Goal: Information Seeking & Learning: Check status

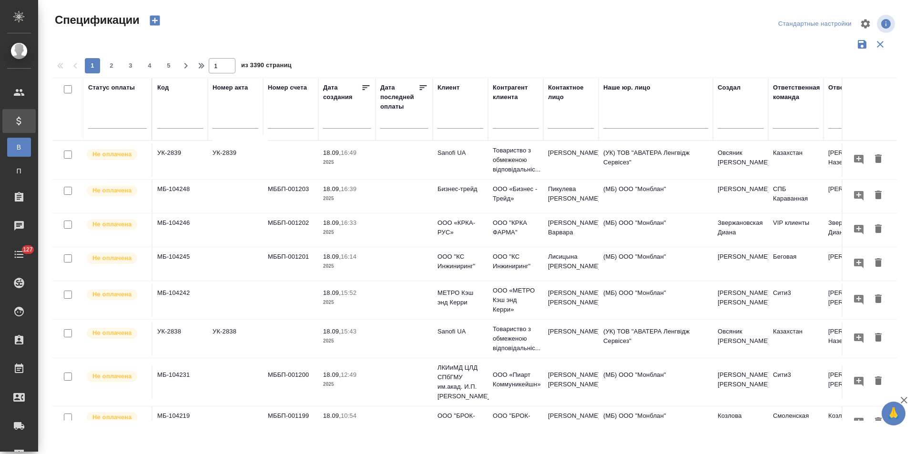
click at [462, 119] on input "text" at bounding box center [460, 122] width 46 height 12
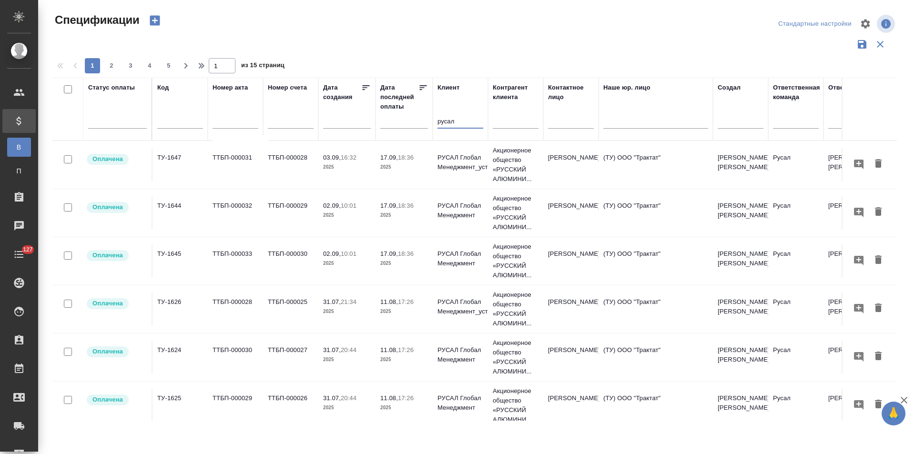
type input "русал"
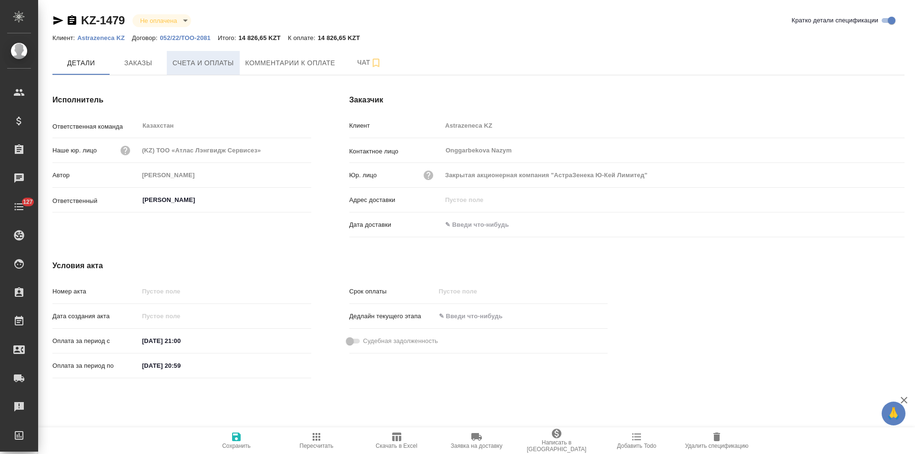
click at [214, 66] on span "Счета и оплаты" at bounding box center [202, 63] width 61 height 12
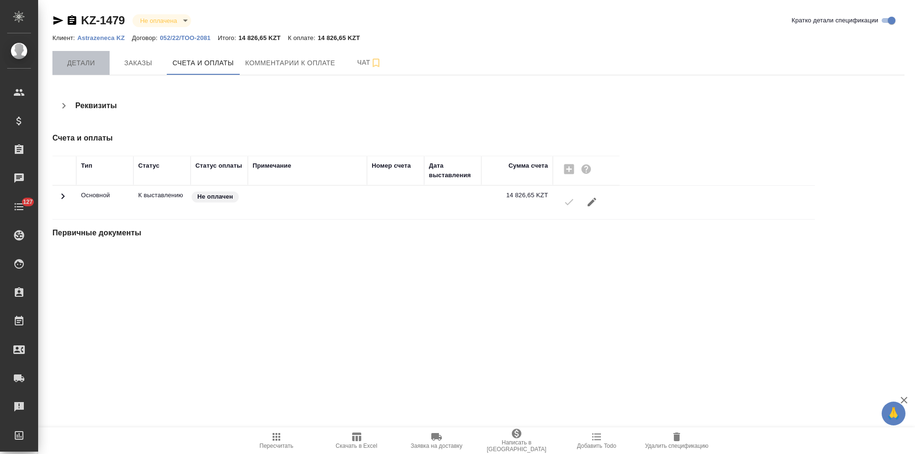
click at [85, 66] on span "Детали" at bounding box center [81, 63] width 46 height 12
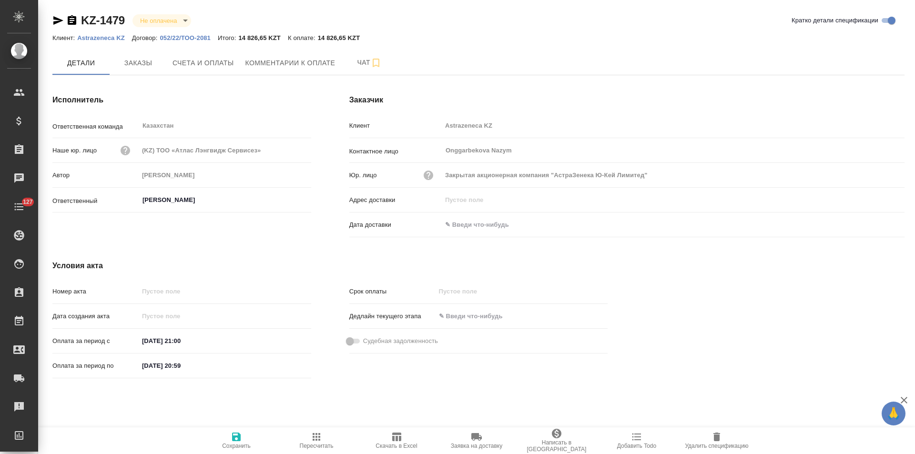
click at [72, 25] on icon "button" at bounding box center [72, 20] width 9 height 10
click at [56, 20] on icon "button" at bounding box center [57, 20] width 11 height 11
click at [213, 64] on span "Счета и оплаты" at bounding box center [202, 63] width 61 height 12
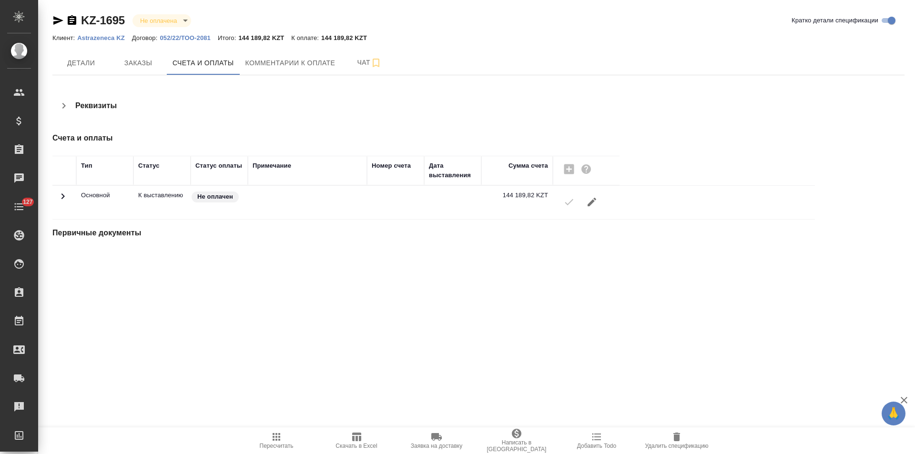
click at [69, 22] on icon "button" at bounding box center [72, 20] width 9 height 10
drag, startPoint x: 58, startPoint y: 21, endPoint x: 111, endPoint y: 20, distance: 53.4
click at [58, 21] on icon "button" at bounding box center [58, 20] width 10 height 9
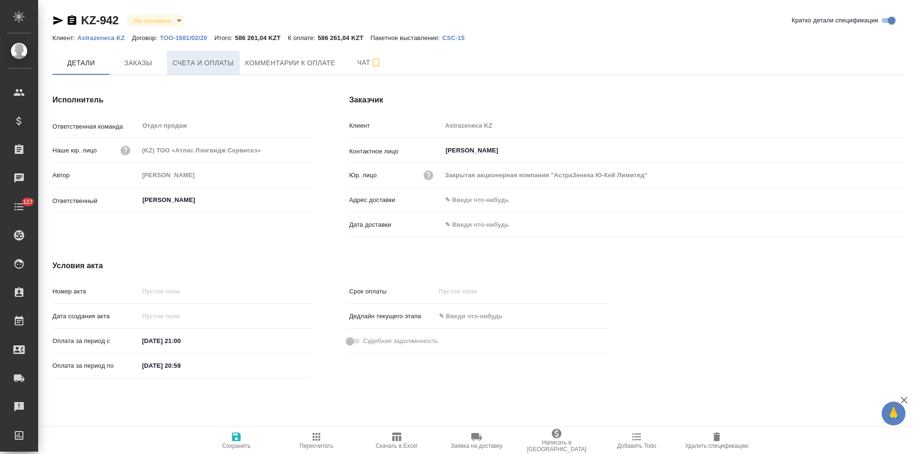
click at [199, 65] on span "Счета и оплаты" at bounding box center [202, 63] width 61 height 12
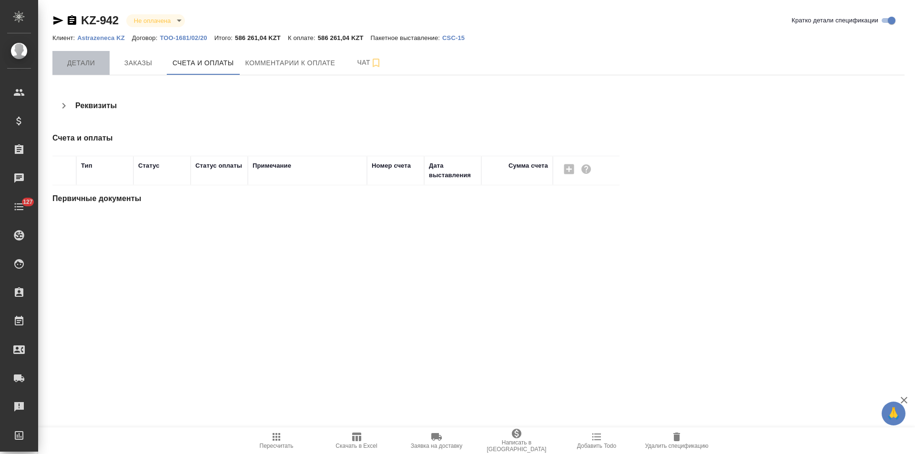
click at [87, 65] on span "Детали" at bounding box center [81, 63] width 46 height 12
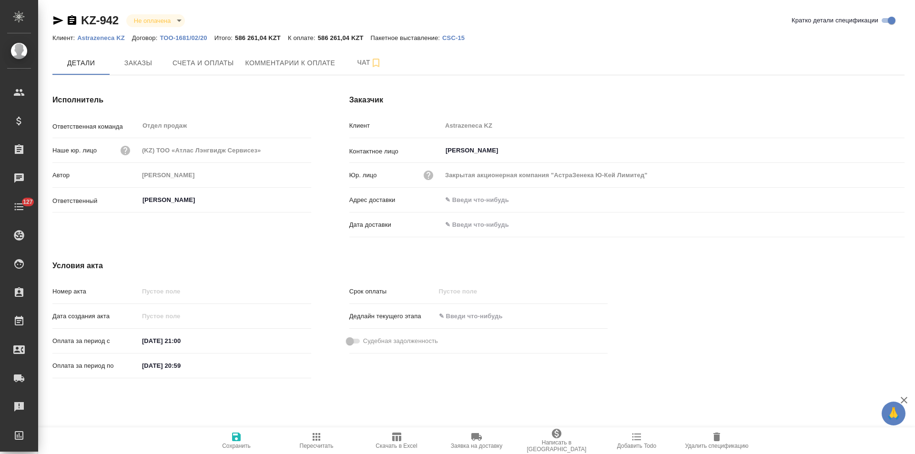
drag, startPoint x: 73, startPoint y: 20, endPoint x: 172, endPoint y: 20, distance: 99.1
click at [73, 20] on icon "button" at bounding box center [71, 20] width 11 height 11
click at [57, 19] on icon "button" at bounding box center [58, 20] width 10 height 9
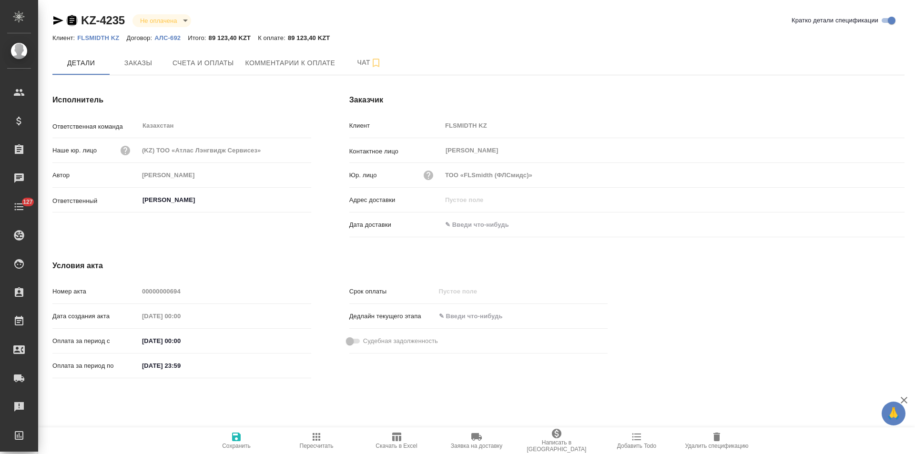
click at [72, 20] on icon "button" at bounding box center [71, 20] width 11 height 11
click at [475, 228] on input "text" at bounding box center [483, 225] width 83 height 14
click at [874, 226] on icon "button" at bounding box center [876, 223] width 11 height 11
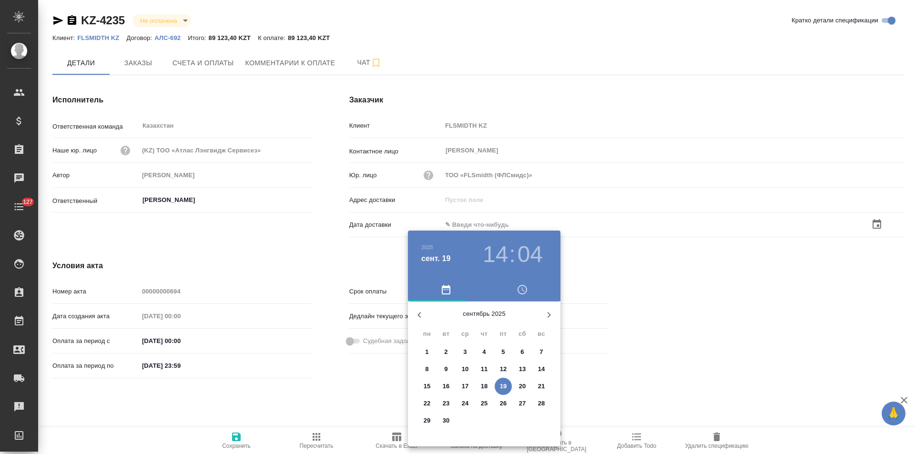
click at [419, 312] on icon "button" at bounding box center [418, 314] width 11 height 11
click at [548, 319] on icon "button" at bounding box center [548, 314] width 11 height 11
click at [485, 367] on p "11" at bounding box center [484, 369] width 7 height 10
type input "11.09.2025 14:04"
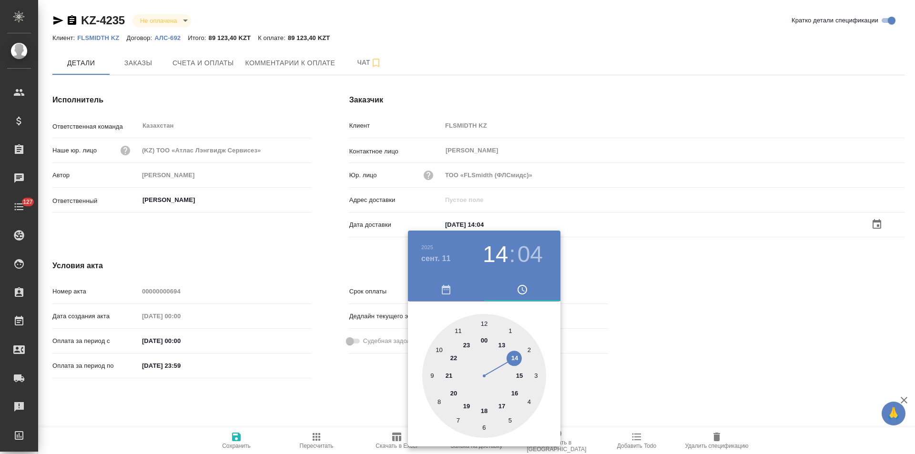
click at [340, 268] on div at bounding box center [457, 227] width 915 height 454
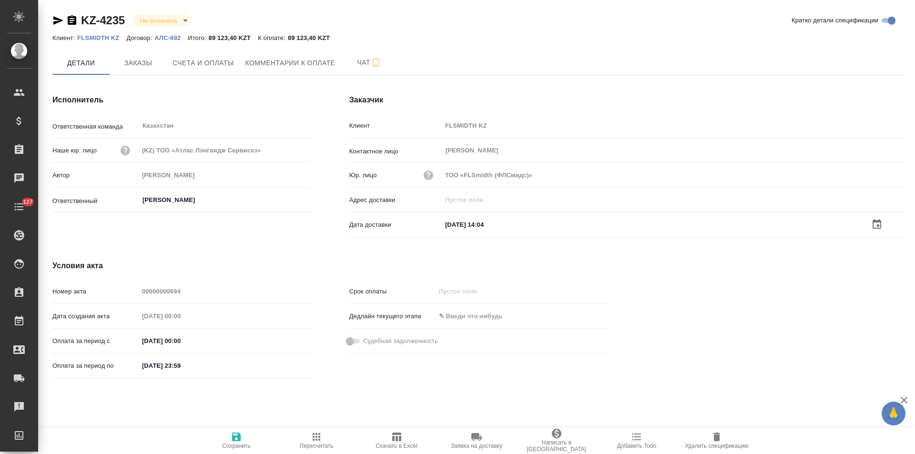
click at [241, 438] on icon "button" at bounding box center [236, 436] width 11 height 11
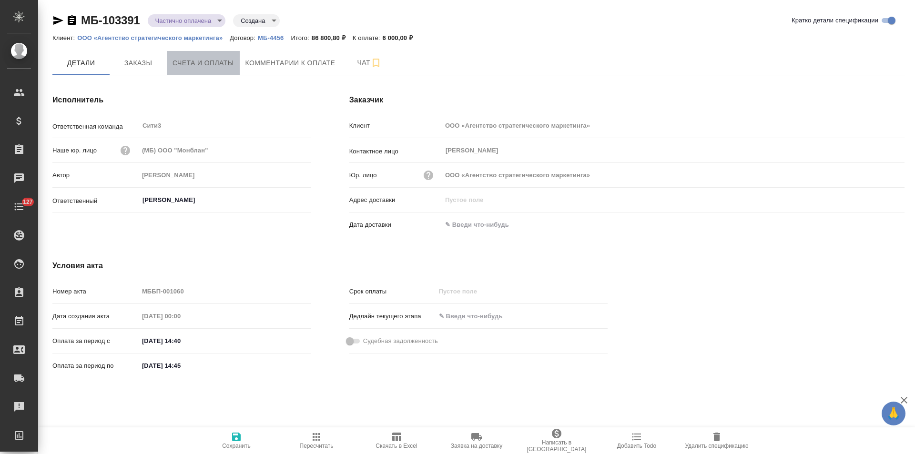
click at [213, 64] on span "Счета и оплаты" at bounding box center [202, 63] width 61 height 12
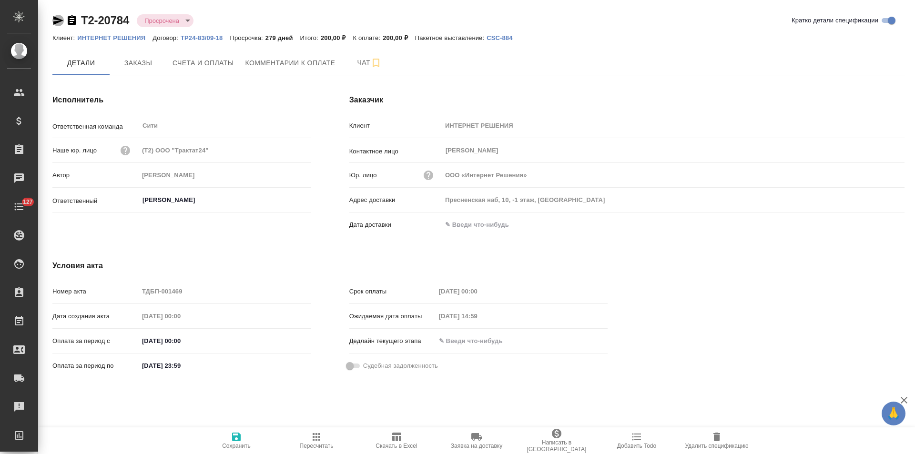
click at [53, 21] on icon "button" at bounding box center [57, 20] width 11 height 11
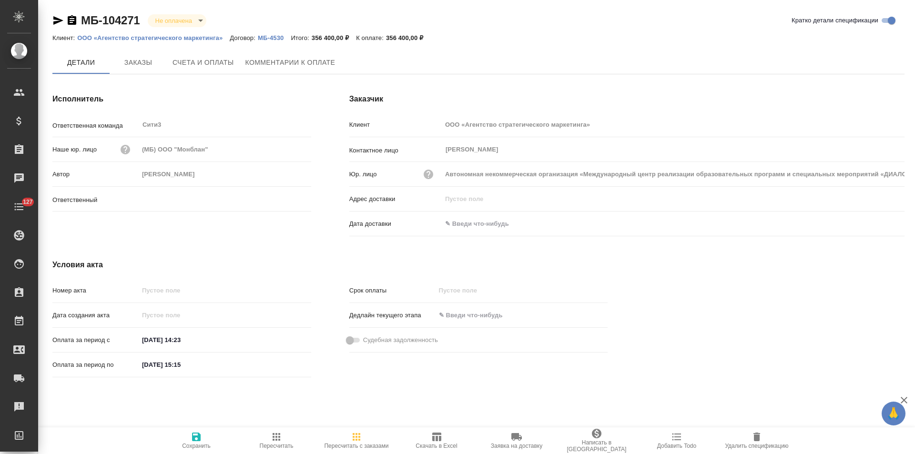
type input "[PERSON_NAME]"
click at [128, 71] on button "Заказы" at bounding box center [138, 63] width 57 height 24
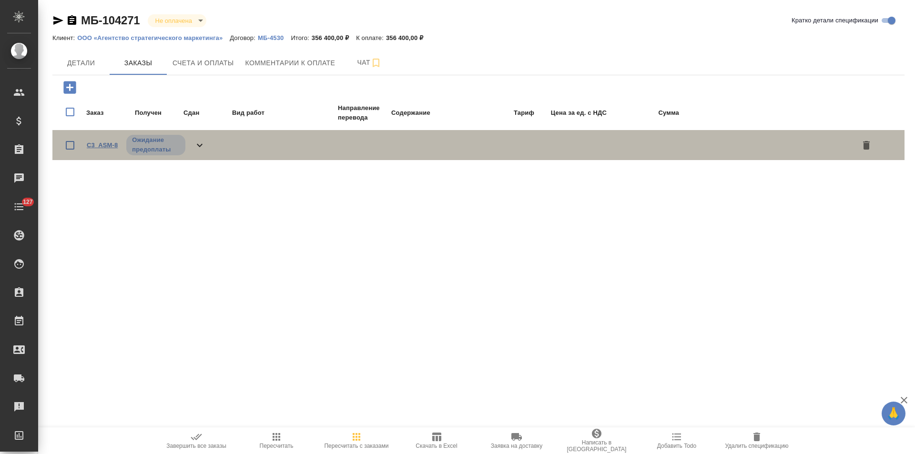
click at [105, 143] on link "C3_ASM-8" at bounding box center [102, 144] width 31 height 7
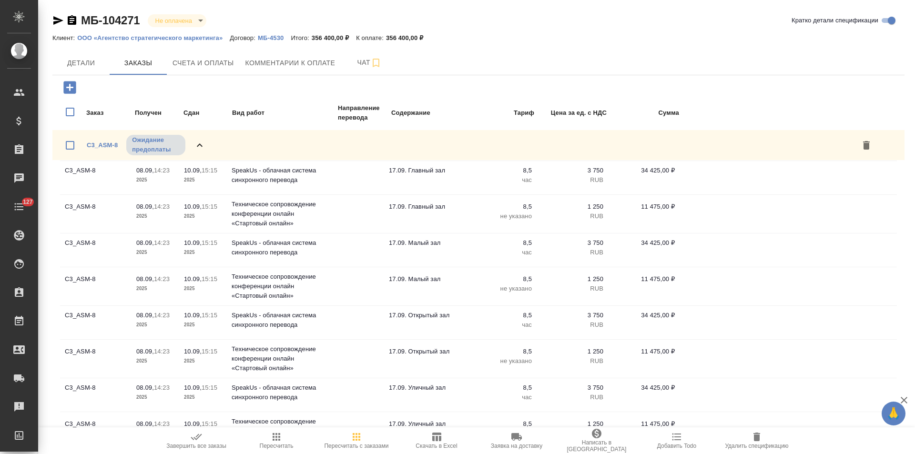
click at [271, 39] on p "МБ-4530" at bounding box center [274, 37] width 33 height 7
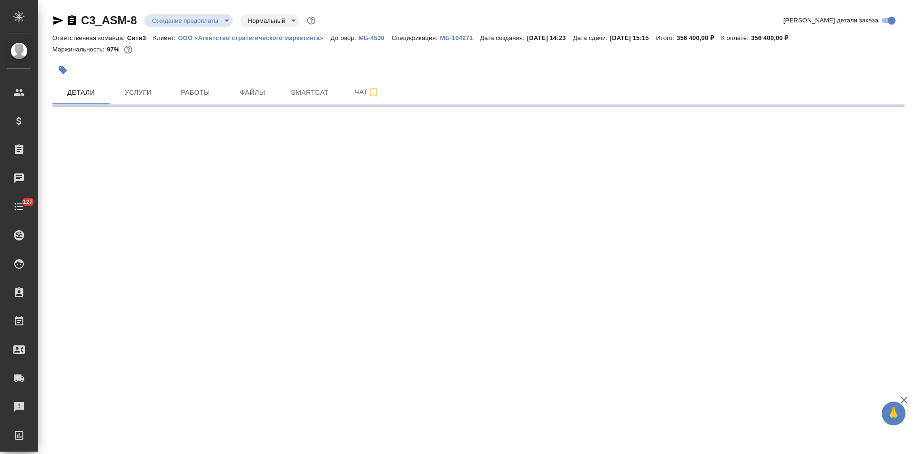
select select "RU"
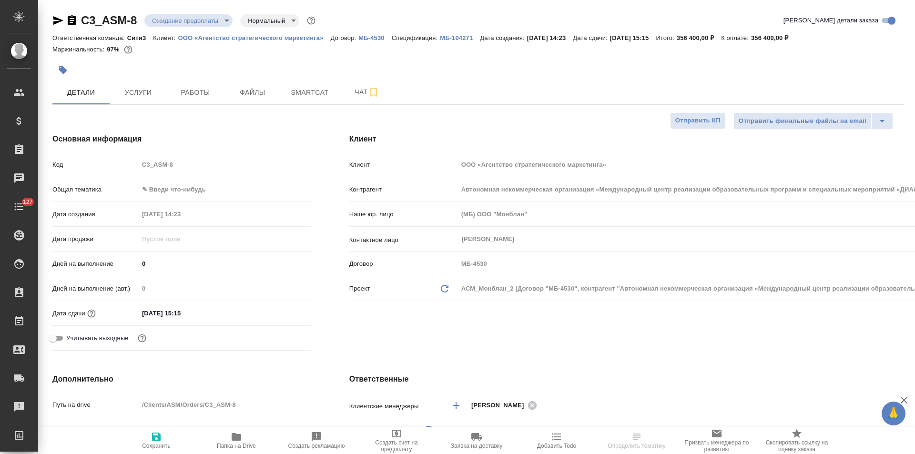
type textarea "x"
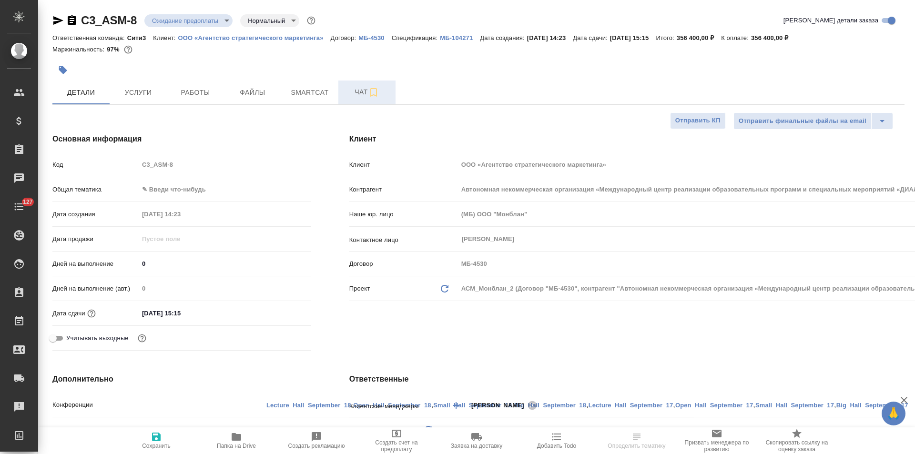
type input "Федотова Ирина"
type input "Баданян Артак"
click at [347, 97] on span "Чат" at bounding box center [367, 92] width 46 height 12
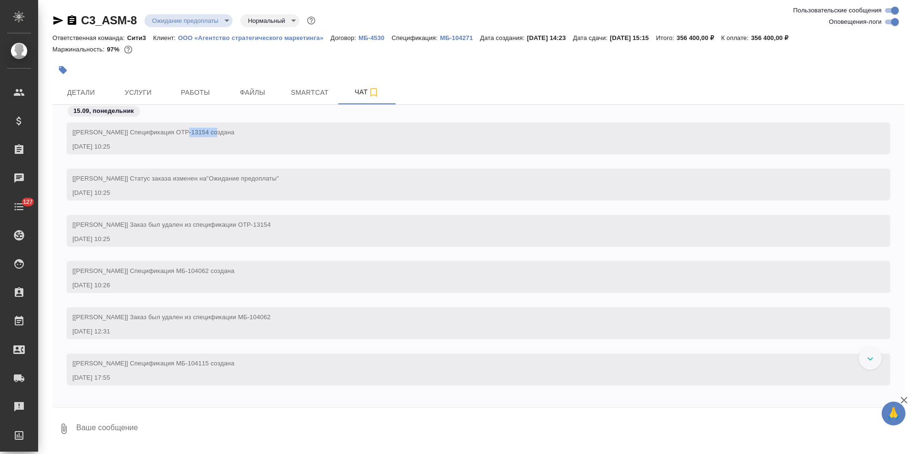
drag, startPoint x: 210, startPoint y: 132, endPoint x: 178, endPoint y: 135, distance: 31.6
click at [178, 135] on span "[Никитина Татьяна] Спецификация OTP-13154 создана" at bounding box center [153, 132] width 162 height 7
copy span "OTP-13154"
drag, startPoint x: 210, startPoint y: 271, endPoint x: 179, endPoint y: 271, distance: 30.5
click at [179, 271] on span "[Никитина Татьяна] Спецификация МБ-104062 создана" at bounding box center [153, 270] width 162 height 7
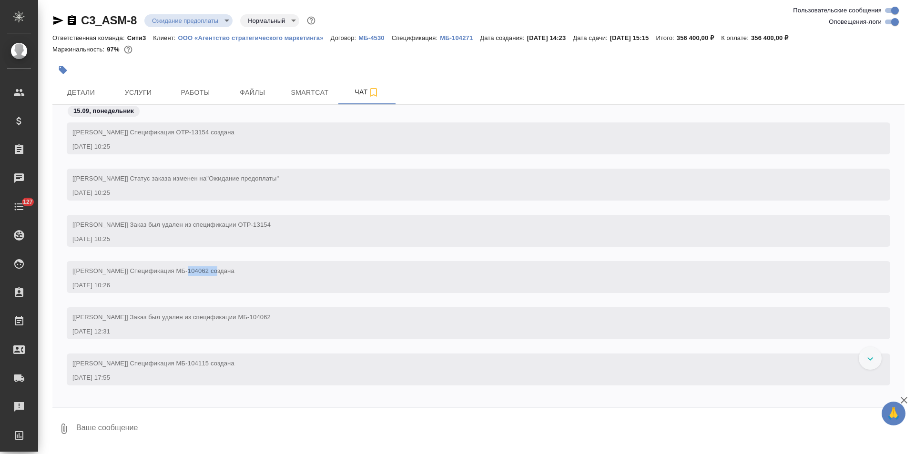
copy span "МБ-104062"
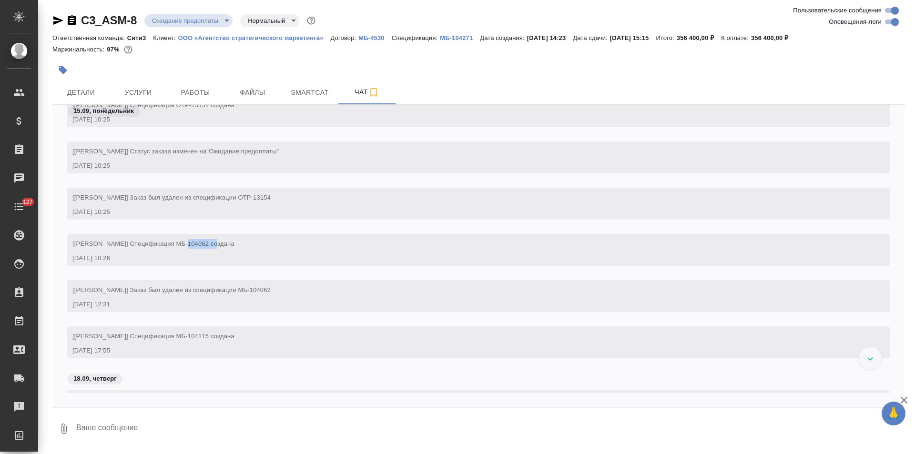
scroll to position [48, 0]
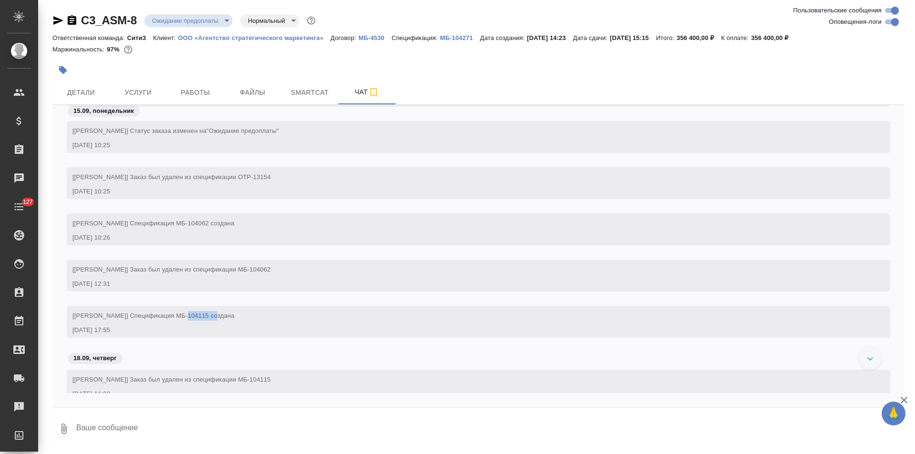
drag, startPoint x: 209, startPoint y: 316, endPoint x: 180, endPoint y: 316, distance: 29.5
click at [180, 316] on span "[Никитина Татьяна] Спецификация МБ-104115 создана" at bounding box center [153, 315] width 162 height 7
copy span "МБ-104115"
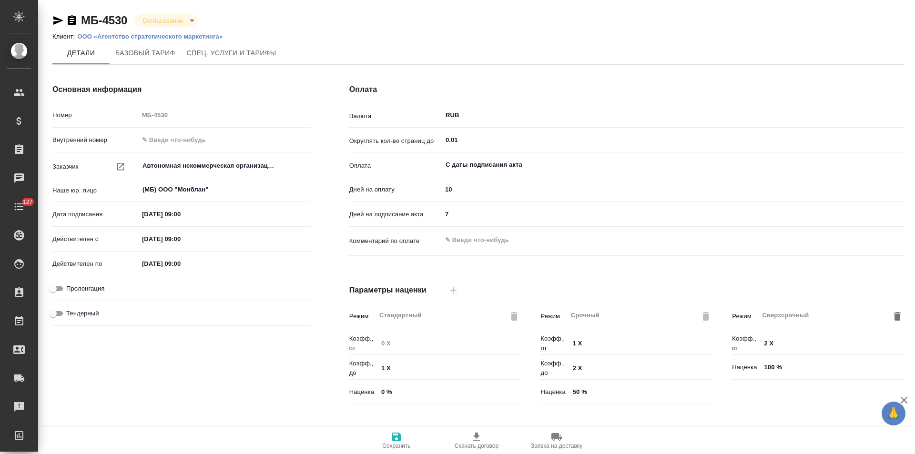
type input "Прайс_2025_филиалы"
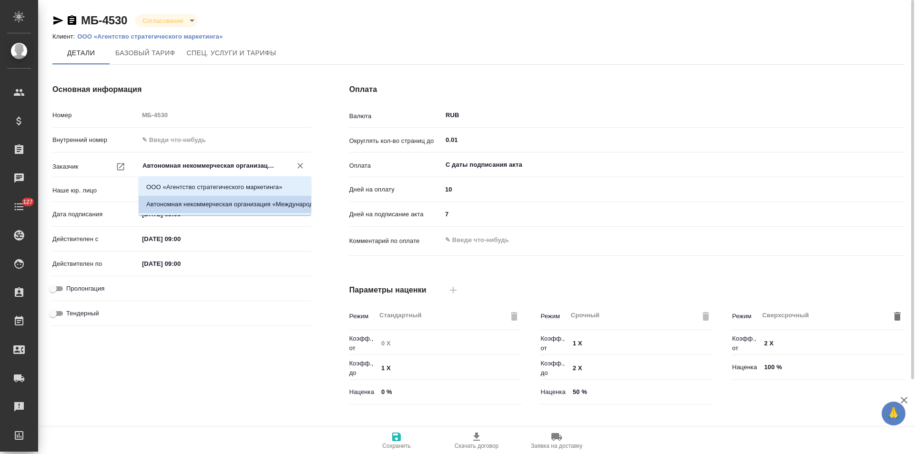
click at [269, 168] on input "Автономная некоммерческая организация «Международный центр реализации образоват…" at bounding box center [208, 165] width 135 height 11
click at [330, 301] on div "Оплата Валюта RUB ​ Округлять кол-во страниц до 0.01 ​ Оплата С даты подписания…" at bounding box center [626, 246] width 593 height 362
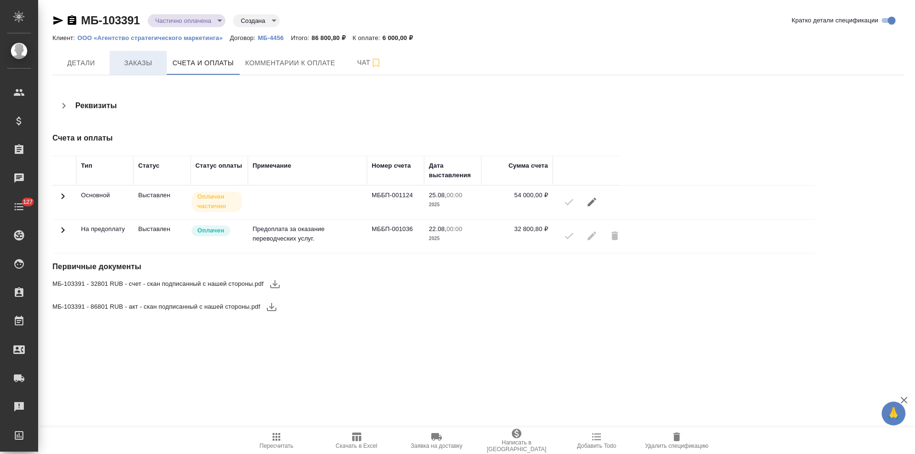
click at [138, 64] on span "Заказы" at bounding box center [138, 63] width 46 height 12
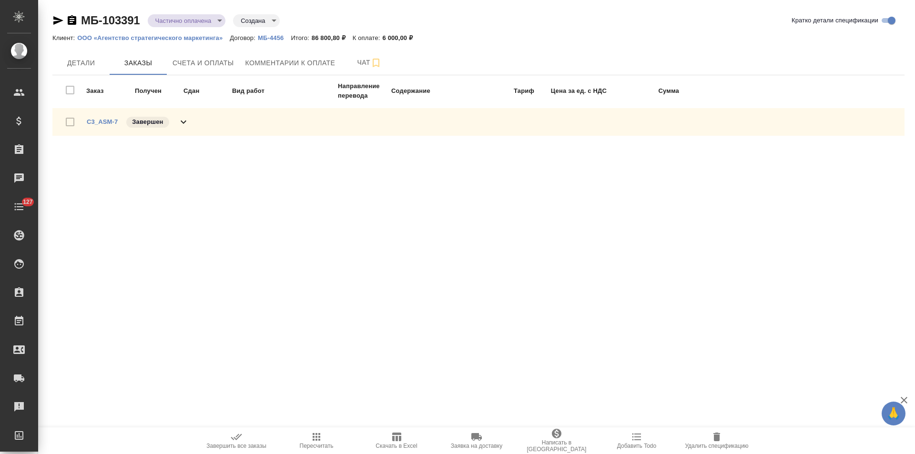
click at [184, 124] on icon at bounding box center [183, 121] width 11 height 11
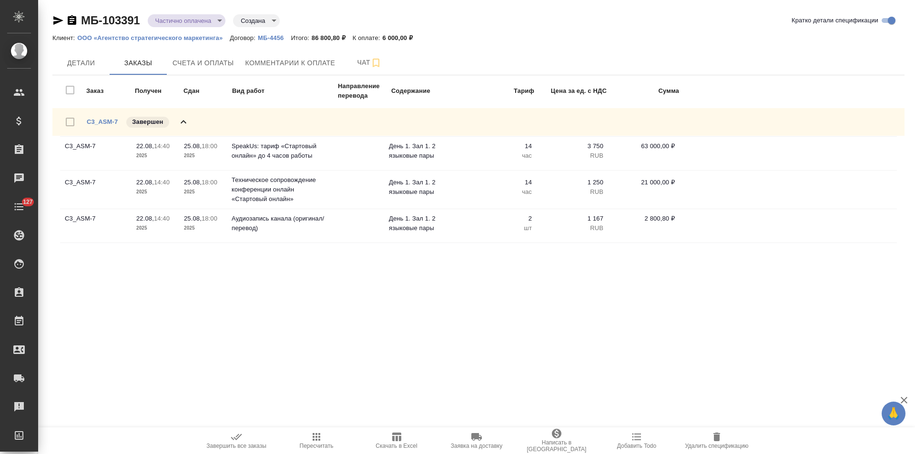
click at [181, 122] on icon at bounding box center [183, 121] width 11 height 11
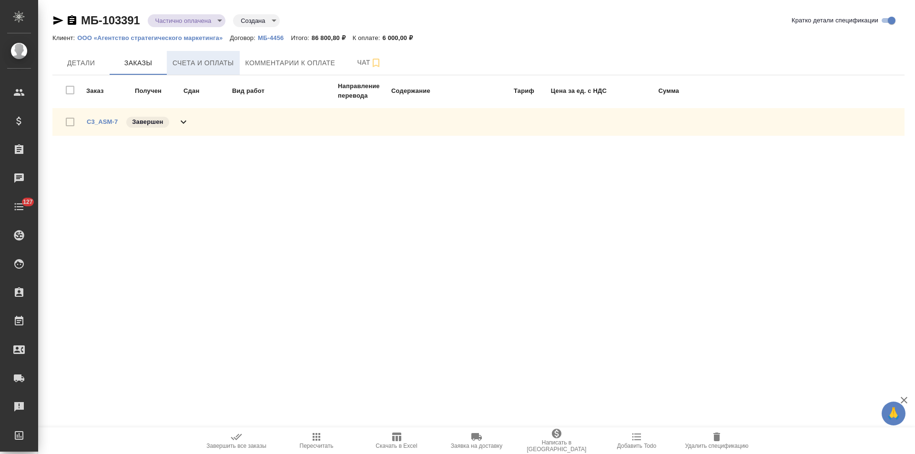
click at [200, 57] on span "Счета и оплаты" at bounding box center [202, 63] width 61 height 12
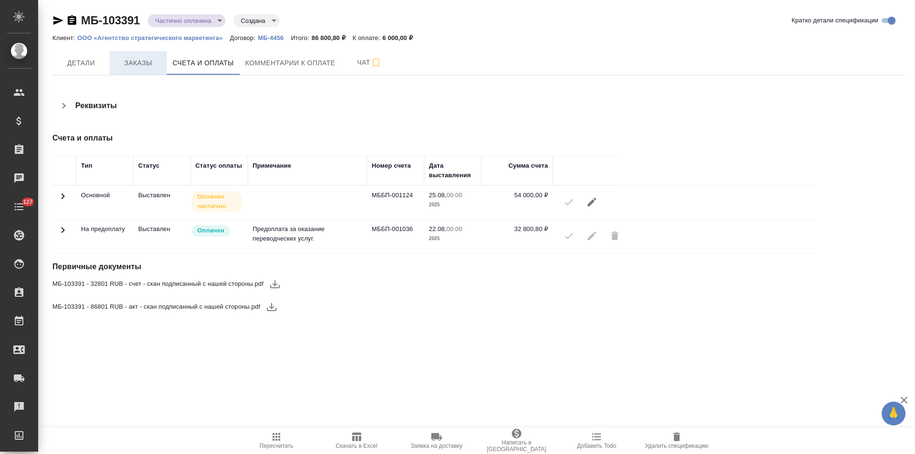
click at [141, 64] on span "Заказы" at bounding box center [138, 63] width 46 height 12
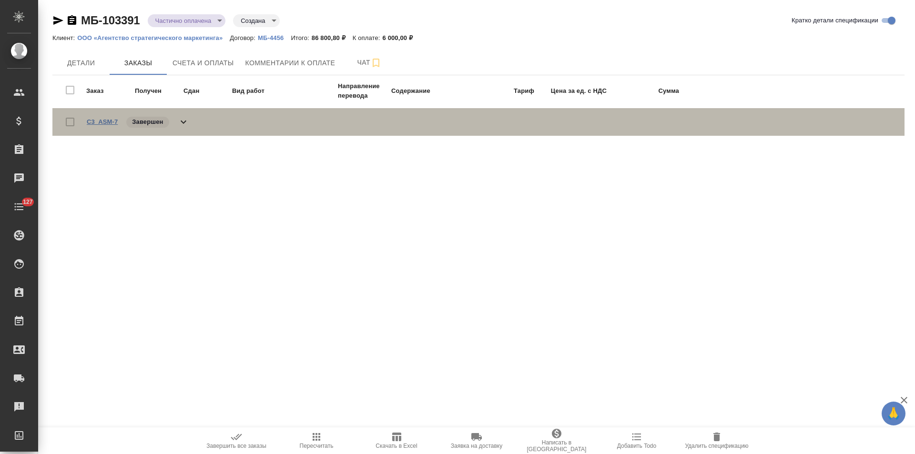
click at [112, 121] on link "C3_ASM-7" at bounding box center [102, 121] width 31 height 7
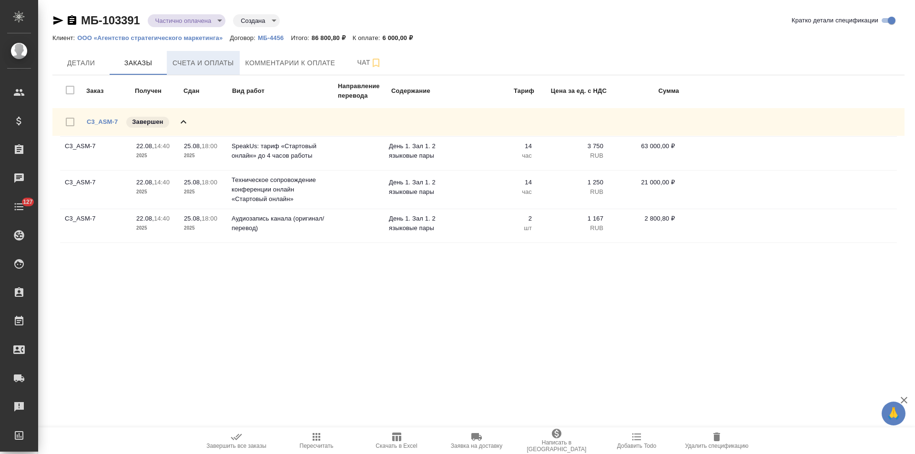
click at [229, 66] on span "Счета и оплаты" at bounding box center [202, 63] width 61 height 12
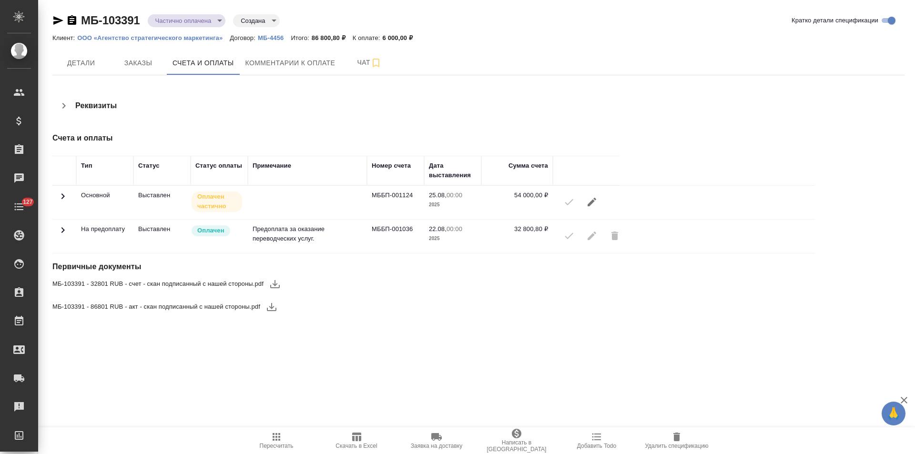
click at [271, 311] on icon "button" at bounding box center [272, 307] width 10 height 8
click at [356, 68] on span "Чат" at bounding box center [369, 63] width 46 height 12
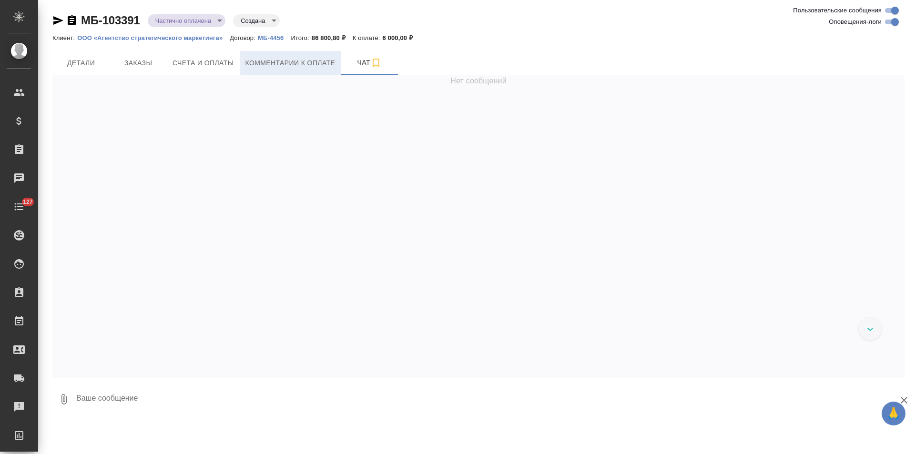
click at [273, 71] on button "Комментарии к оплате" at bounding box center [290, 63] width 101 height 24
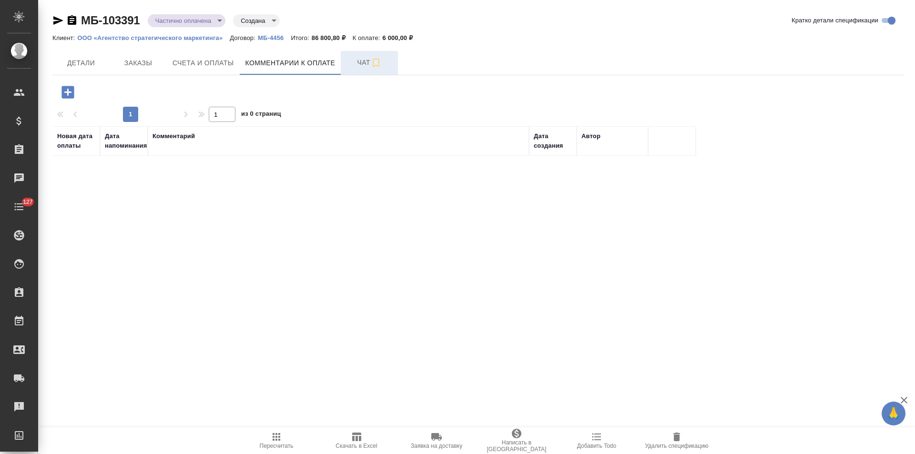
click at [351, 68] on span "Чат" at bounding box center [369, 63] width 46 height 12
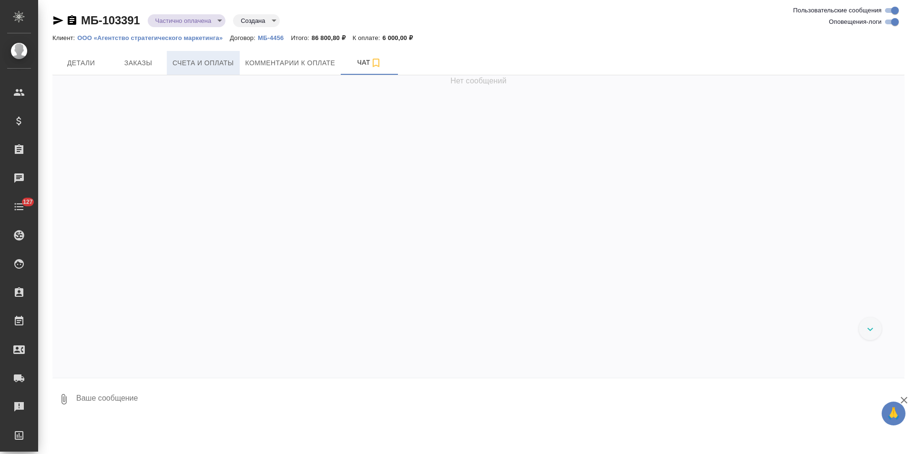
click at [220, 67] on span "Счета и оплаты" at bounding box center [202, 63] width 61 height 12
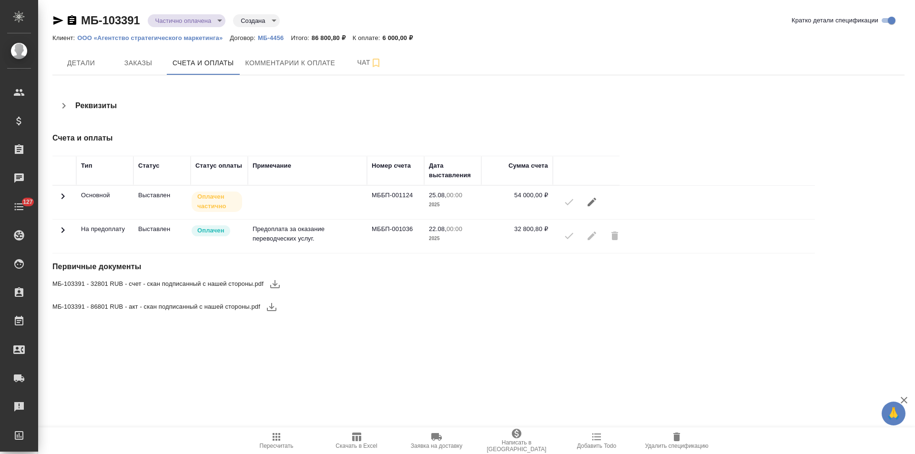
click at [70, 21] on icon "button" at bounding box center [72, 20] width 9 height 10
click at [124, 61] on span "Заказы" at bounding box center [138, 63] width 46 height 12
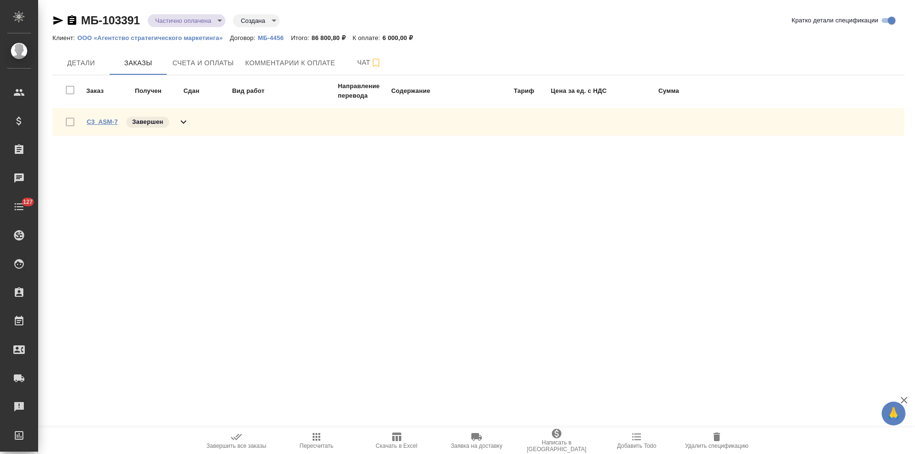
click at [111, 121] on link "C3_ASM-7" at bounding box center [102, 121] width 31 height 7
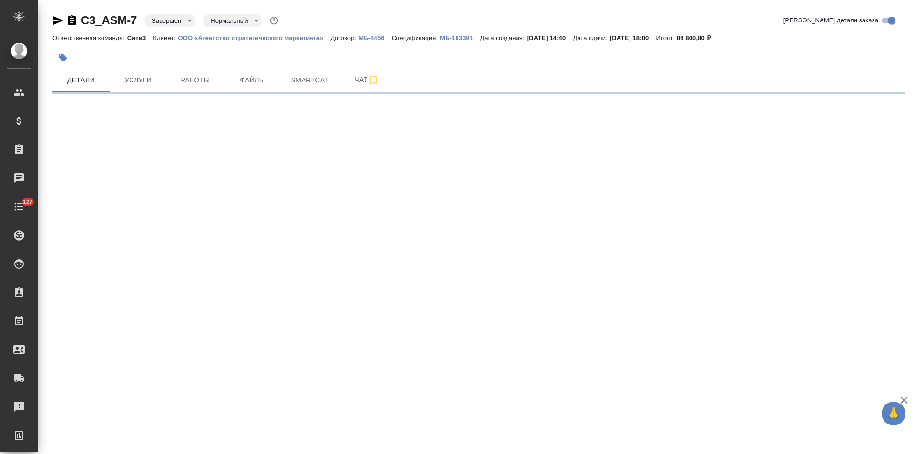
select select "RU"
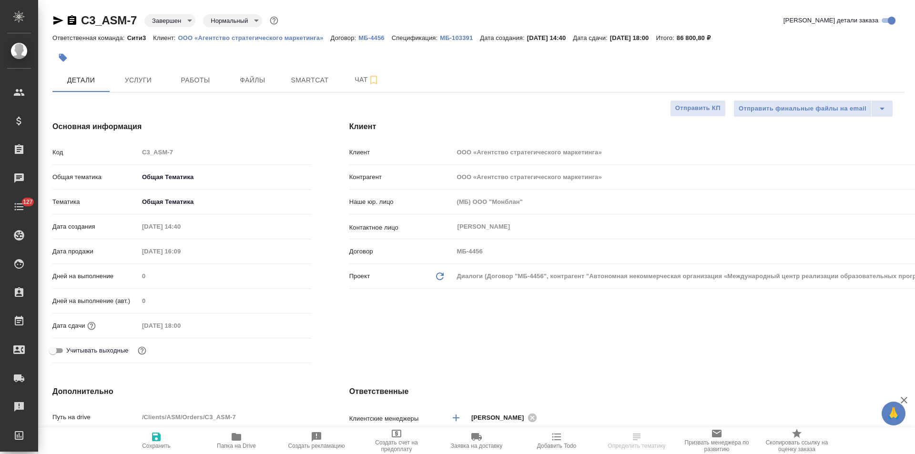
type textarea "x"
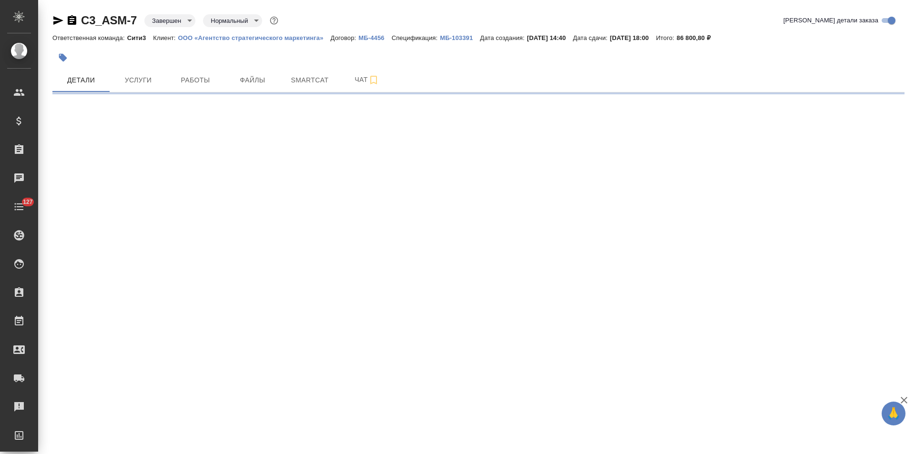
select select "RU"
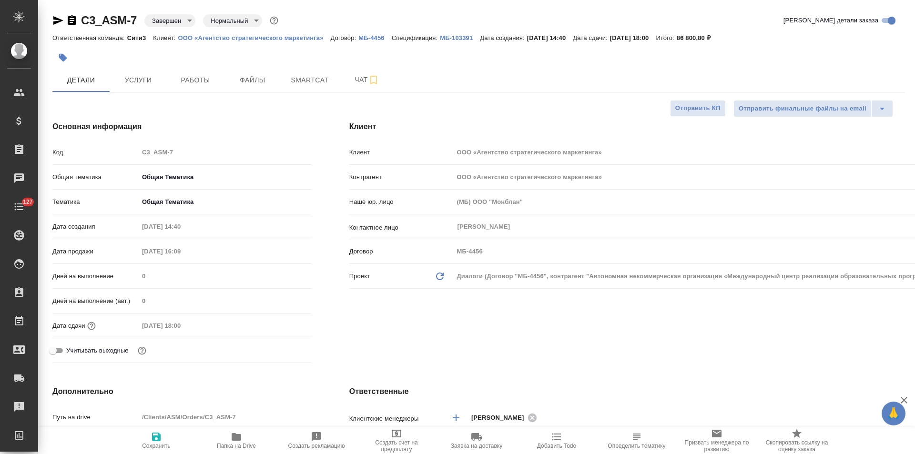
type textarea "x"
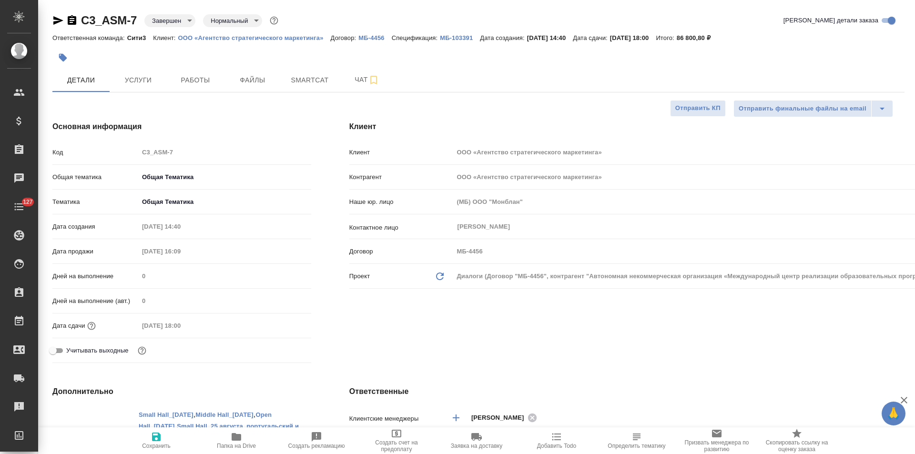
type textarea "x"
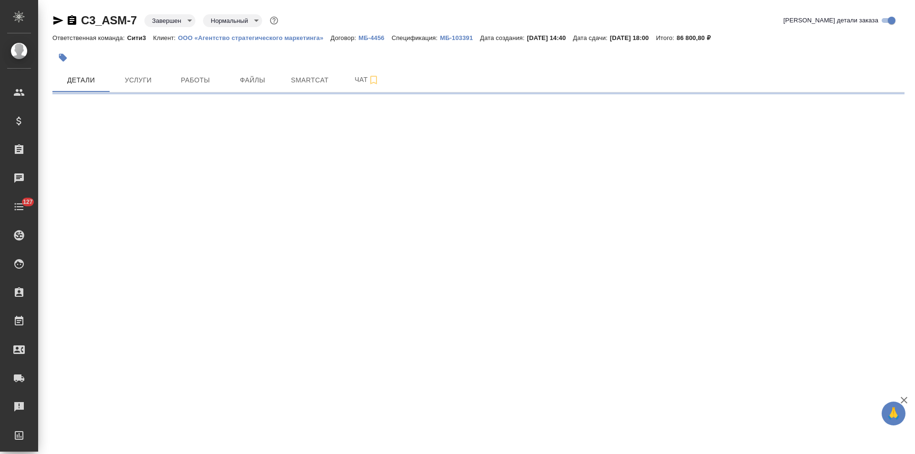
select select "RU"
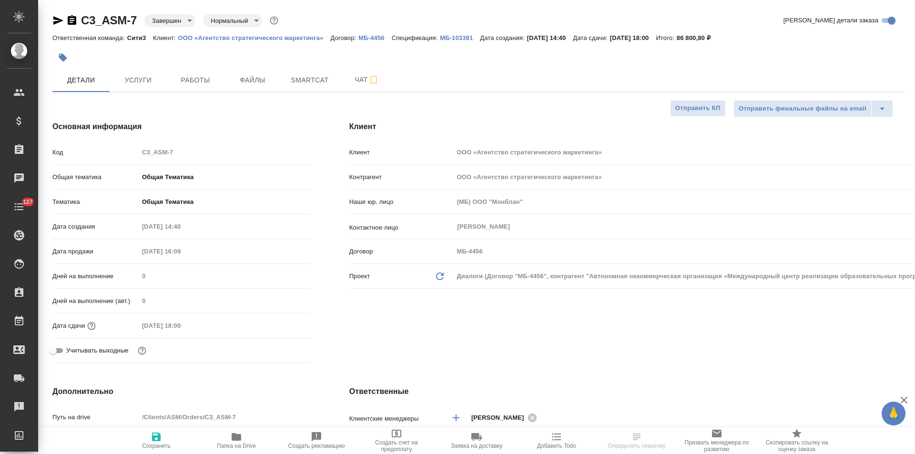
type textarea "x"
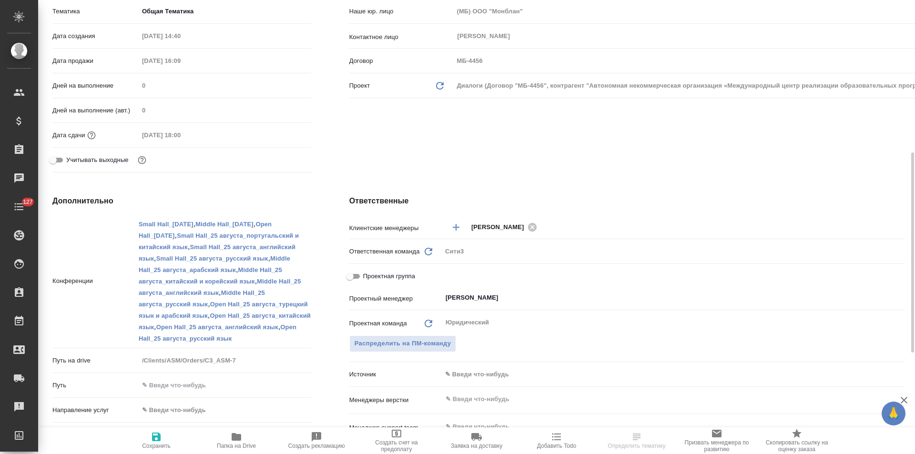
scroll to position [381, 0]
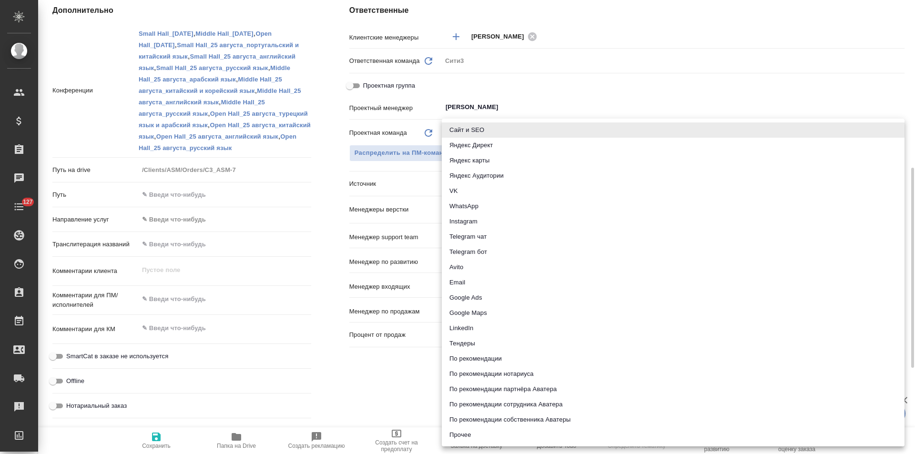
click at [499, 181] on body "🙏 .cls-1 fill:#fff; AWATERA Левченко Юлия Клиенты Спецификации Заказы 0 Чаты 12…" at bounding box center [457, 227] width 915 height 454
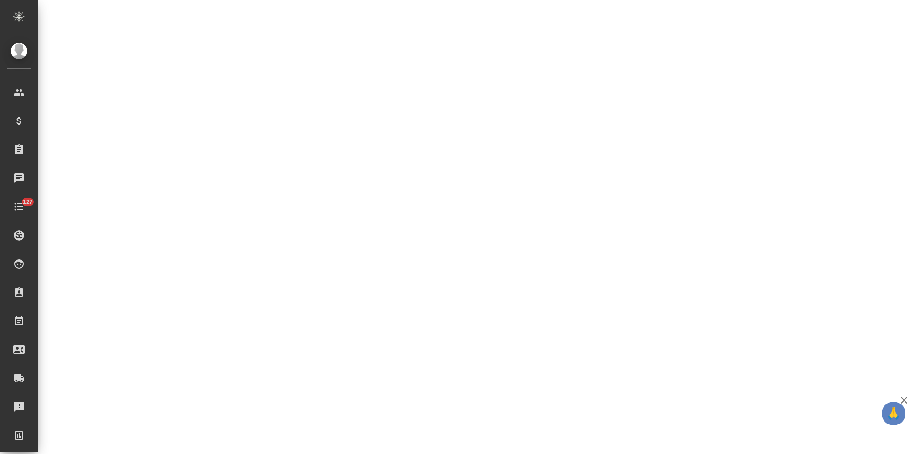
select select "RU"
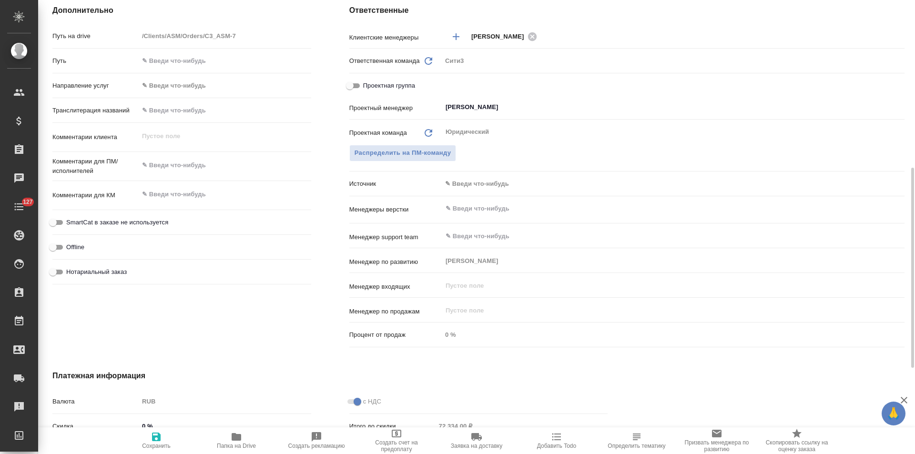
type textarea "x"
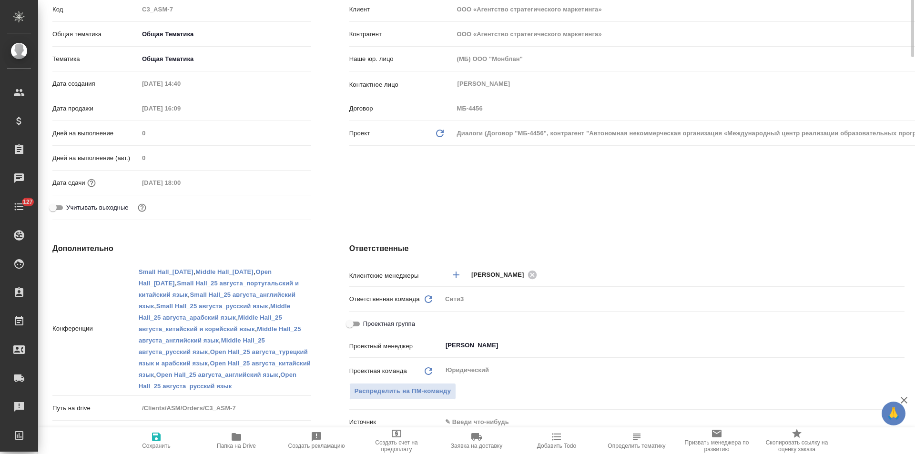
scroll to position [0, 0]
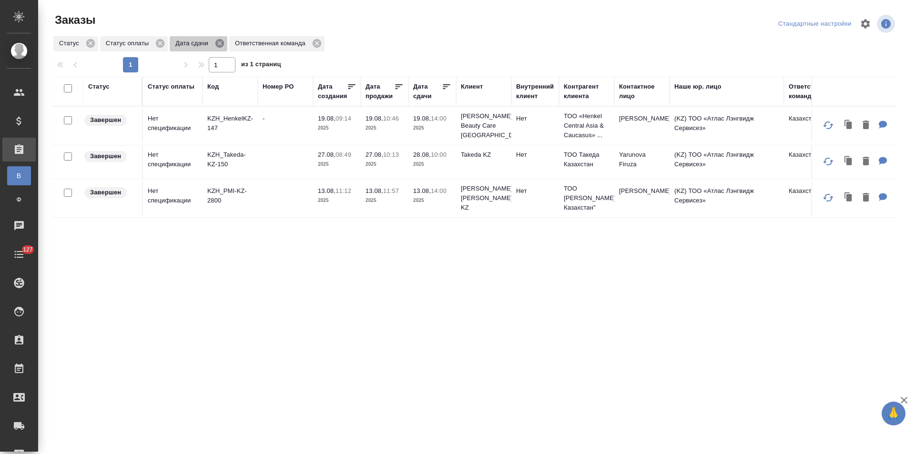
click at [221, 44] on icon at bounding box center [219, 43] width 9 height 9
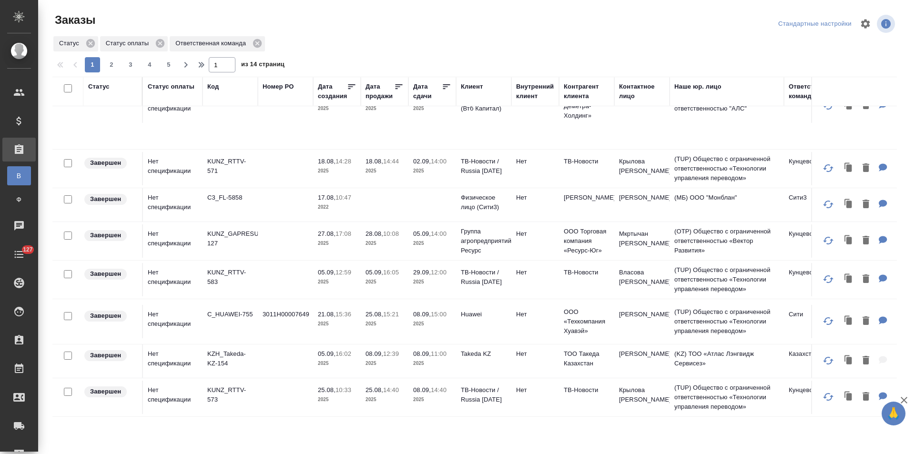
scroll to position [333, 0]
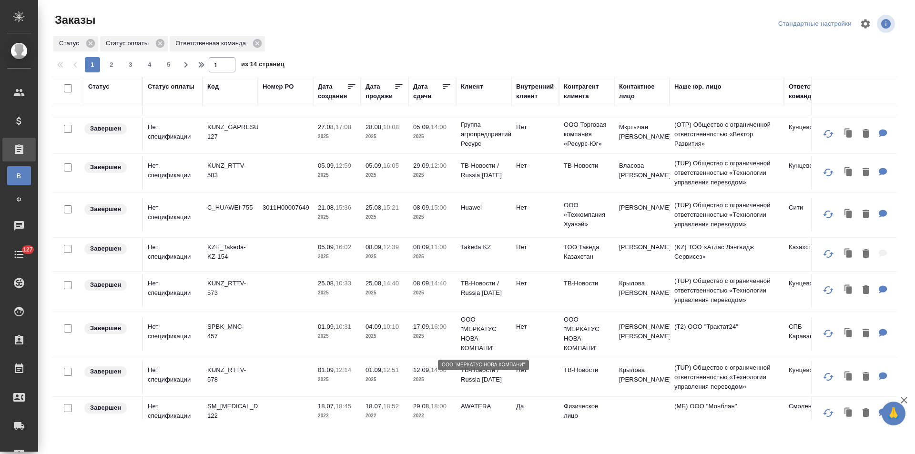
click at [478, 336] on p "ООО "МЕРКАТУС НОВА КОМПАНИ"" at bounding box center [484, 334] width 46 height 38
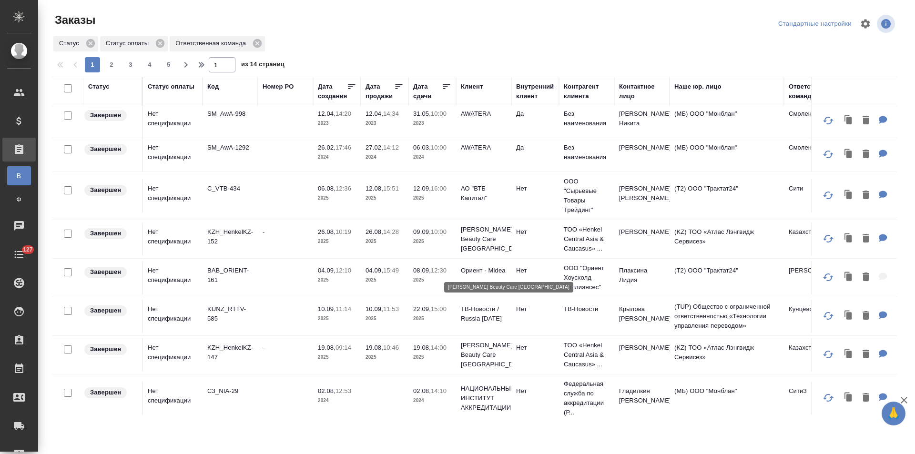
scroll to position [747, 0]
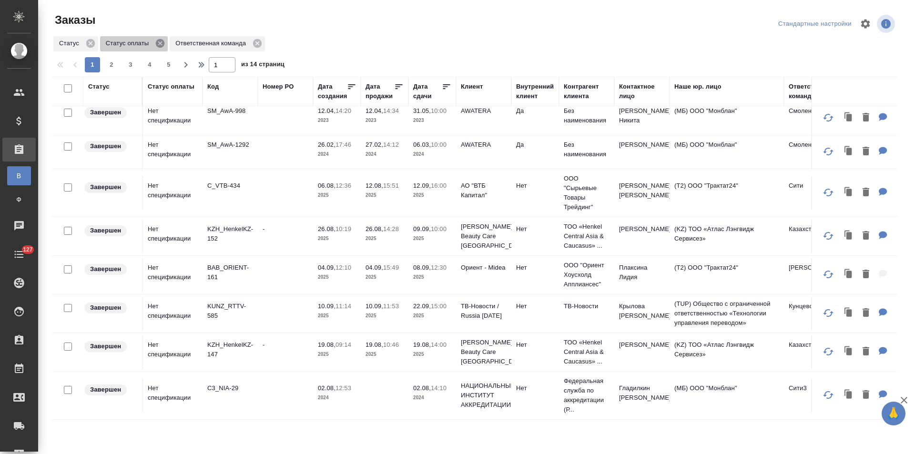
click at [157, 42] on icon at bounding box center [160, 43] width 9 height 9
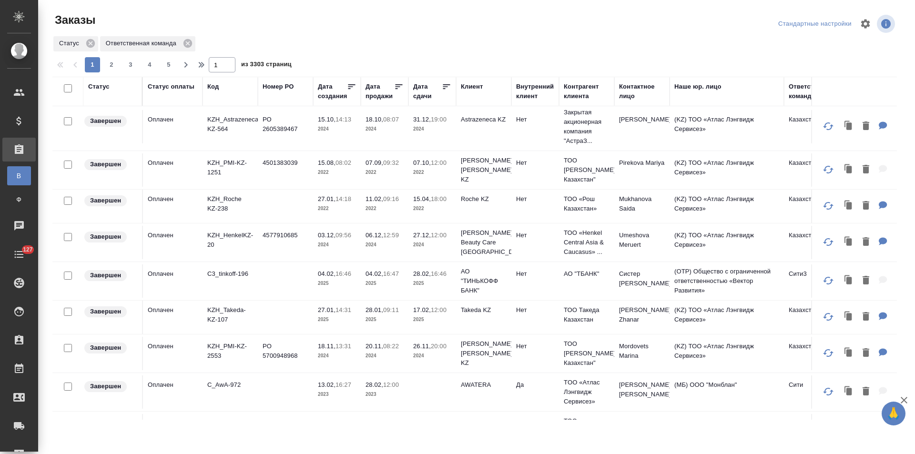
scroll to position [699, 0]
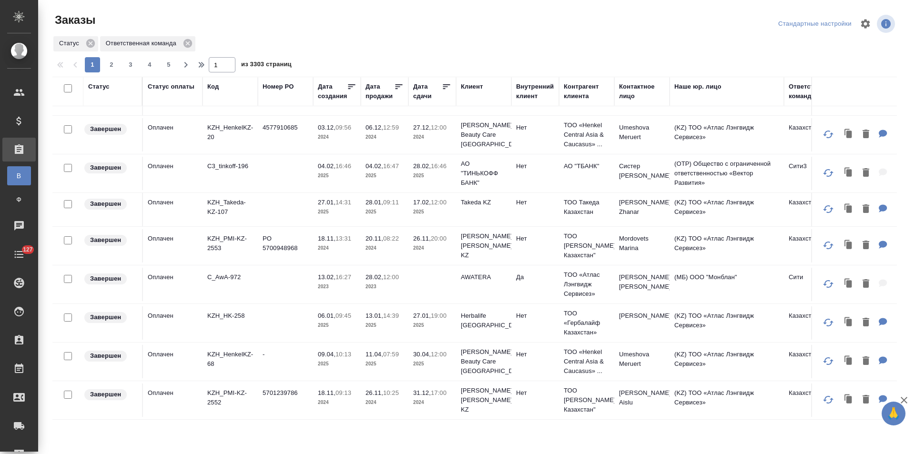
click at [421, 97] on div "Дата сдачи" at bounding box center [427, 91] width 29 height 19
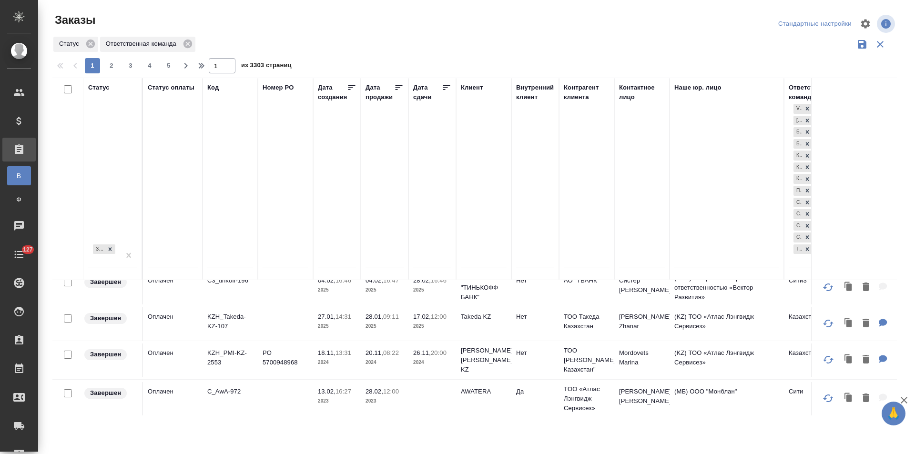
scroll to position [872, 0]
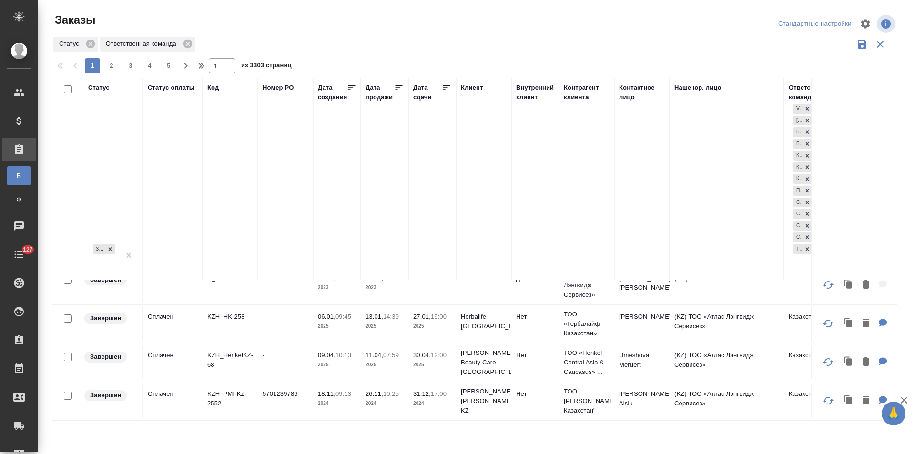
click at [434, 259] on input "text" at bounding box center [435, 260] width 32 height 13
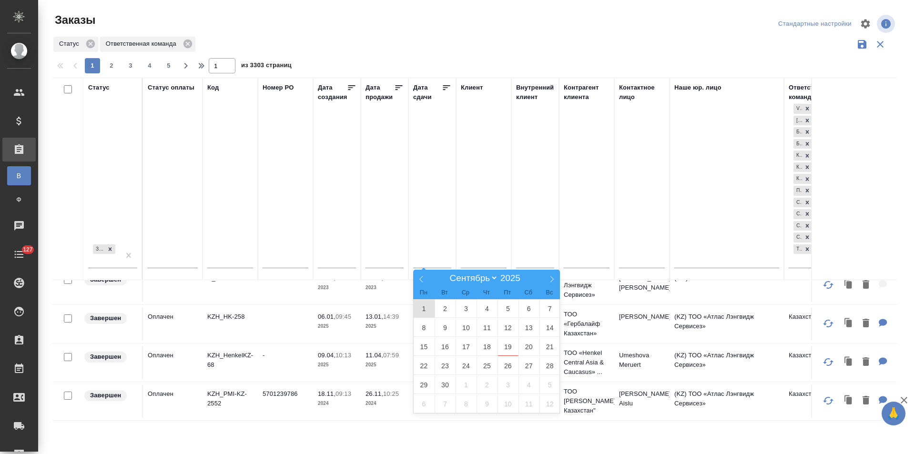
click at [424, 309] on span "1" at bounding box center [423, 308] width 21 height 19
type div "2025-08-31T21:00:00.000Z"
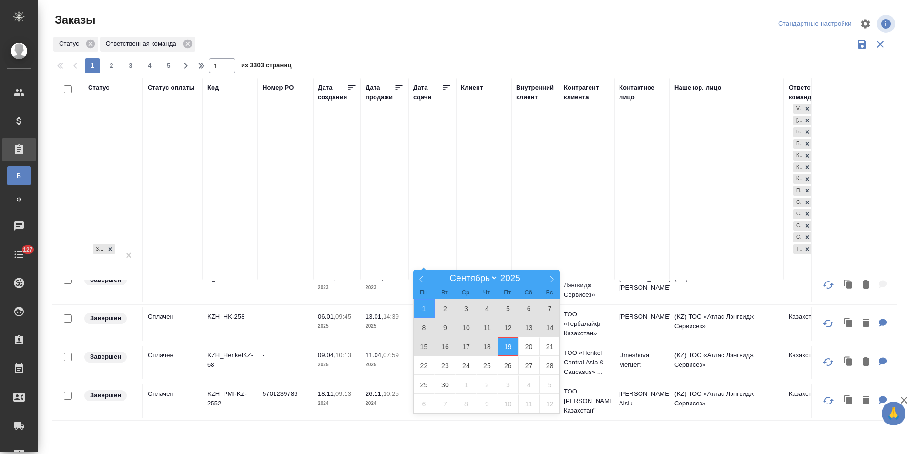
click at [511, 348] on span "19" at bounding box center [507, 346] width 21 height 19
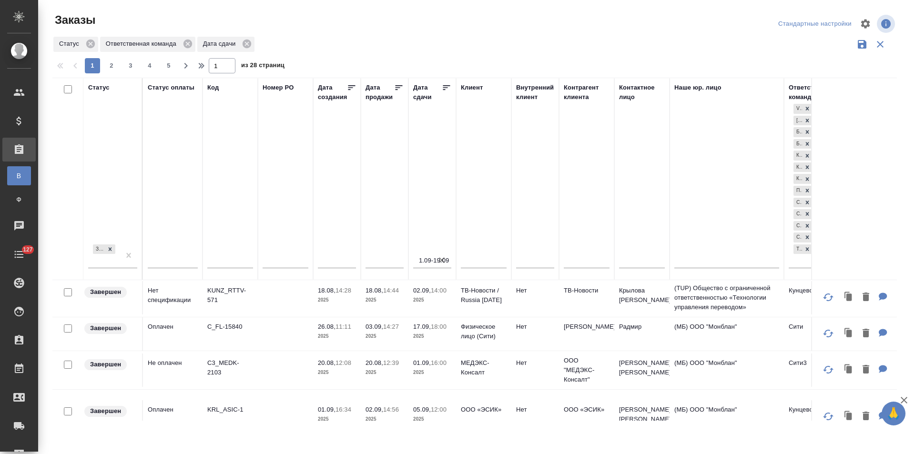
scroll to position [333, 0]
click at [440, 333] on p "2025" at bounding box center [432, 336] width 38 height 10
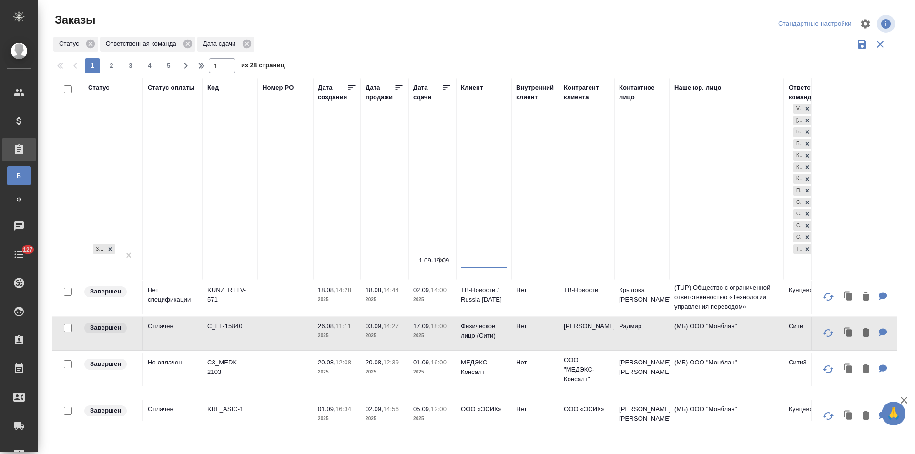
click at [477, 264] on input "text" at bounding box center [484, 262] width 46 height 12
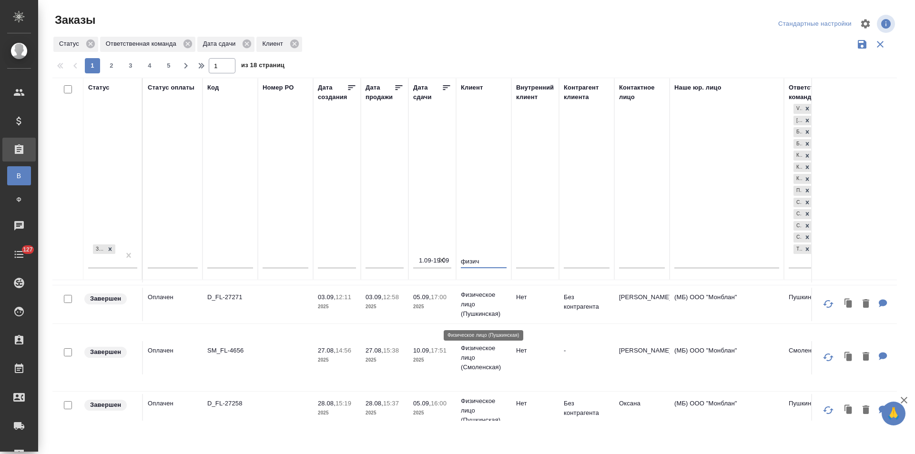
type input "физич"
click at [484, 318] on p "Физическое лицо (Пушкинская)" at bounding box center [484, 304] width 46 height 29
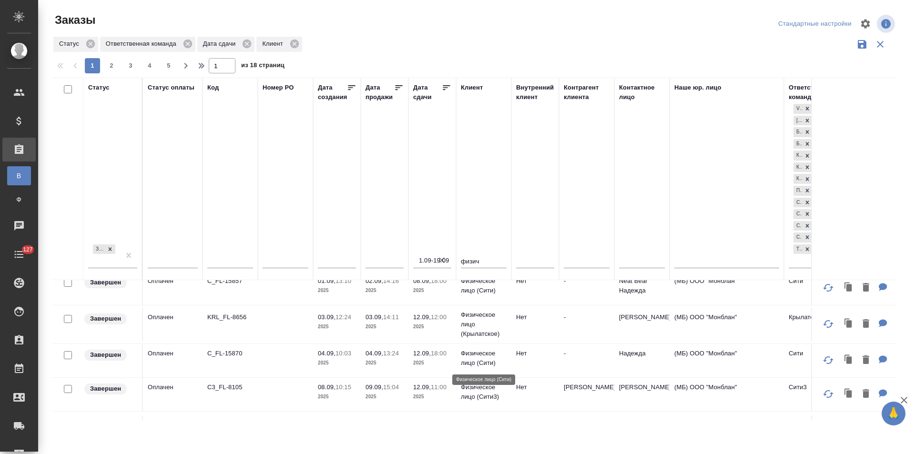
scroll to position [0, 0]
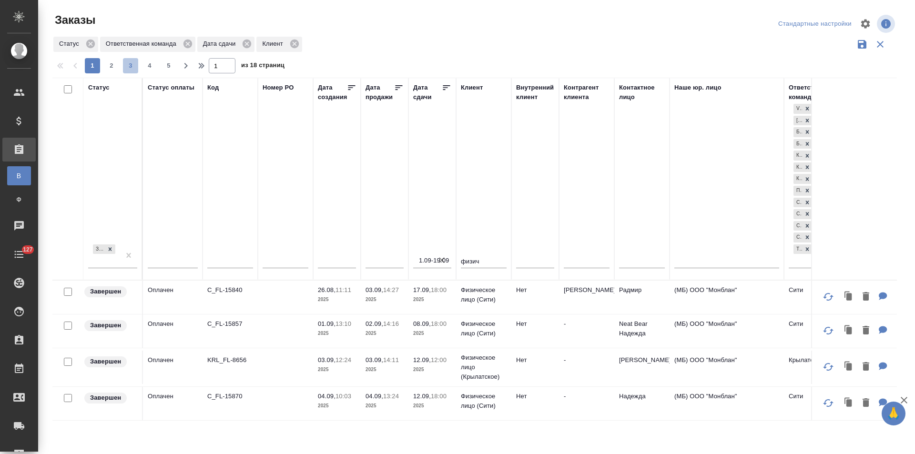
click at [131, 64] on span "3" at bounding box center [130, 66] width 15 height 10
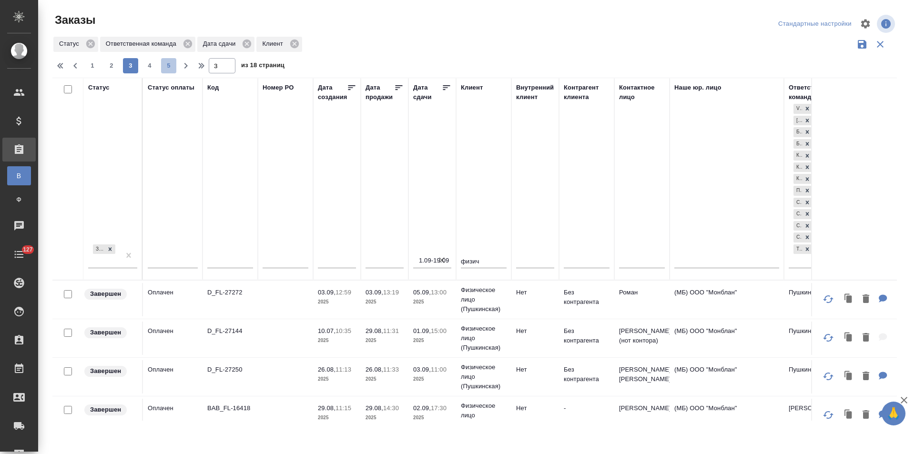
click at [169, 72] on button "5" at bounding box center [168, 65] width 15 height 15
type input "5"
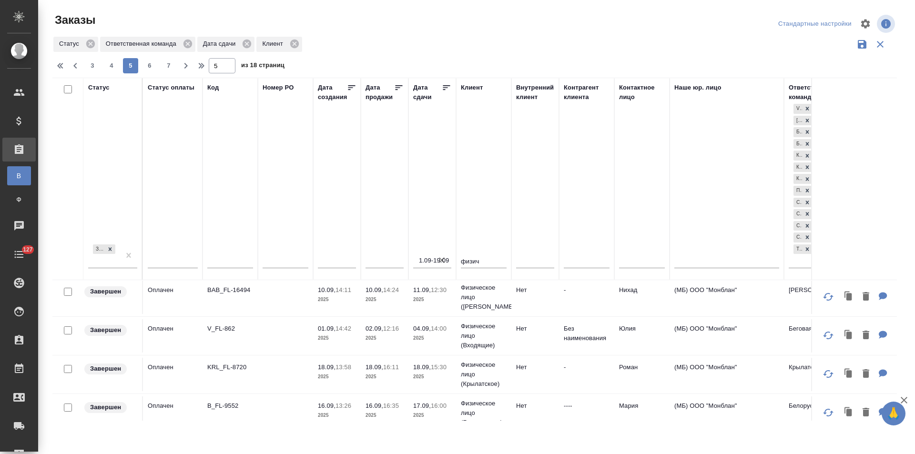
scroll to position [95, 0]
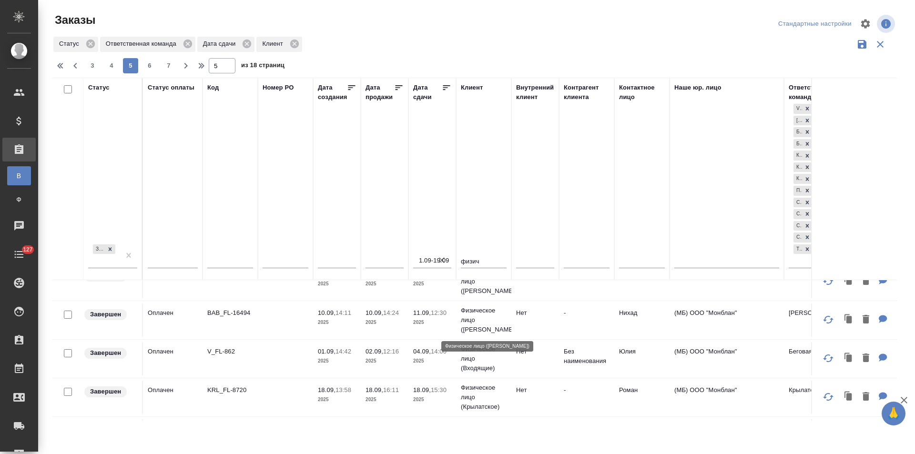
click at [475, 320] on p "Физическое лицо (Бабушкинская)" at bounding box center [484, 320] width 46 height 29
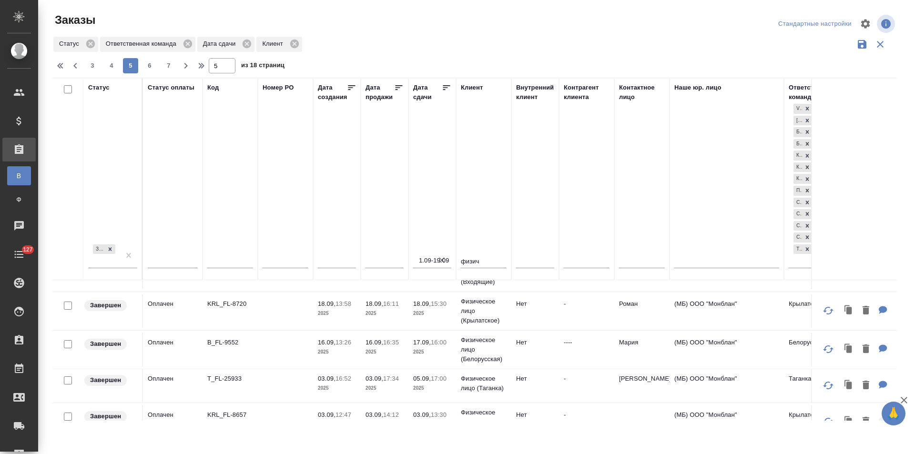
scroll to position [238, 0]
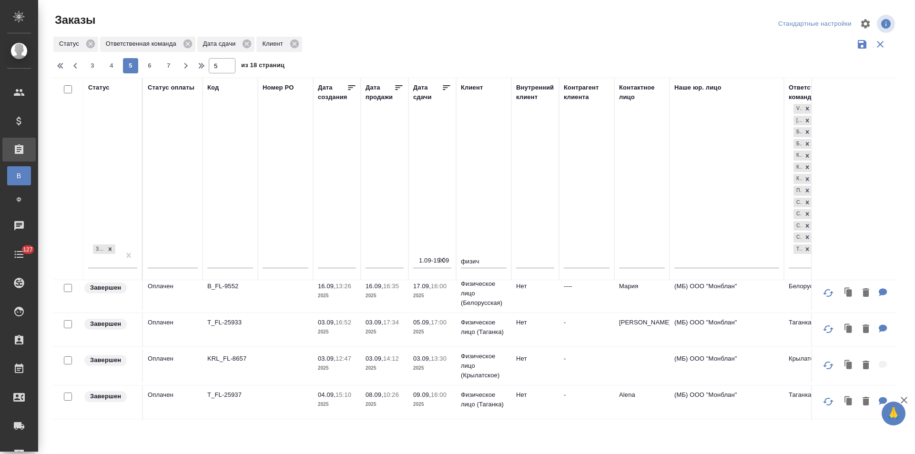
click at [474, 337] on p "Физическое лицо (Таганка)" at bounding box center [484, 327] width 46 height 19
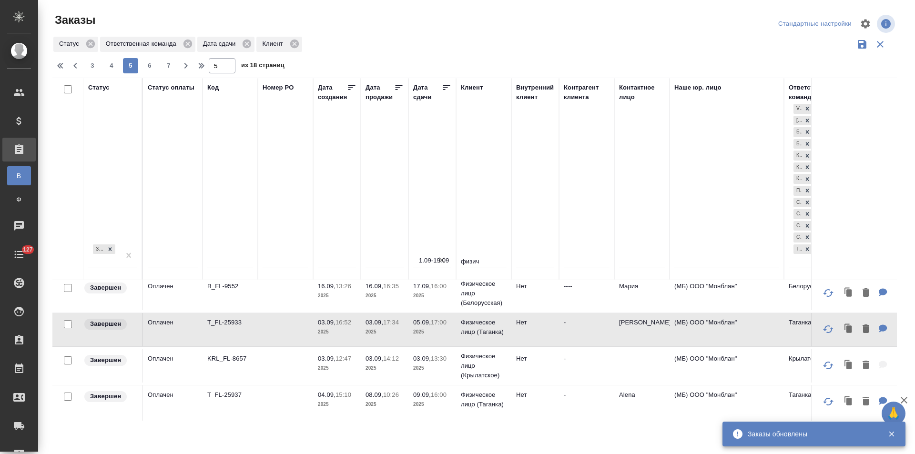
scroll to position [238, 0]
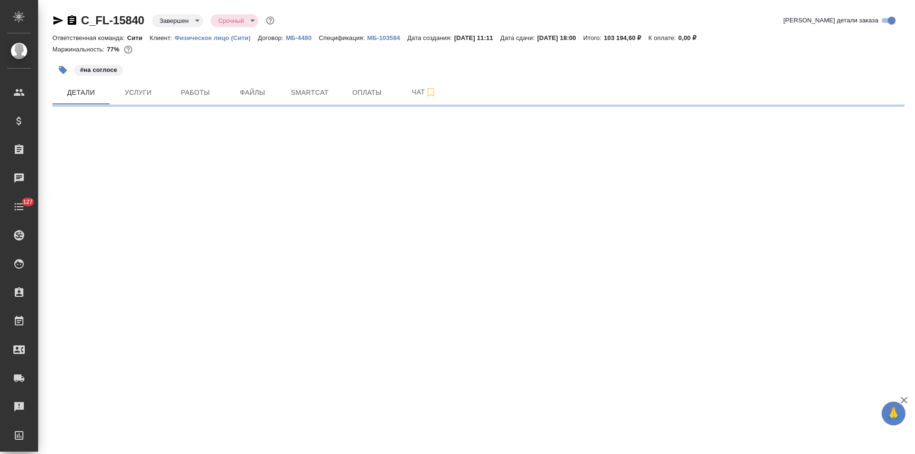
select select "RU"
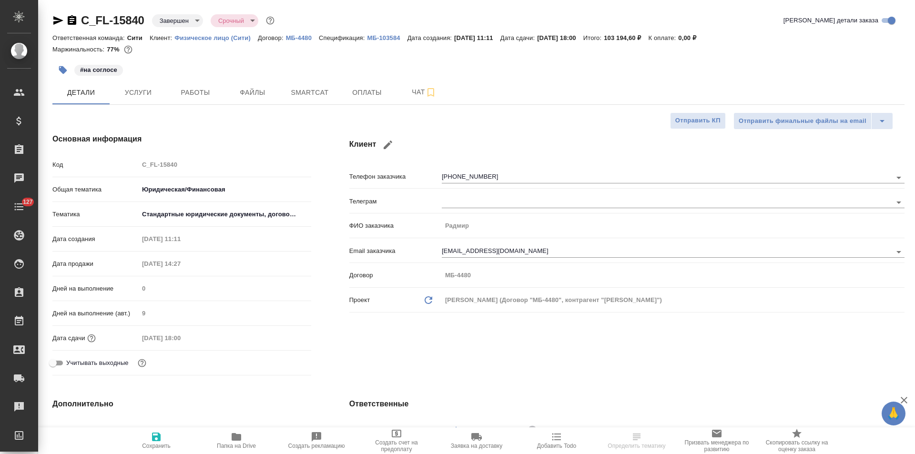
type textarea "x"
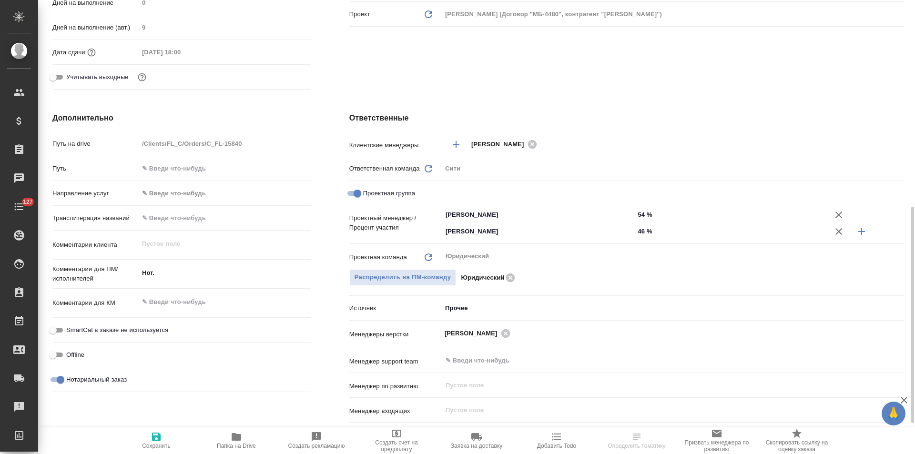
scroll to position [476, 0]
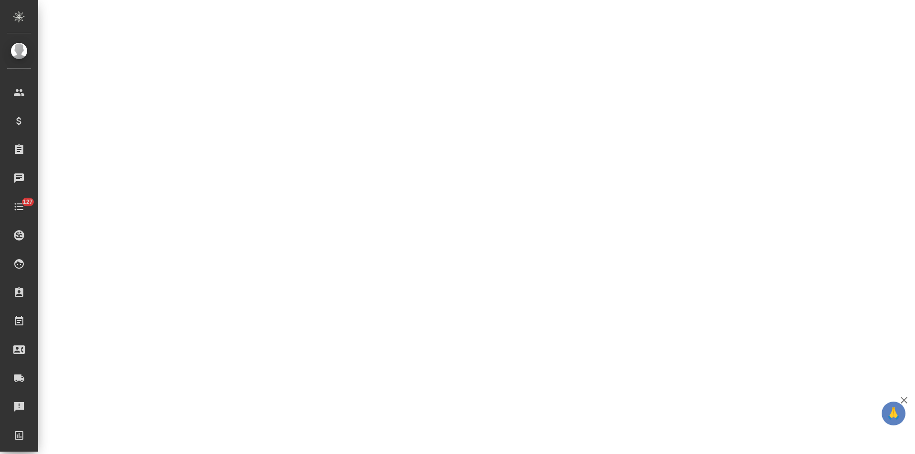
select select "RU"
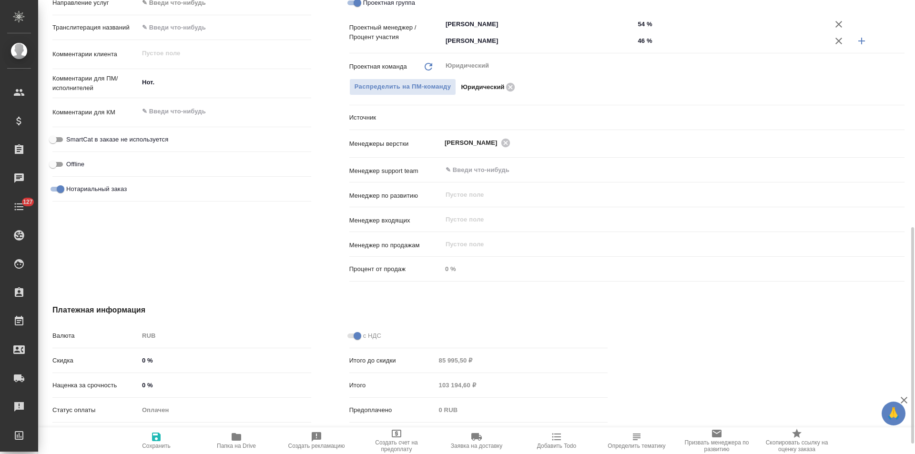
type textarea "x"
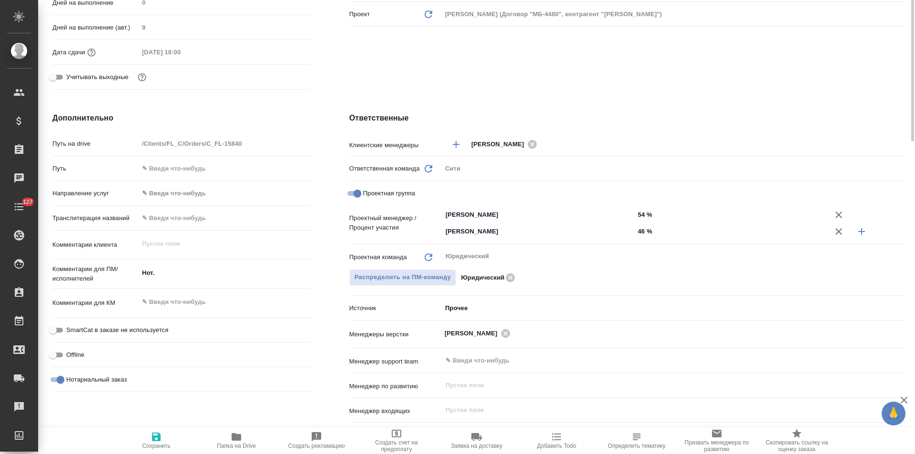
scroll to position [0, 0]
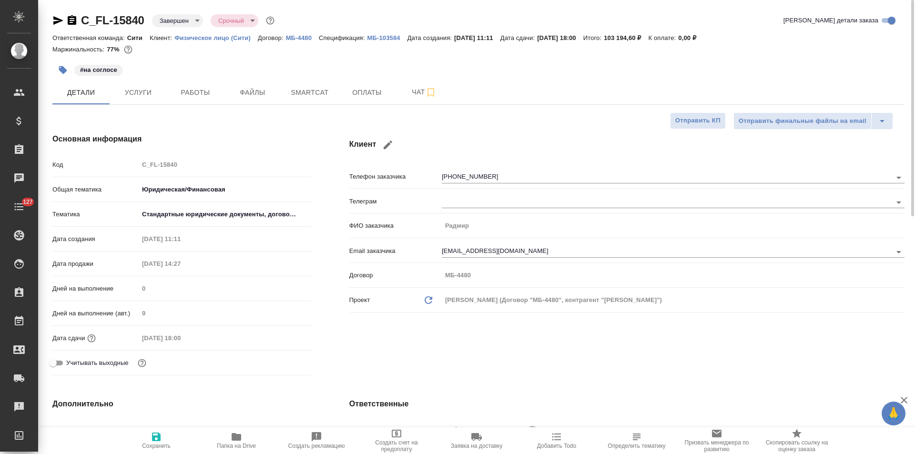
click at [374, 37] on p "МБ-103584" at bounding box center [387, 37] width 40 height 7
type textarea "x"
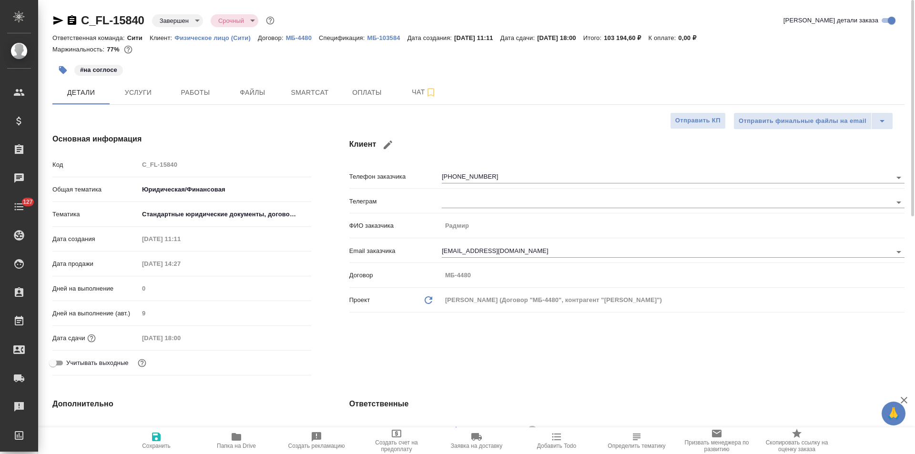
type textarea "x"
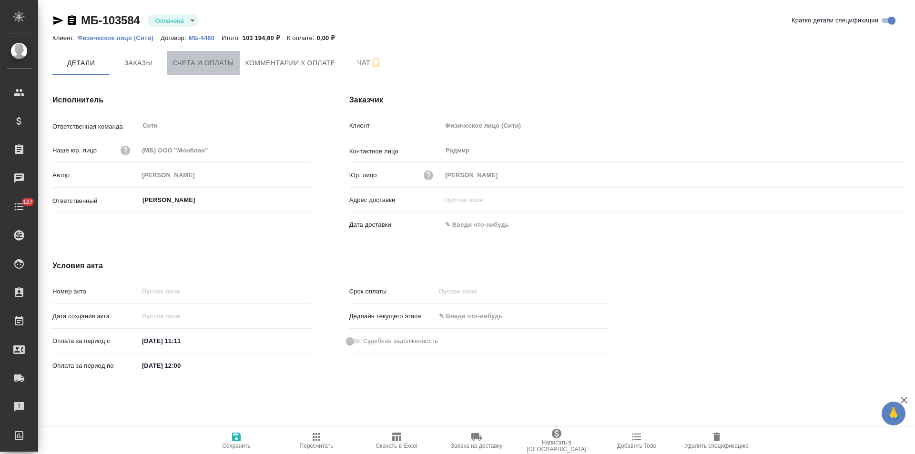
click at [214, 68] on span "Счета и оплаты" at bounding box center [202, 63] width 61 height 12
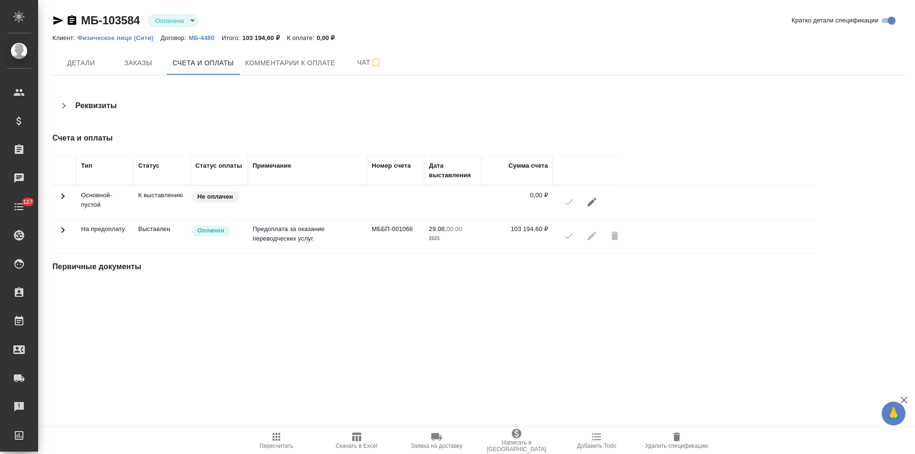
click at [63, 107] on icon "button" at bounding box center [63, 105] width 11 height 11
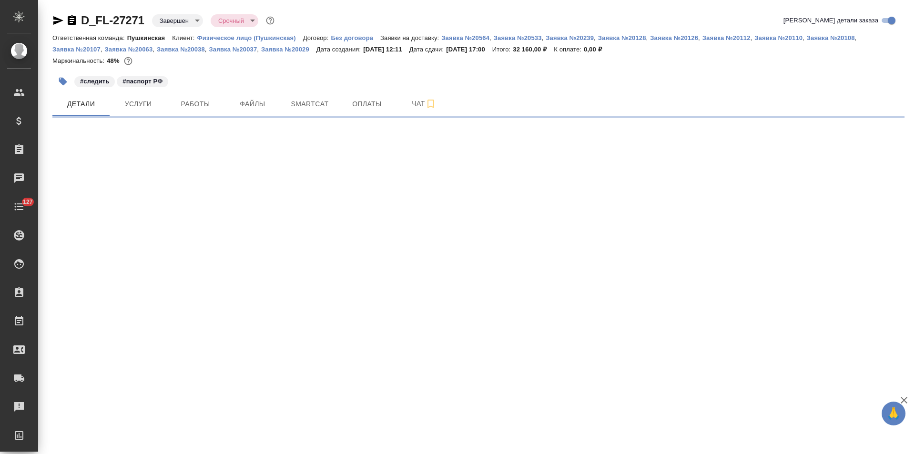
select select "RU"
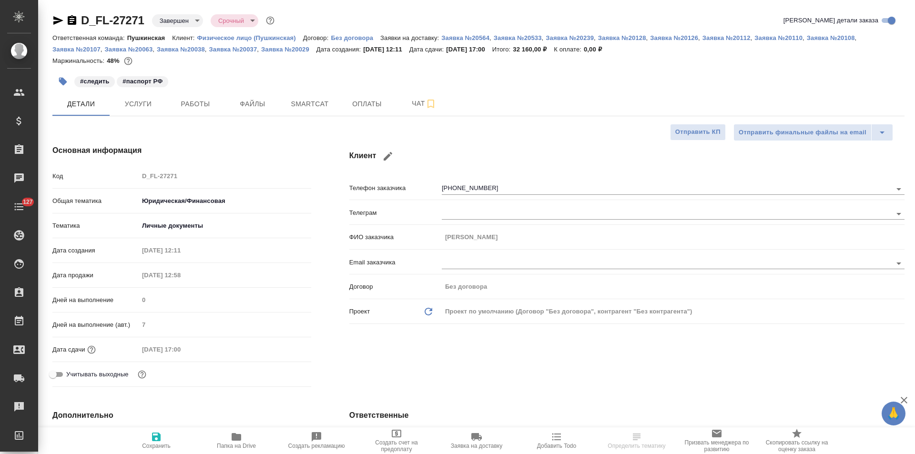
type textarea "x"
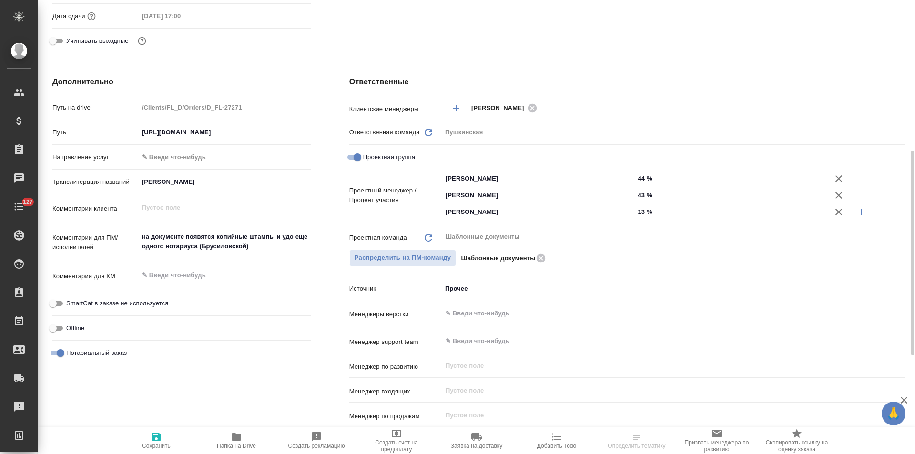
scroll to position [476, 0]
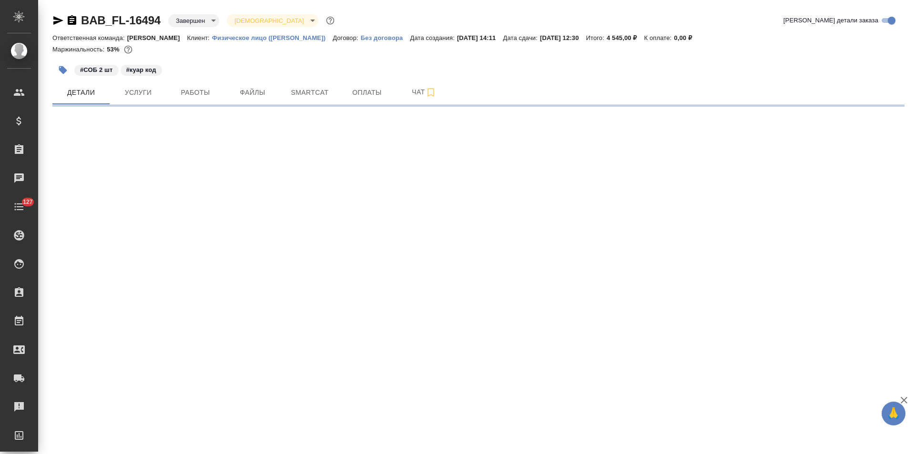
select select "RU"
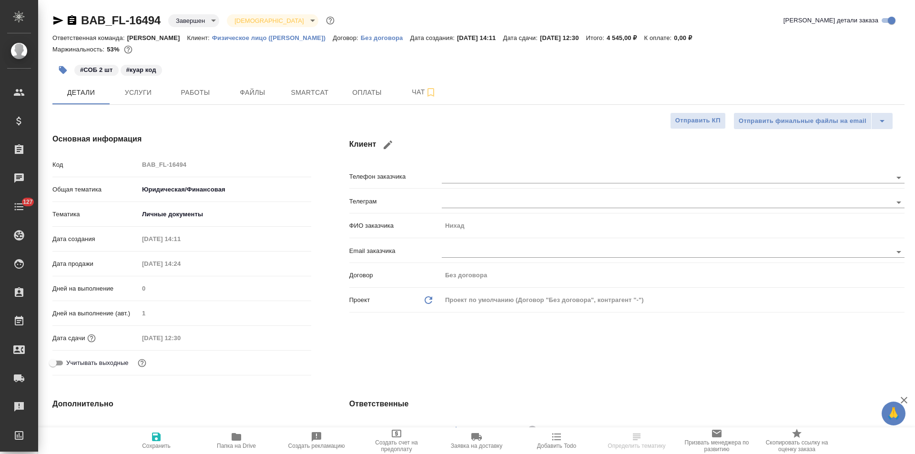
type textarea "x"
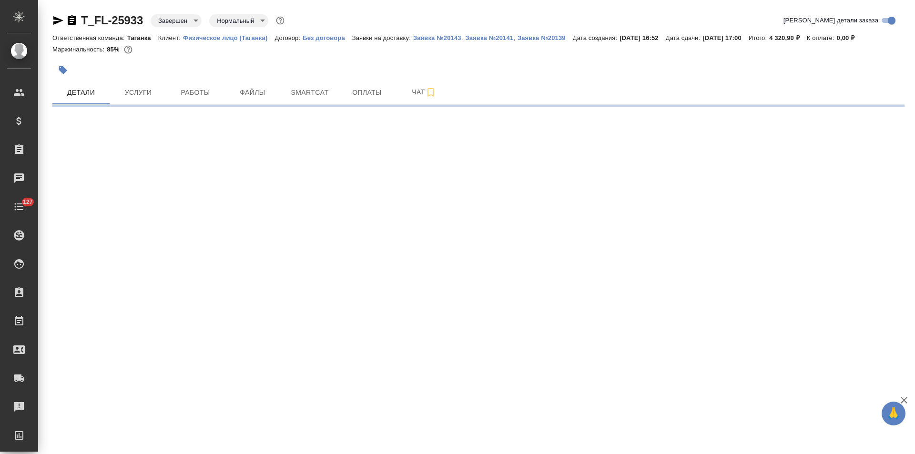
select select "RU"
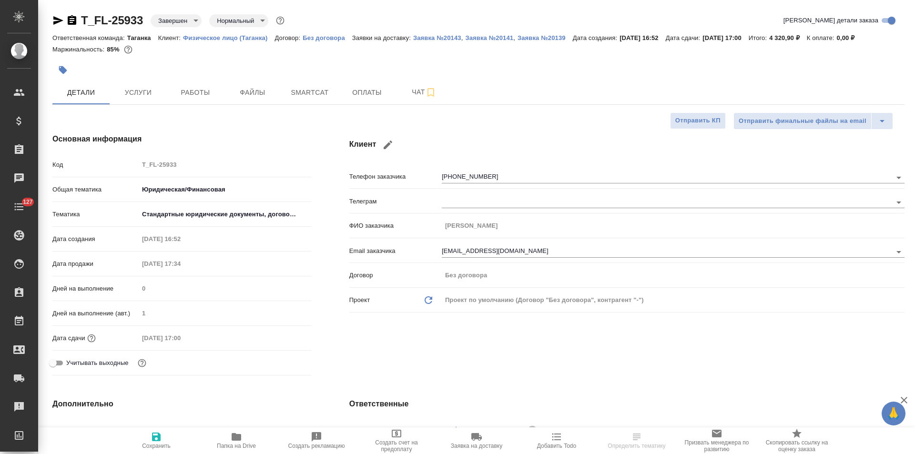
type textarea "x"
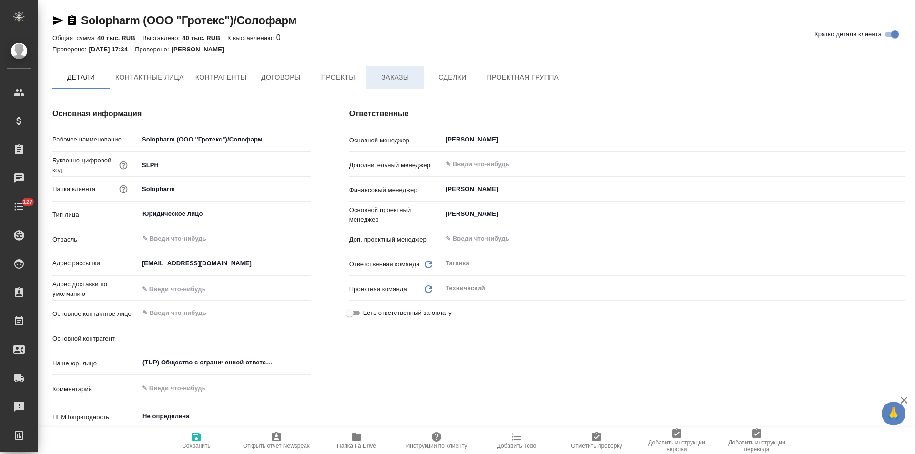
type textarea "x"
click at [403, 80] on span "Заказы" at bounding box center [395, 78] width 46 height 12
type textarea "x"
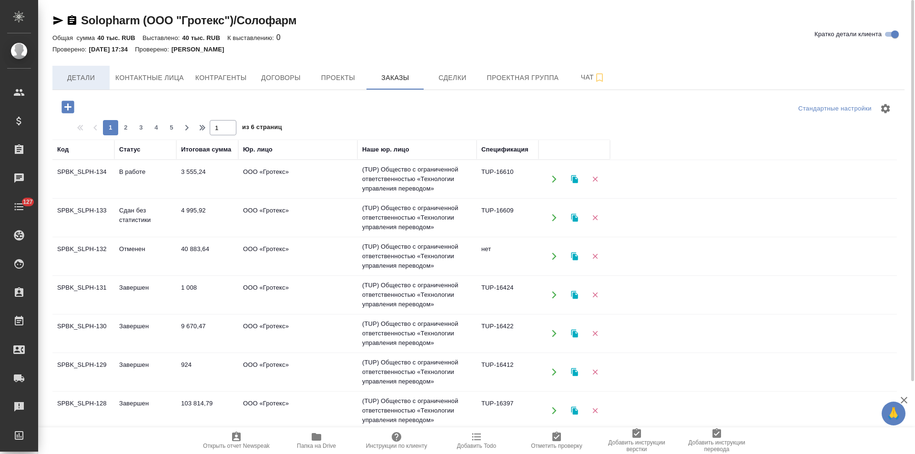
click at [83, 80] on span "Детали" at bounding box center [81, 78] width 46 height 12
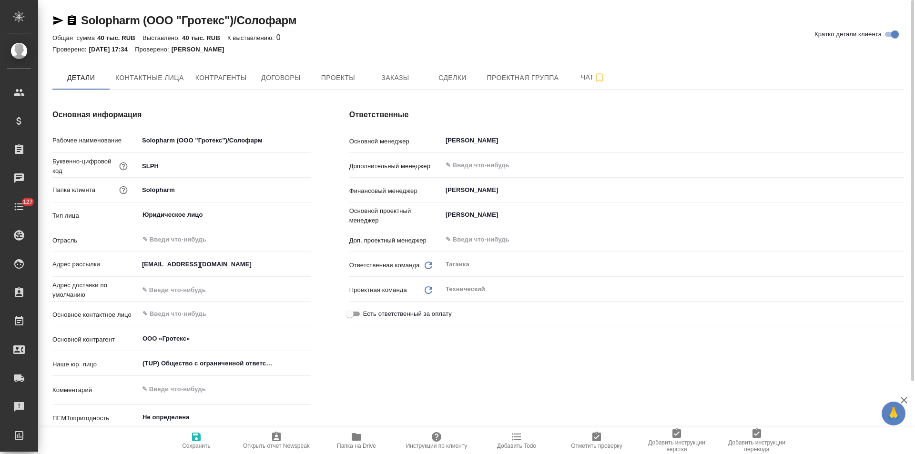
type textarea "x"
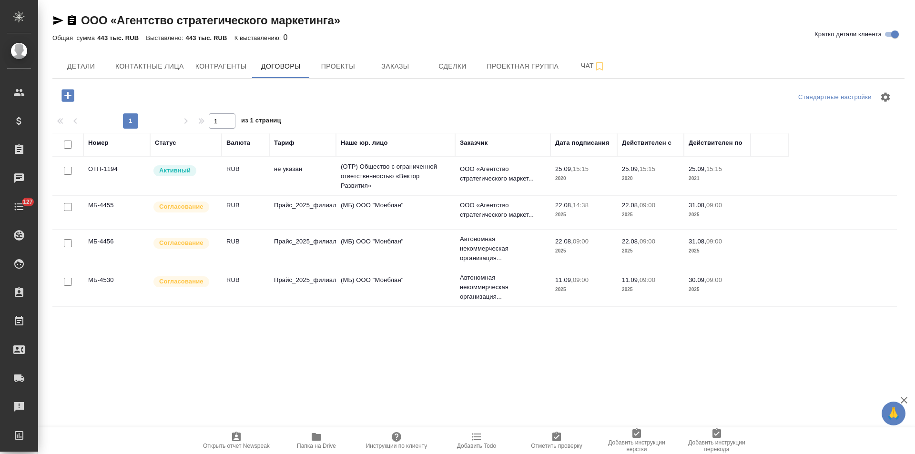
click at [375, 215] on td "(МБ) ООО "Монблан"" at bounding box center [395, 212] width 119 height 33
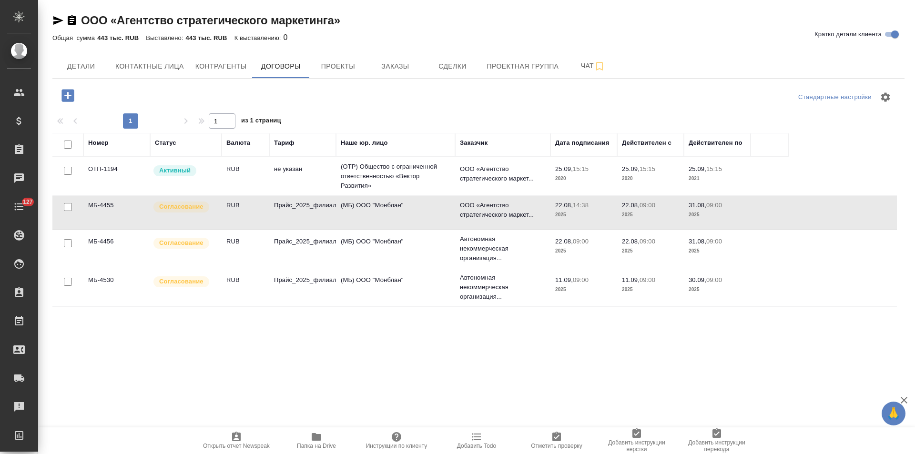
click at [375, 215] on td "(МБ) ООО "Монблан"" at bounding box center [395, 212] width 119 height 33
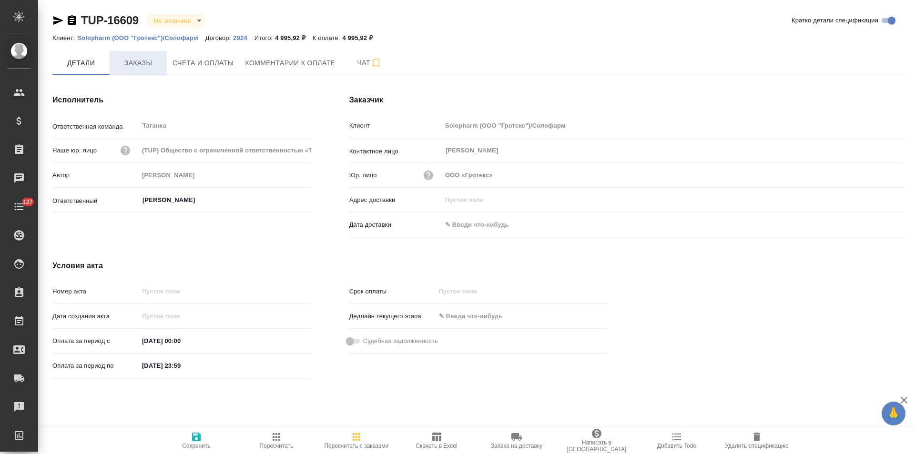
click at [141, 61] on span "Заказы" at bounding box center [138, 63] width 46 height 12
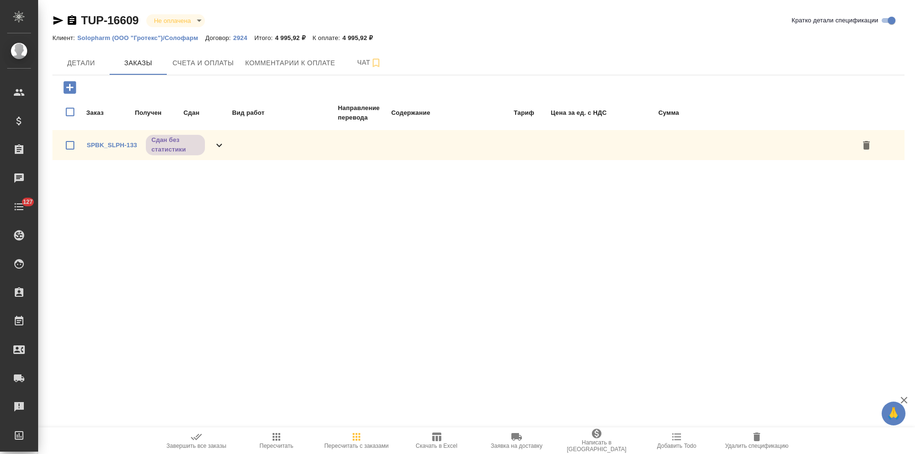
click at [218, 147] on icon at bounding box center [218, 145] width 11 height 11
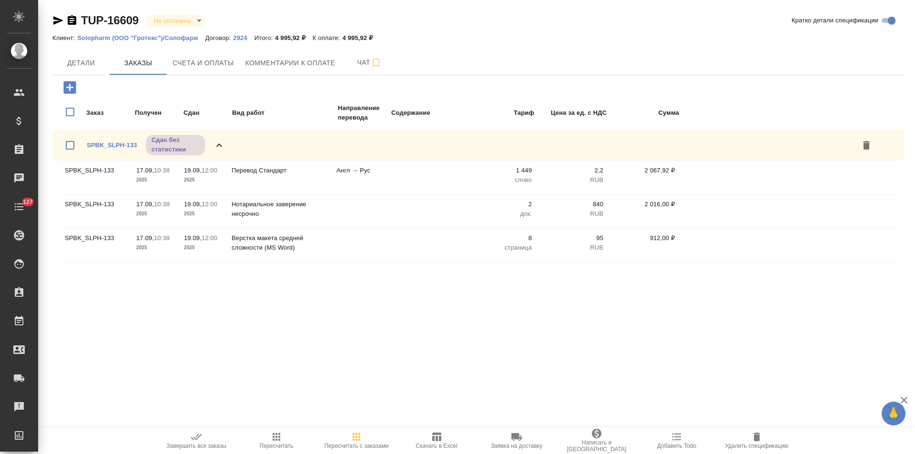
click at [244, 36] on p "2924" at bounding box center [243, 37] width 21 height 7
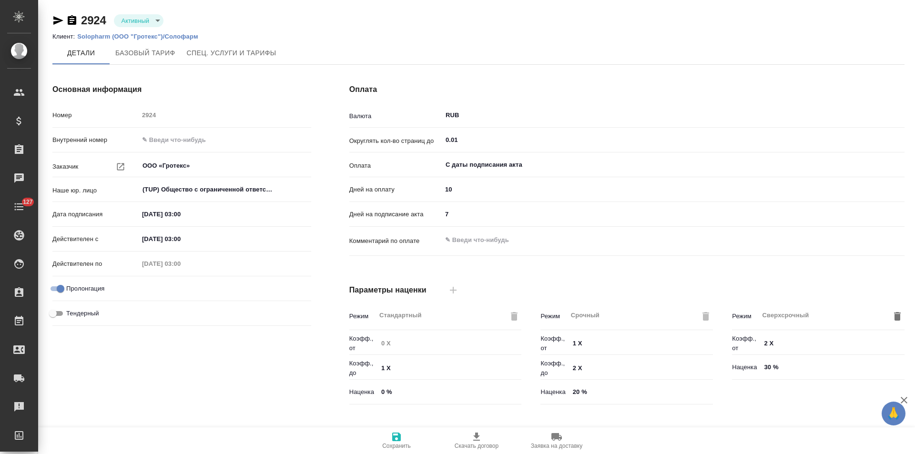
type input "AWATERA #2"
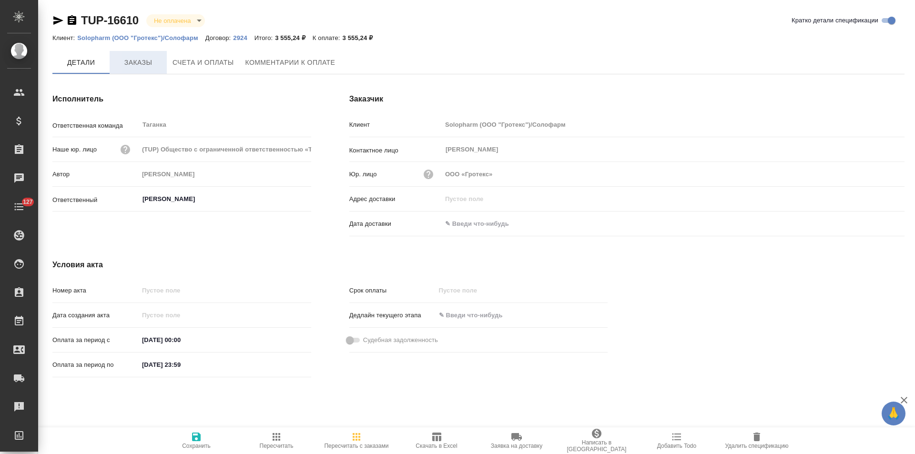
click at [140, 65] on span "Заказы" at bounding box center [138, 63] width 46 height 12
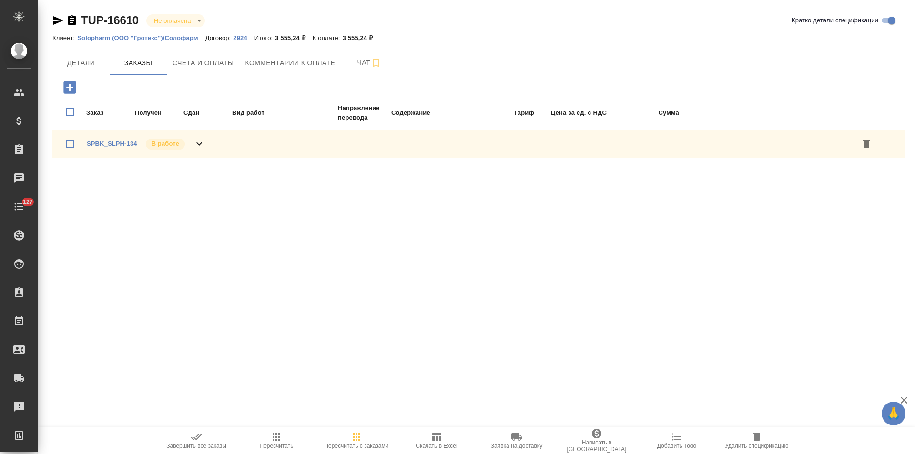
click at [196, 143] on icon at bounding box center [198, 143] width 11 height 11
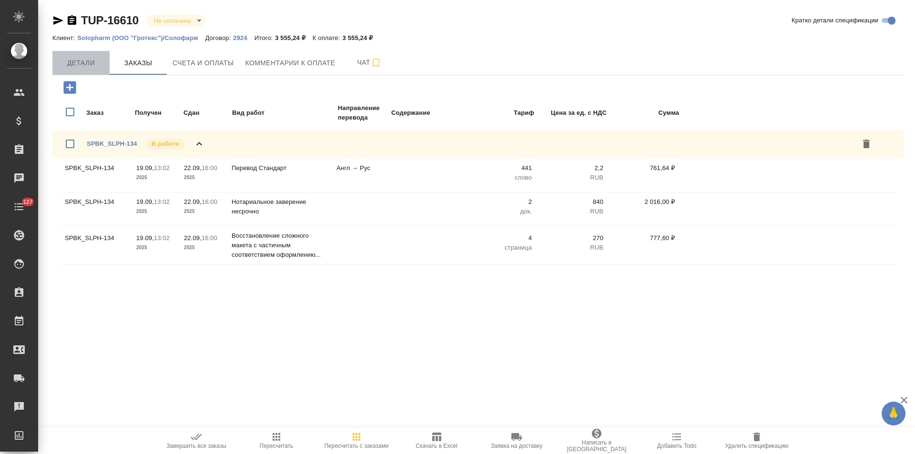
click at [84, 68] on span "Детали" at bounding box center [81, 63] width 46 height 12
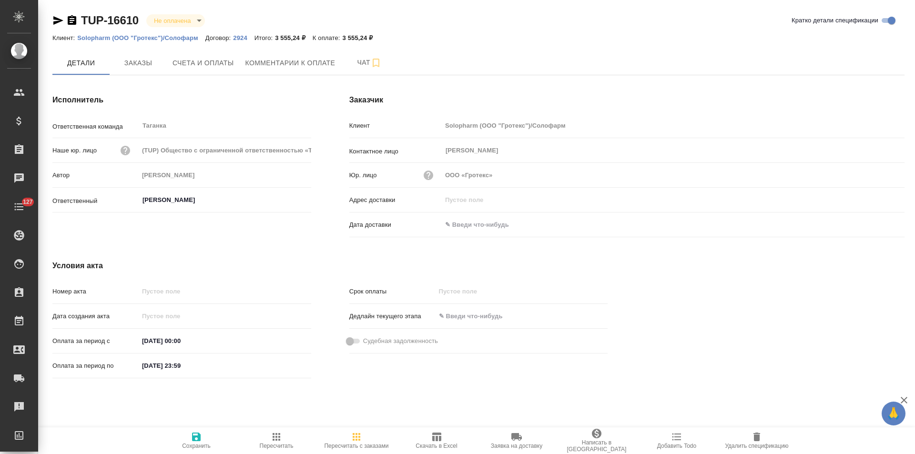
click at [74, 21] on icon "button" at bounding box center [72, 20] width 9 height 10
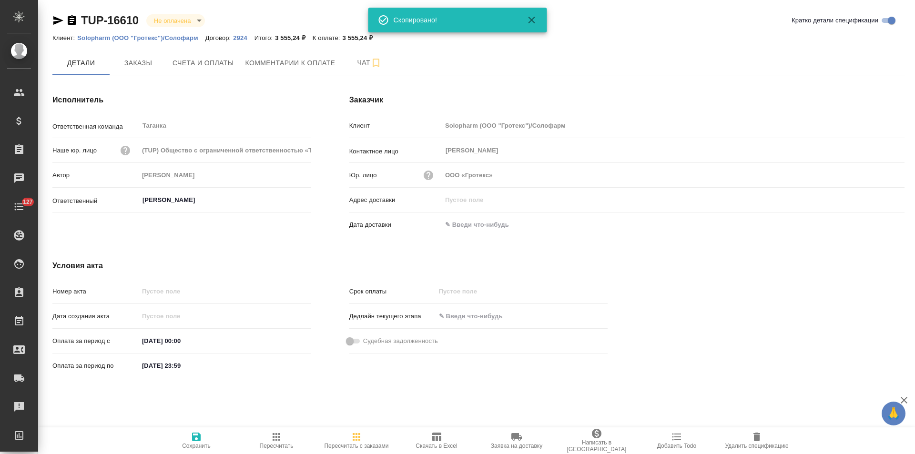
click at [241, 37] on p "2924" at bounding box center [243, 37] width 21 height 7
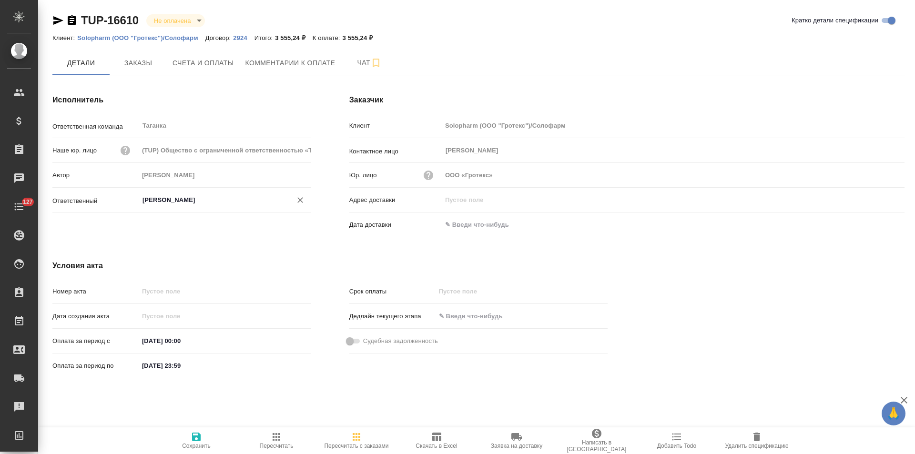
click at [200, 198] on input "Швыденко Алина" at bounding box center [208, 199] width 135 height 11
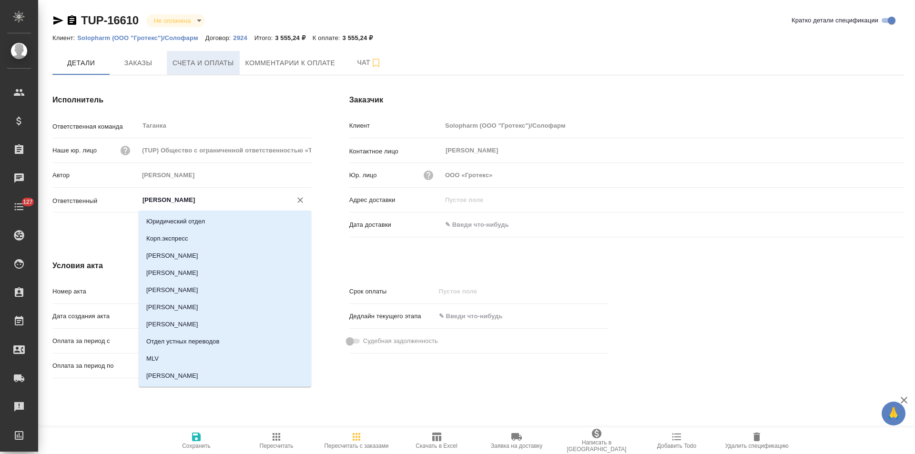
click at [195, 67] on span "Счета и оплаты" at bounding box center [202, 63] width 61 height 12
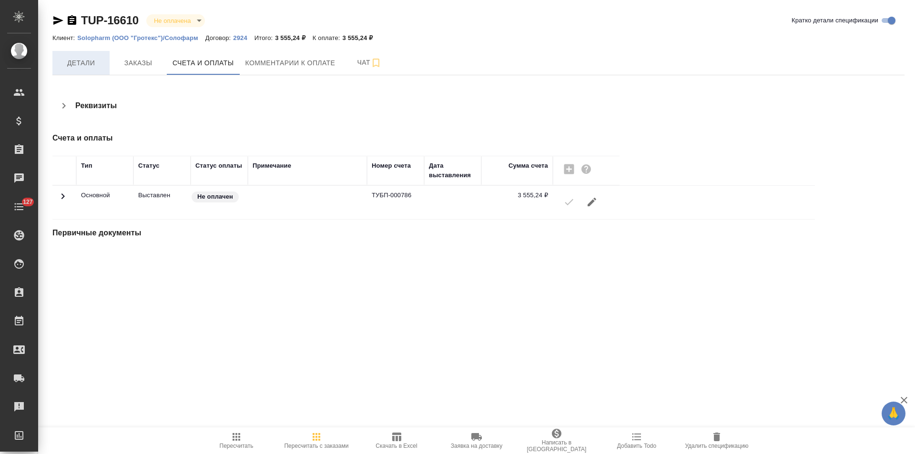
click at [92, 64] on span "Детали" at bounding box center [81, 63] width 46 height 12
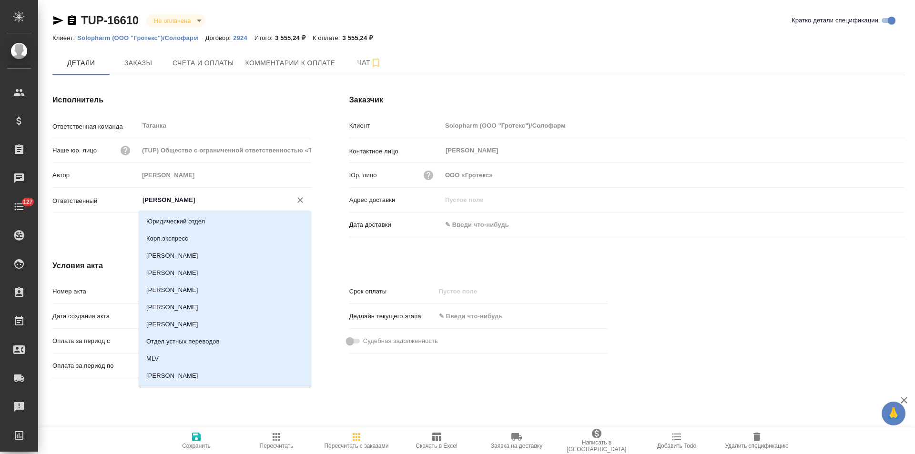
click at [180, 200] on input "Швыденко Алина" at bounding box center [208, 199] width 135 height 11
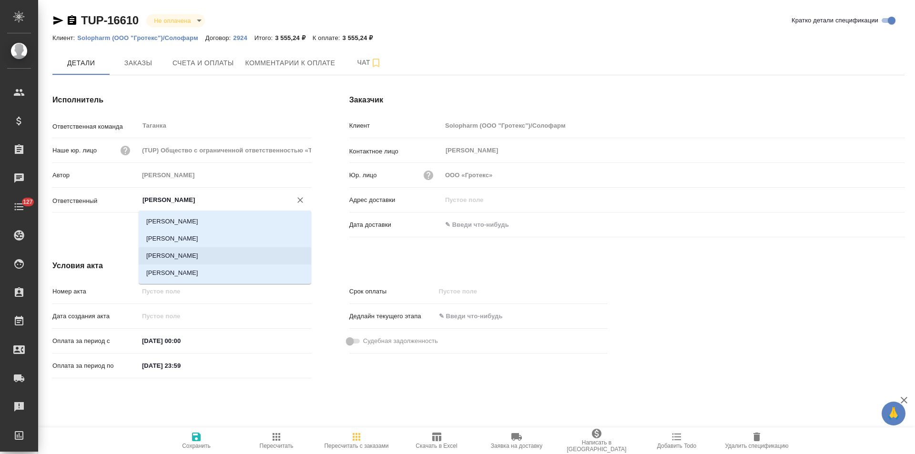
click at [193, 255] on li "Иванова Арина" at bounding box center [225, 255] width 172 height 17
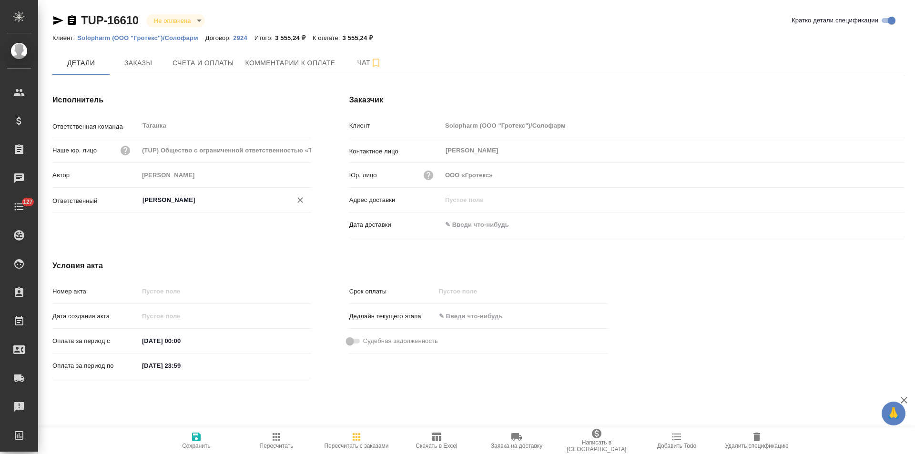
type input "Иванова Арина"
click at [201, 436] on icon "button" at bounding box center [196, 436] width 11 height 11
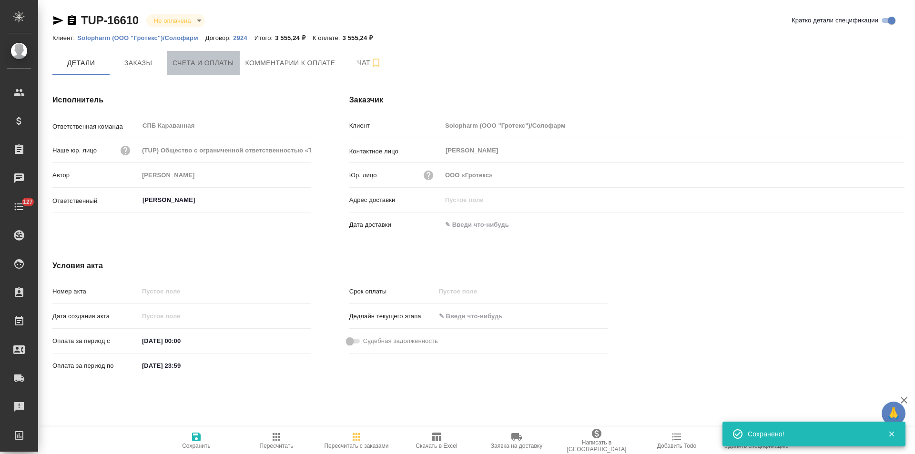
click at [198, 66] on span "Счета и оплаты" at bounding box center [202, 63] width 61 height 12
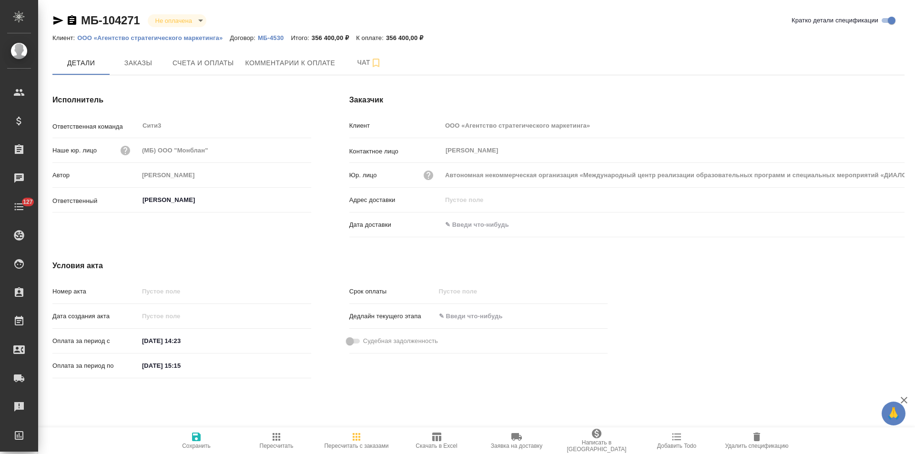
click at [272, 37] on p "МБ-4530" at bounding box center [274, 37] width 33 height 7
click at [75, 20] on icon "button" at bounding box center [72, 20] width 9 height 10
click at [276, 35] on p "МБ-4530" at bounding box center [274, 37] width 33 height 7
click at [270, 35] on p "МБ-4530" at bounding box center [274, 37] width 33 height 7
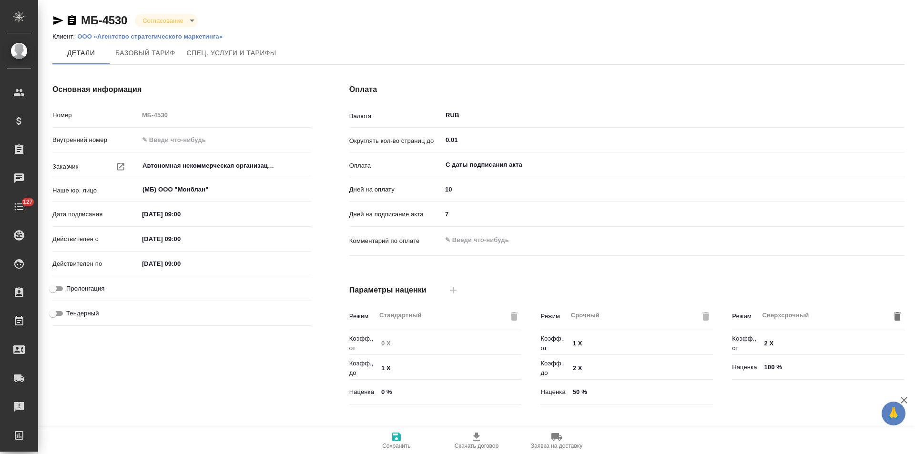
type input "Прайс_2025_филиалы"
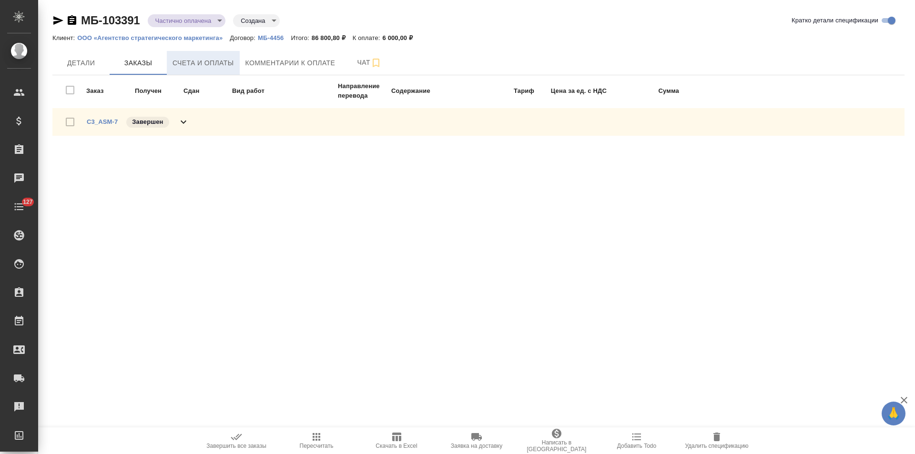
click at [211, 69] on button "Счета и оплаты" at bounding box center [203, 63] width 73 height 24
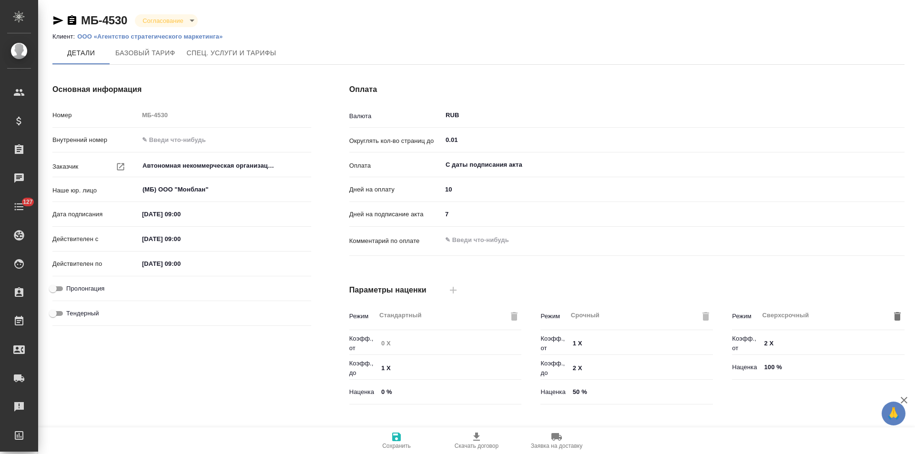
type input "Прайс_2025_филиалы"
click at [207, 164] on input "Автономная некоммерческая организация «Международный центр реализации образоват…" at bounding box center [208, 165] width 135 height 11
click at [168, 37] on p "ООО «Агентство стратегического маркетинга»" at bounding box center [153, 36] width 152 height 7
type input "Прайс_2025_филиалы"
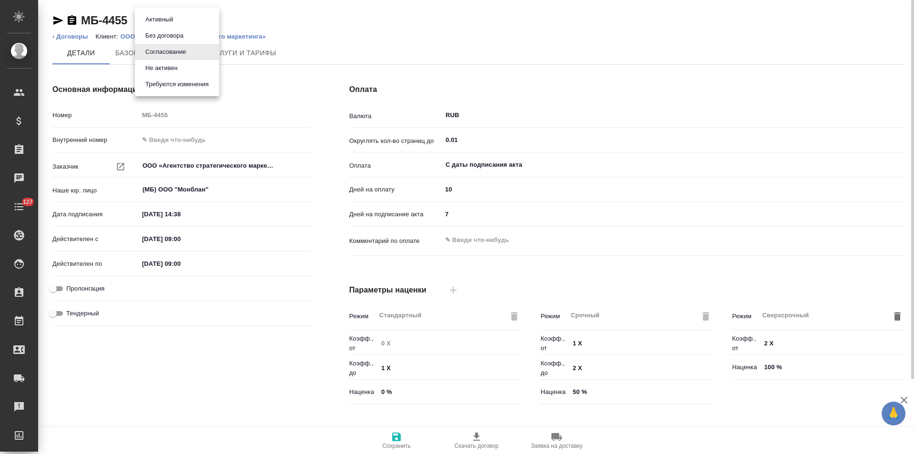
click at [187, 23] on body "🙏 .cls-1 fill:#fff; AWATERA [PERSON_NAME] Спецификации Заказы Чаты 127 Todo Про…" at bounding box center [457, 227] width 915 height 454
click at [184, 70] on li "Не активен" at bounding box center [177, 68] width 84 height 16
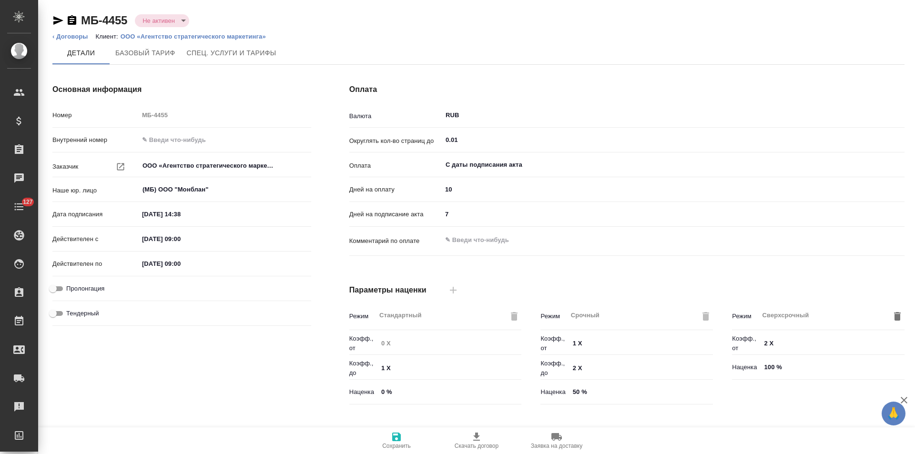
type input "Прайс_2025_филиалы"
click at [78, 38] on link "‹ Договоры" at bounding box center [70, 36] width 36 height 7
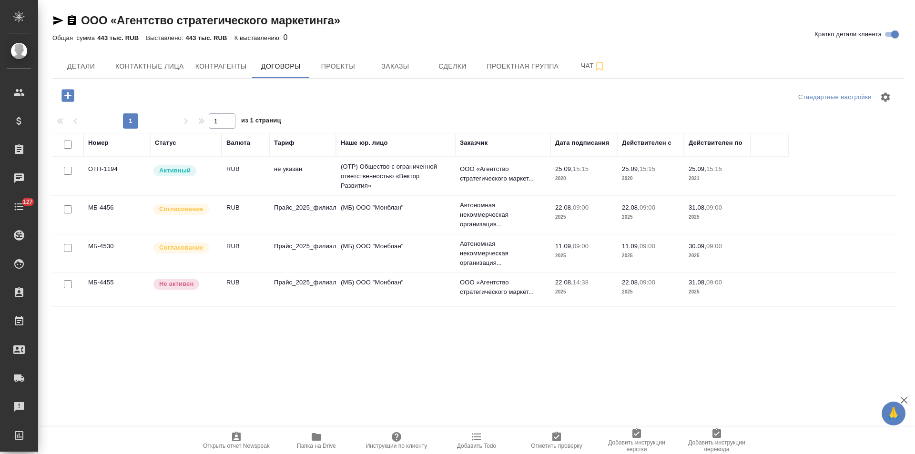
click at [426, 219] on td "(МБ) ООО "Монблан"" at bounding box center [395, 214] width 119 height 33
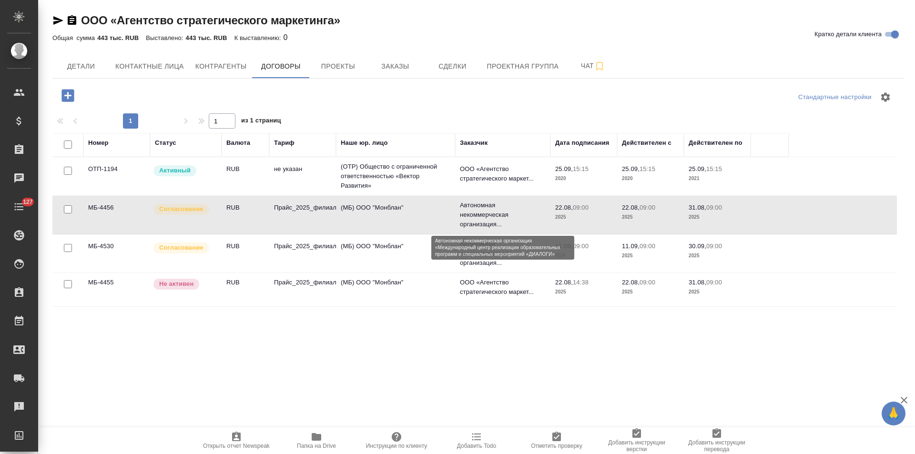
click at [497, 211] on p "Автономная некоммерческая организация..." at bounding box center [503, 215] width 86 height 29
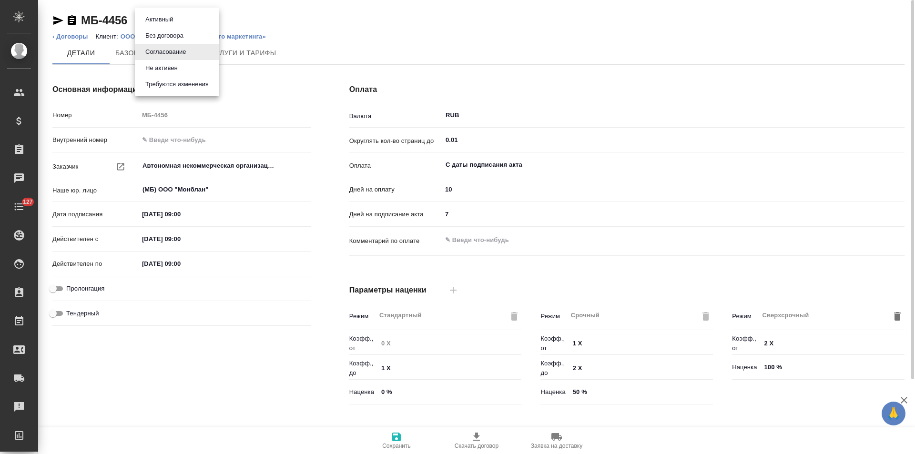
click at [184, 22] on body "🙏 .cls-1 fill:#fff; AWATERA [PERSON_NAME] Спецификации Заказы Чаты 127 Todo Про…" at bounding box center [457, 227] width 915 height 454
click at [170, 66] on button "Не активен" at bounding box center [161, 68] width 38 height 10
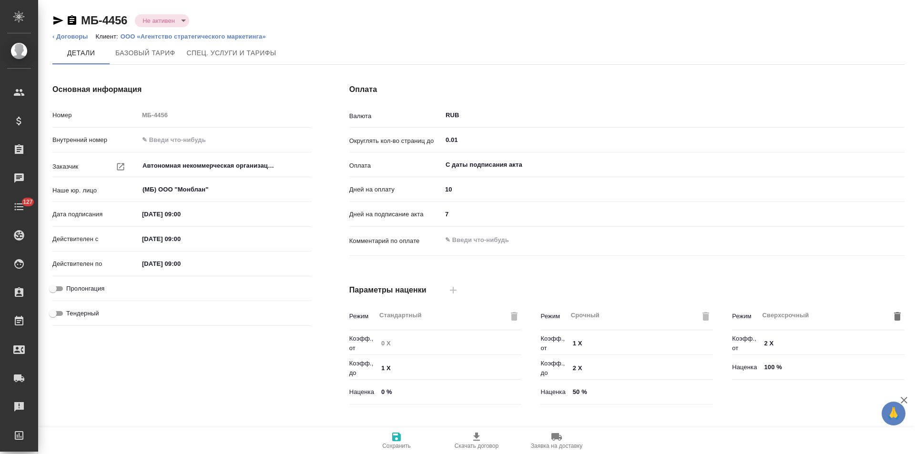
type input "Прайс_2025_филиалы"
click at [81, 36] on link "‹ Договоры" at bounding box center [70, 36] width 36 height 7
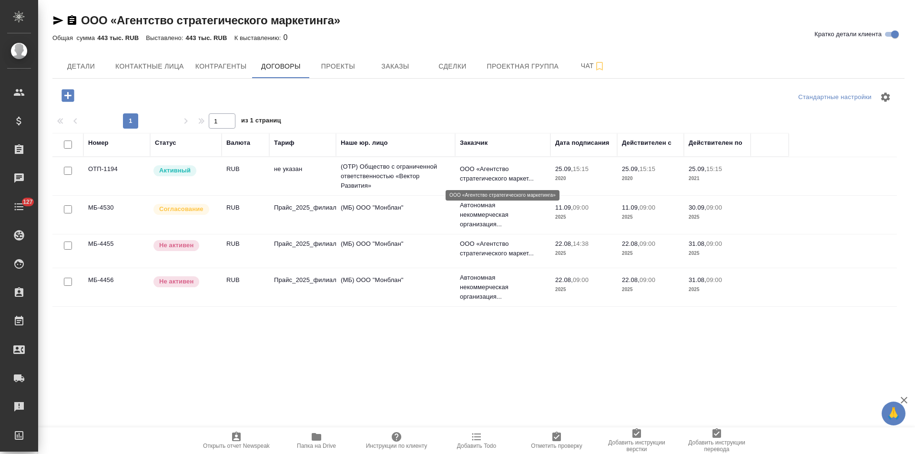
click at [474, 172] on p "ООО «Агентство стратегического маркет..." at bounding box center [503, 173] width 86 height 19
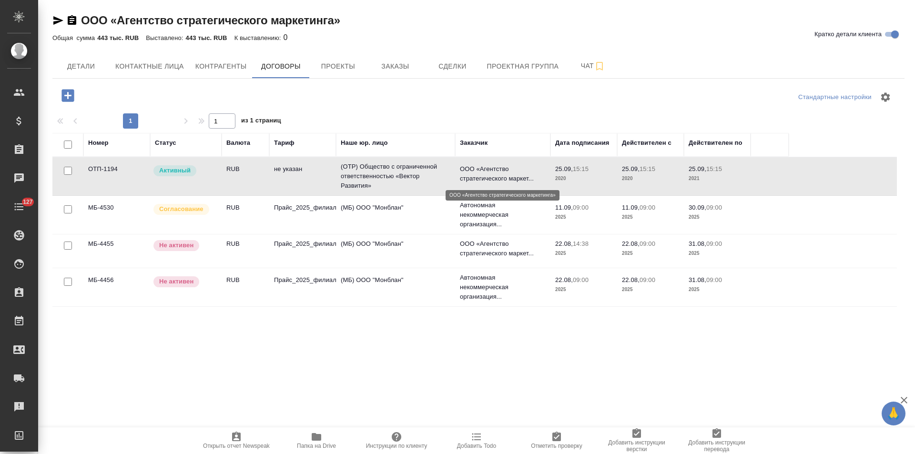
click at [474, 172] on p "ООО «Агентство стратегического маркет..." at bounding box center [503, 173] width 86 height 19
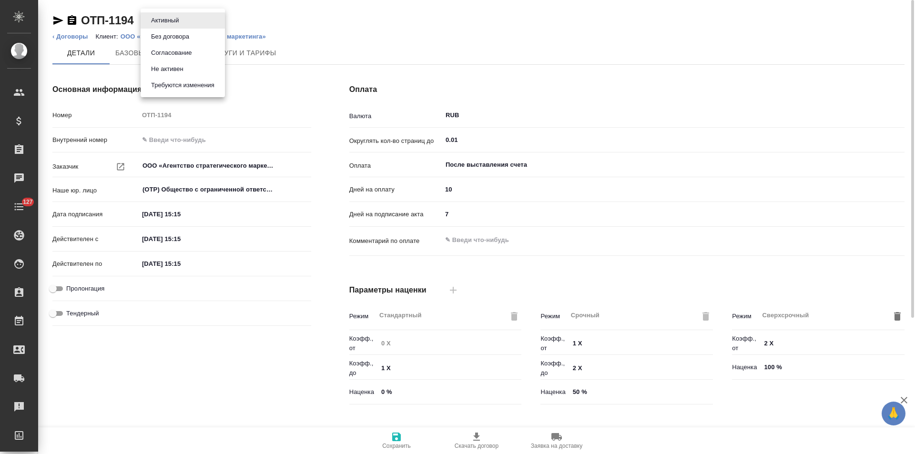
click at [169, 17] on body "🙏 .cls-1 fill:#fff; AWATERA Левченко Юлия Клиенты Спецификации Заказы Чаты 127 …" at bounding box center [457, 227] width 915 height 454
click at [186, 70] on button "Не активен" at bounding box center [167, 69] width 38 height 10
click at [82, 37] on link "‹ Договоры" at bounding box center [70, 36] width 36 height 7
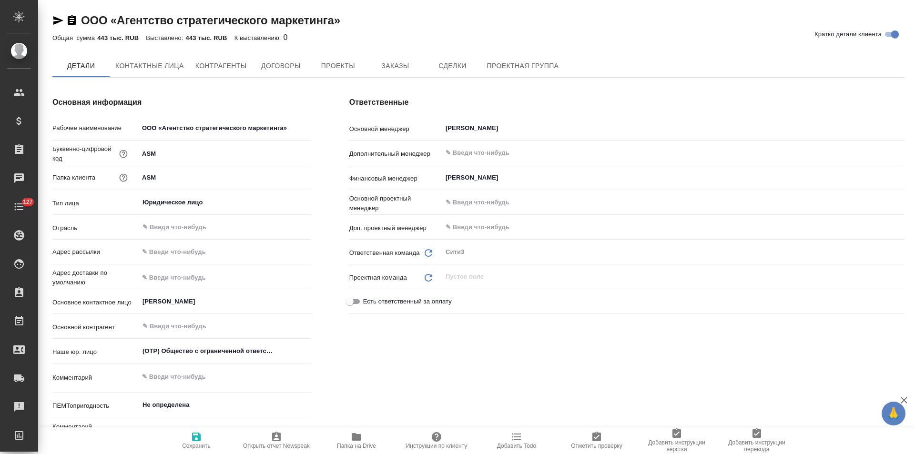
click at [292, 66] on span "Договоры" at bounding box center [281, 66] width 46 height 12
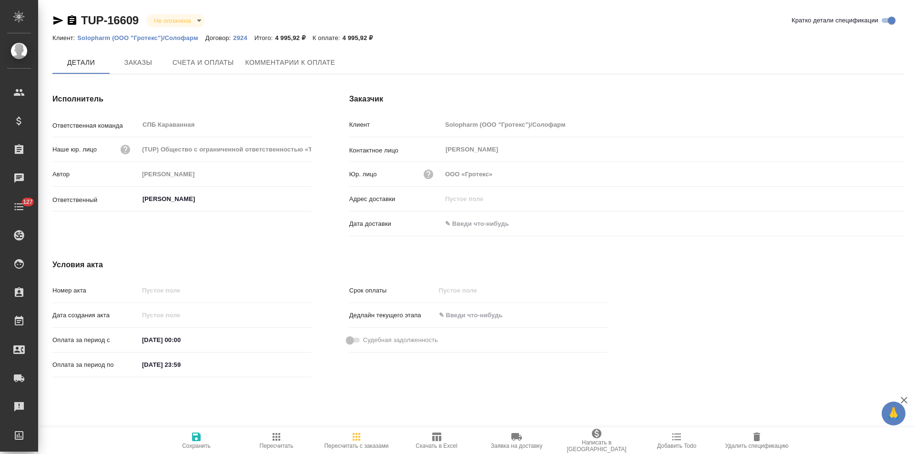
click at [148, 59] on span "Заказы" at bounding box center [138, 63] width 46 height 12
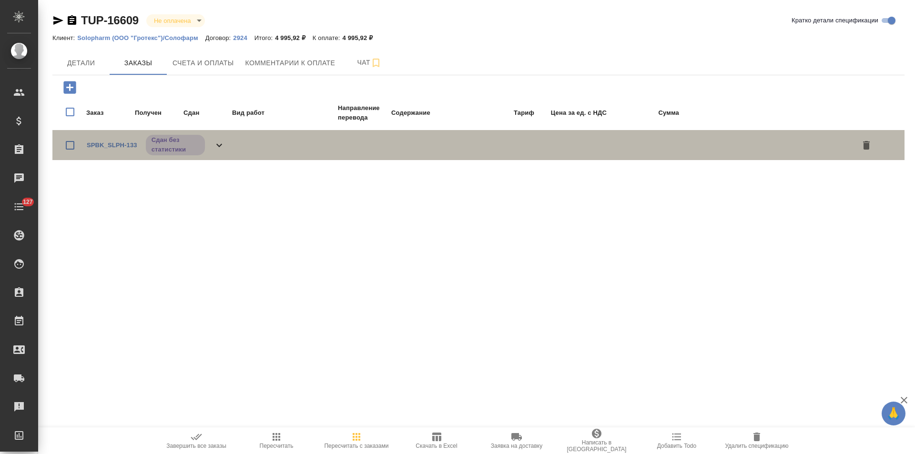
drag, startPoint x: 222, startPoint y: 152, endPoint x: 312, endPoint y: 146, distance: 90.2
click at [222, 152] on div "SPBK_SLPH-133 Сдан без статистики" at bounding box center [156, 145] width 138 height 22
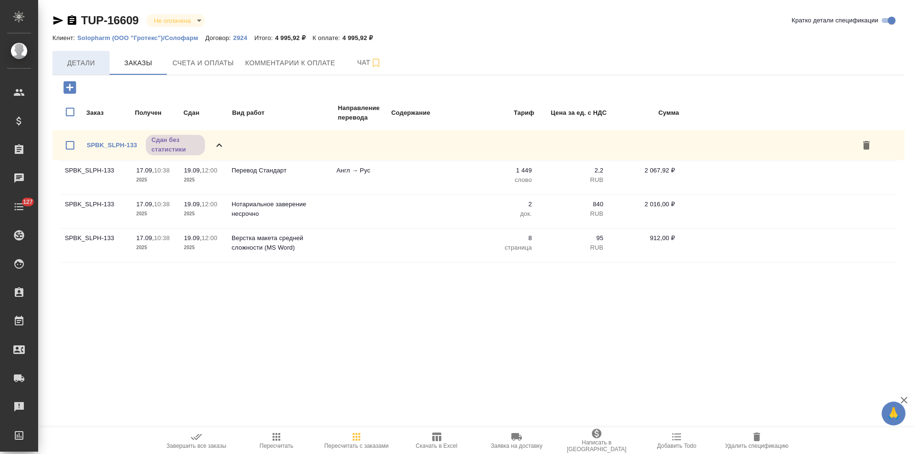
click at [95, 68] on span "Детали" at bounding box center [81, 63] width 46 height 12
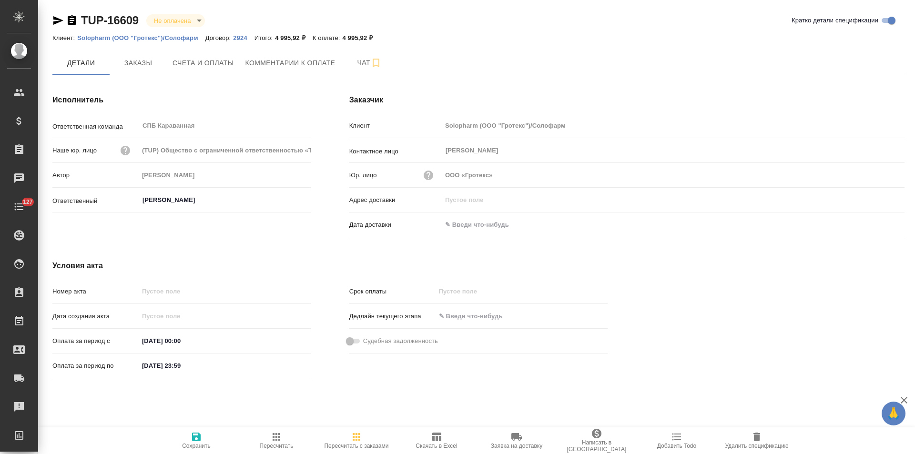
click at [72, 21] on icon "button" at bounding box center [72, 20] width 9 height 10
click at [217, 65] on span "Счета и оплаты" at bounding box center [202, 63] width 61 height 12
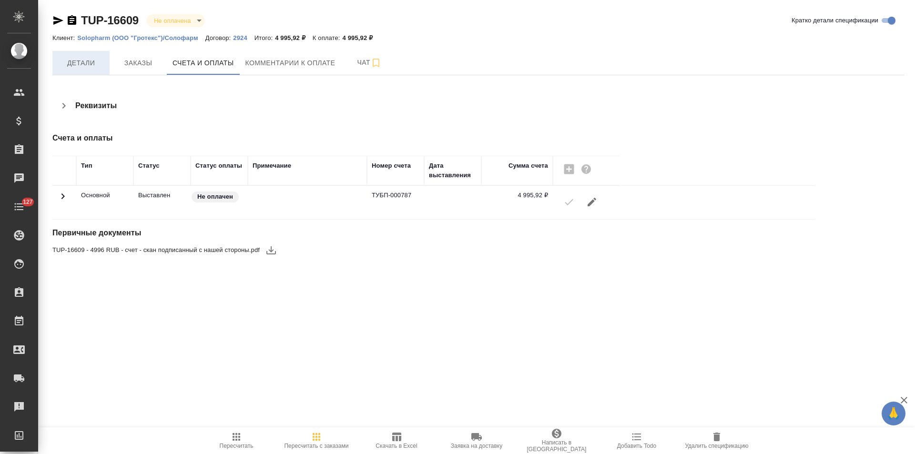
click at [89, 70] on button "Детали" at bounding box center [80, 63] width 57 height 24
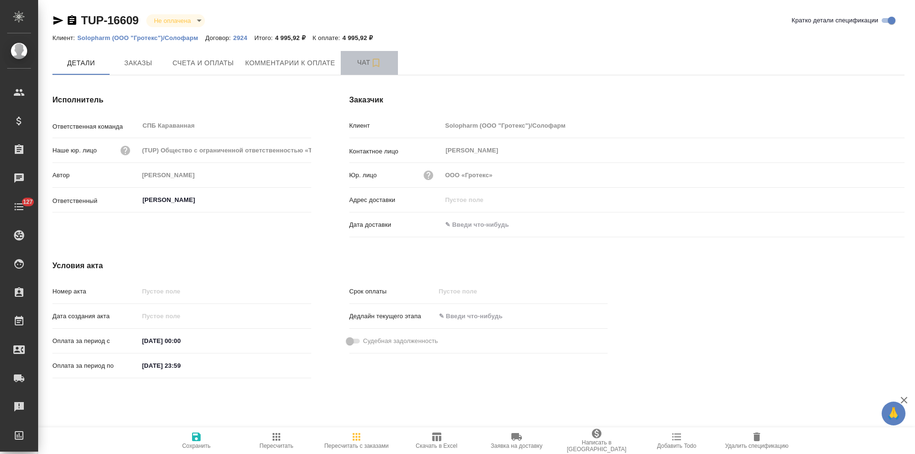
click at [352, 59] on span "Чат" at bounding box center [369, 63] width 46 height 12
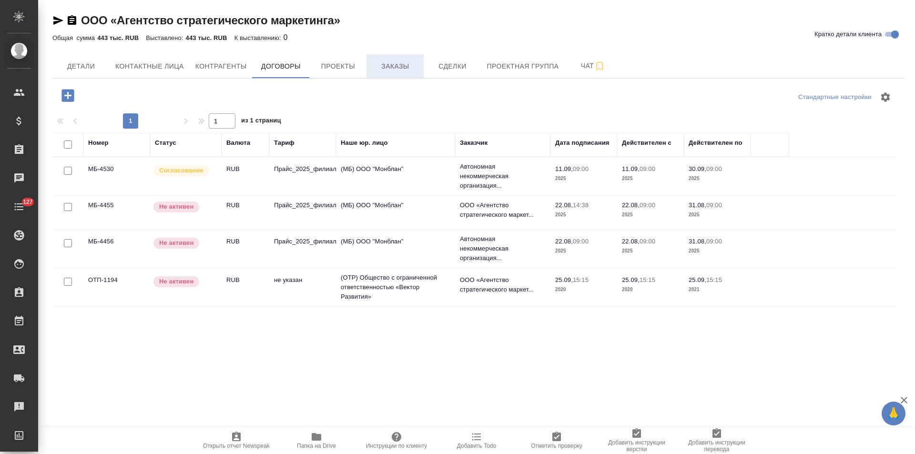
click at [397, 72] on span "Заказы" at bounding box center [395, 66] width 46 height 12
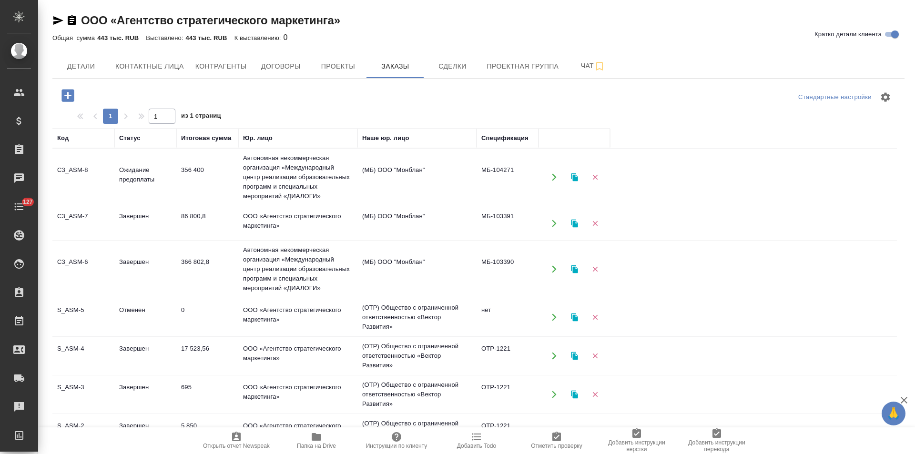
click at [374, 326] on td "(OTP) Общество с ограниченной ответственностью «Вектор Развития»" at bounding box center [416, 317] width 119 height 38
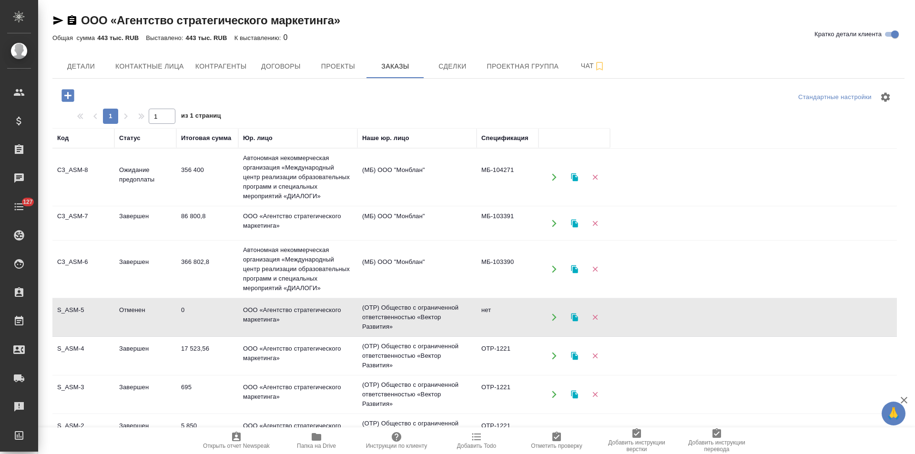
click at [374, 326] on td "(OTP) Общество с ограниченной ответственностью «Вектор Развития»" at bounding box center [416, 317] width 119 height 38
click at [298, 70] on span "Договоры" at bounding box center [281, 66] width 46 height 12
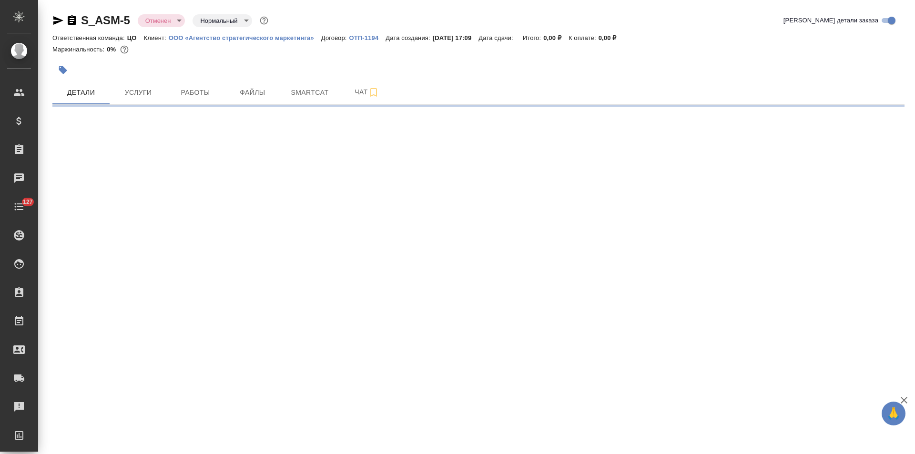
select select "RU"
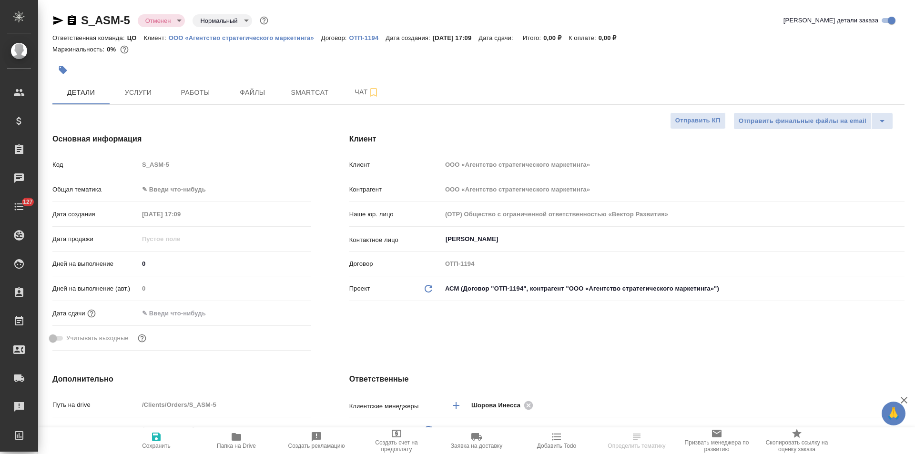
type textarea "x"
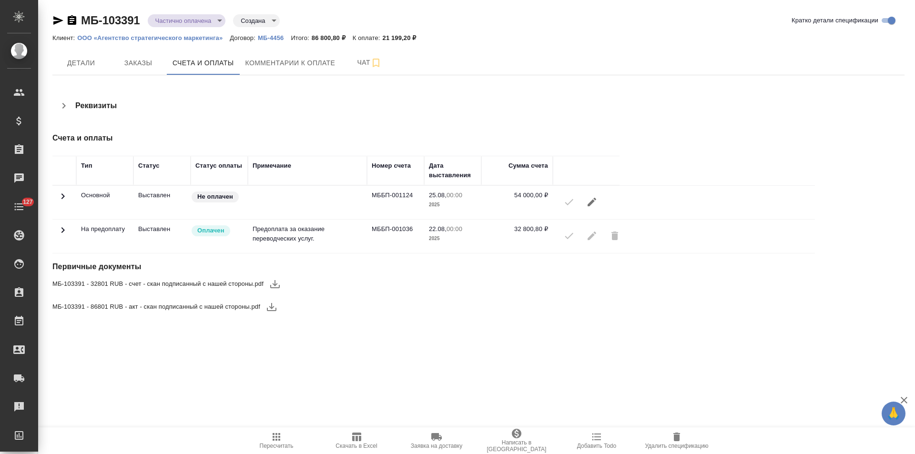
click at [65, 229] on icon at bounding box center [62, 229] width 11 height 11
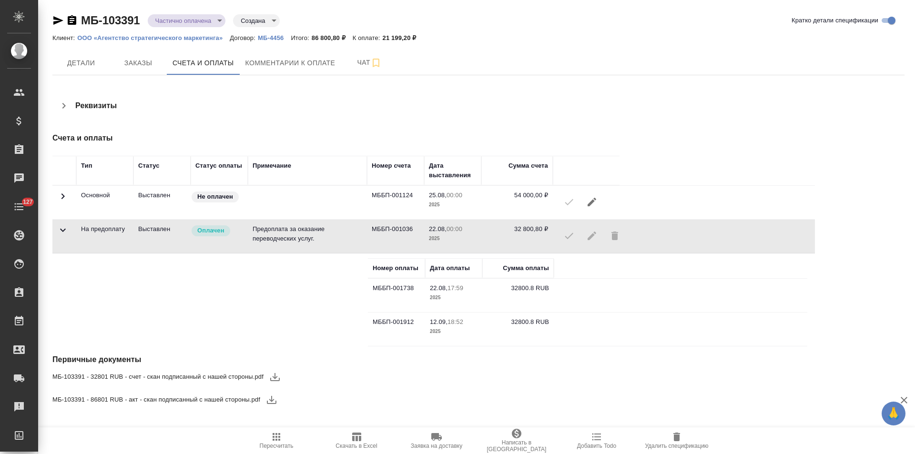
click at [64, 195] on icon at bounding box center [62, 196] width 11 height 11
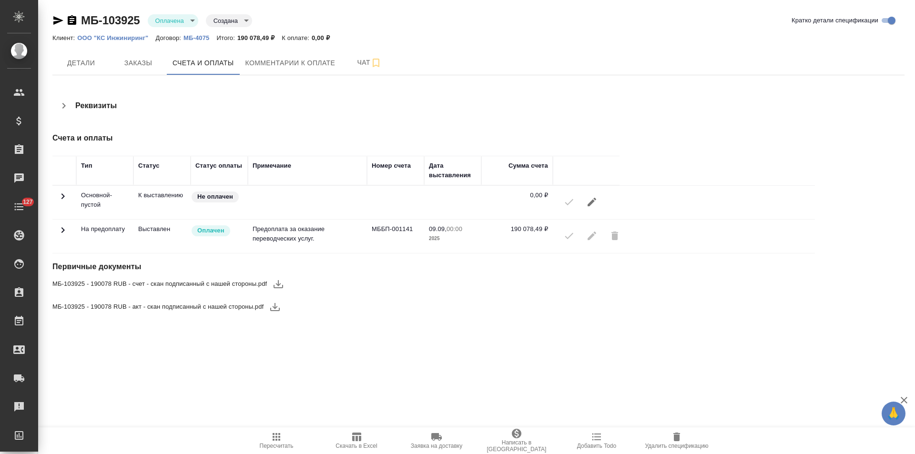
click at [61, 232] on icon at bounding box center [62, 229] width 11 height 11
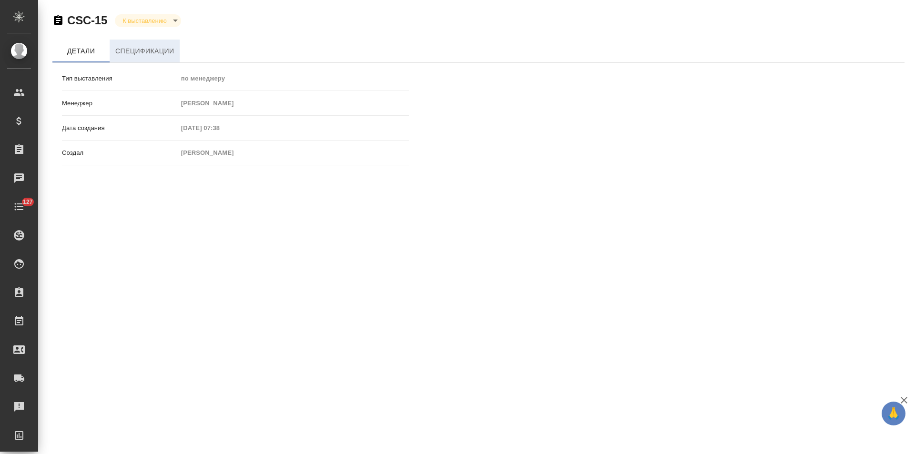
click at [136, 50] on span "Спецификации" at bounding box center [144, 51] width 59 height 12
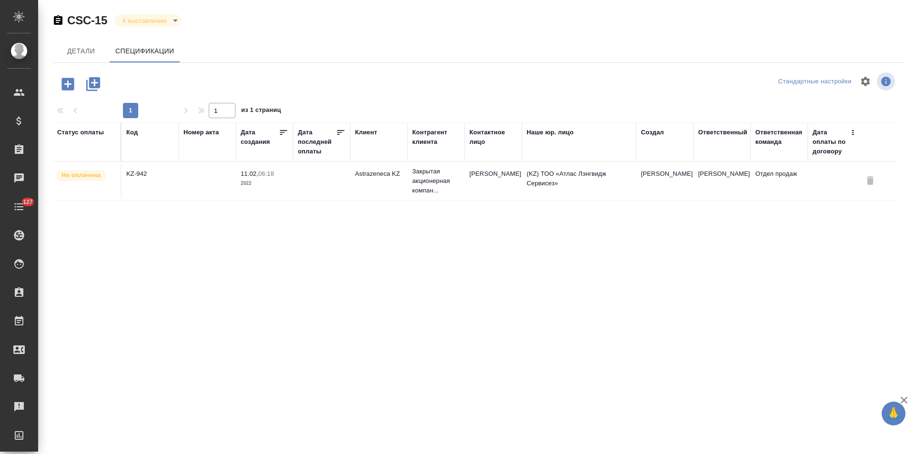
click at [164, 185] on td "KZ-942" at bounding box center [149, 180] width 57 height 33
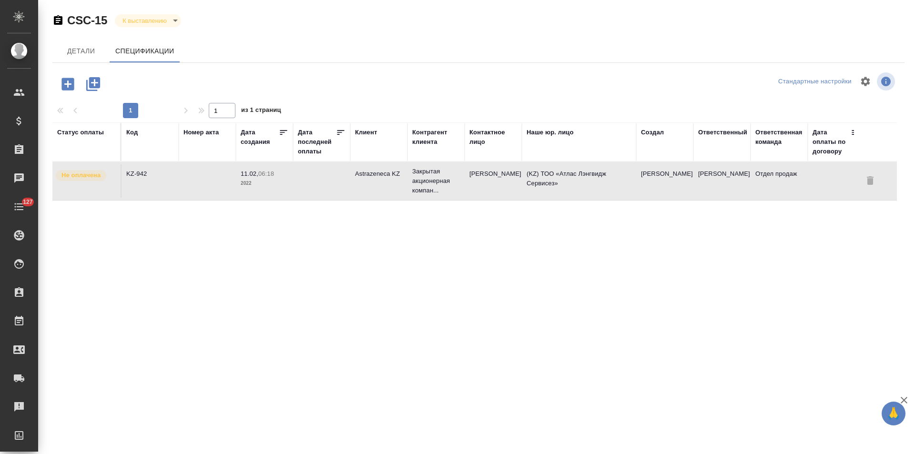
click at [164, 185] on td "KZ-942" at bounding box center [149, 180] width 57 height 33
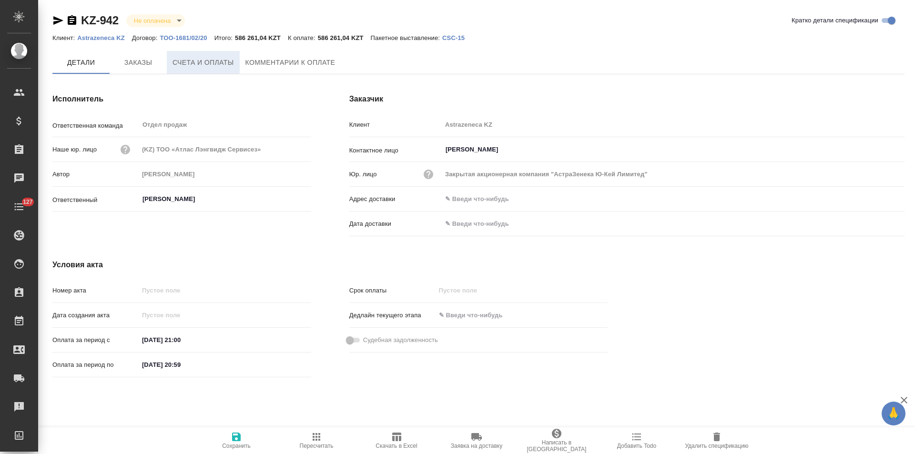
click at [216, 66] on span "Счета и оплаты" at bounding box center [202, 63] width 61 height 12
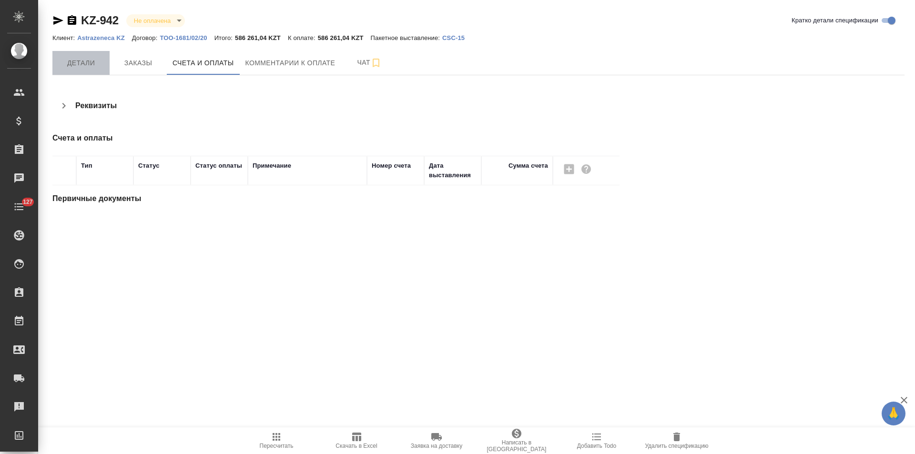
click at [84, 62] on span "Детали" at bounding box center [81, 63] width 46 height 12
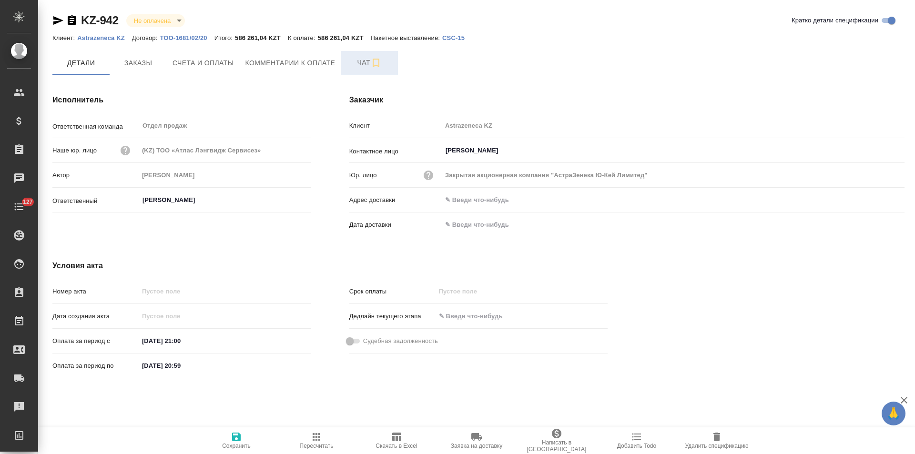
click at [352, 68] on span "Чат" at bounding box center [369, 63] width 46 height 12
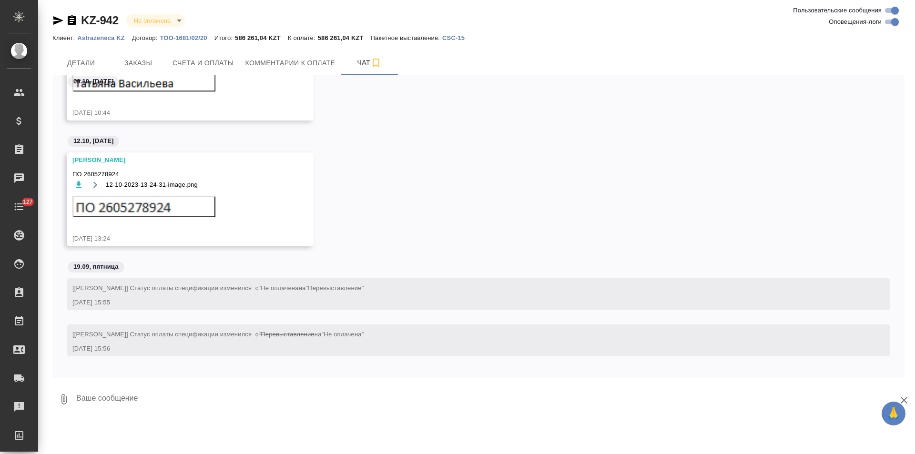
scroll to position [133, 0]
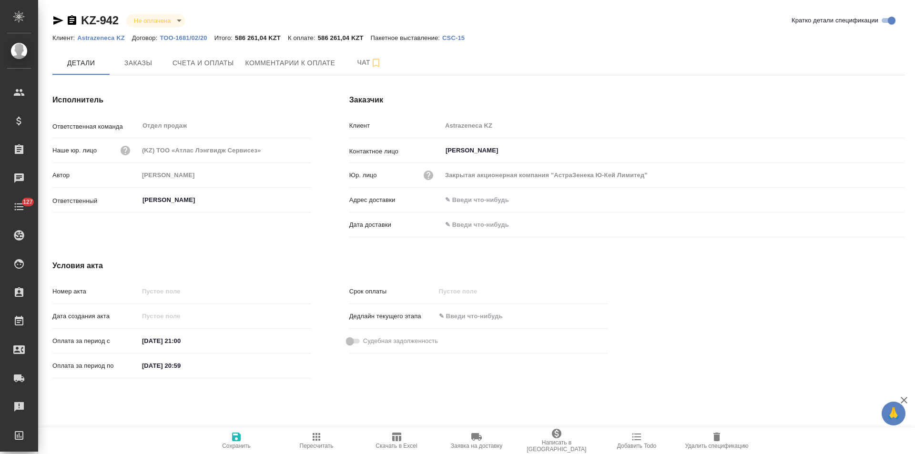
click at [114, 38] on p "Astrazeneca KZ" at bounding box center [104, 37] width 55 height 7
click at [196, 68] on span "Счета и оплаты" at bounding box center [202, 63] width 61 height 12
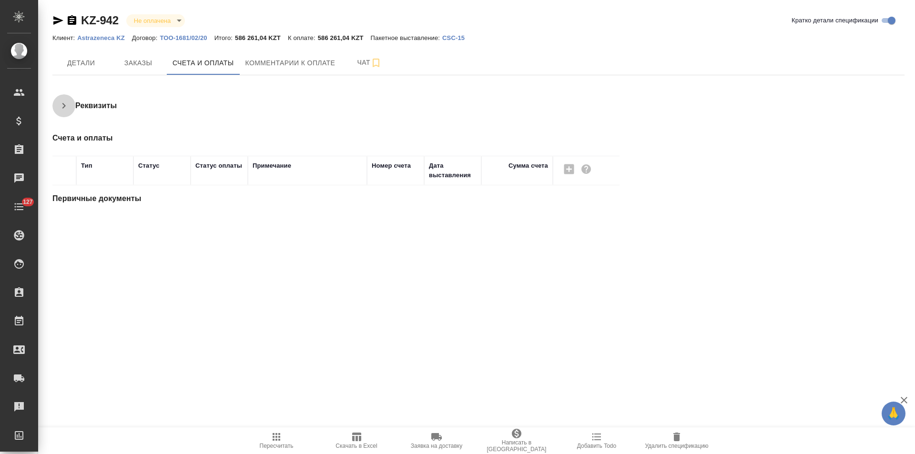
click at [66, 105] on icon "button" at bounding box center [63, 105] width 11 height 11
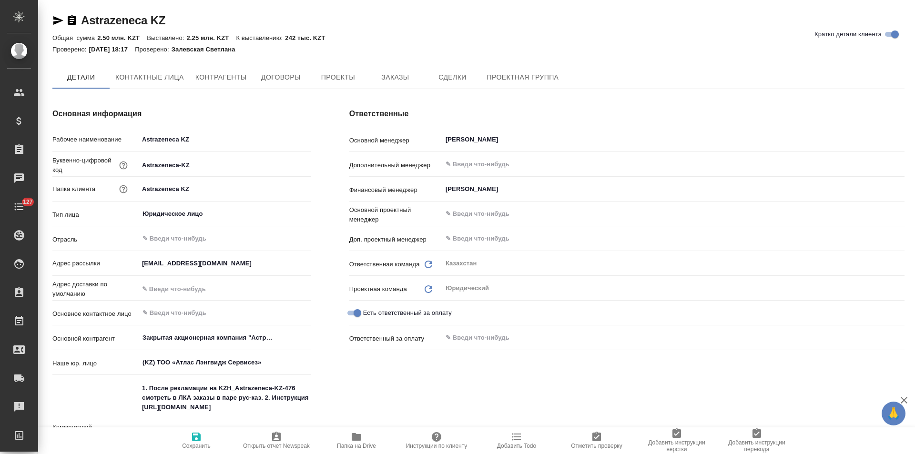
type textarea "x"
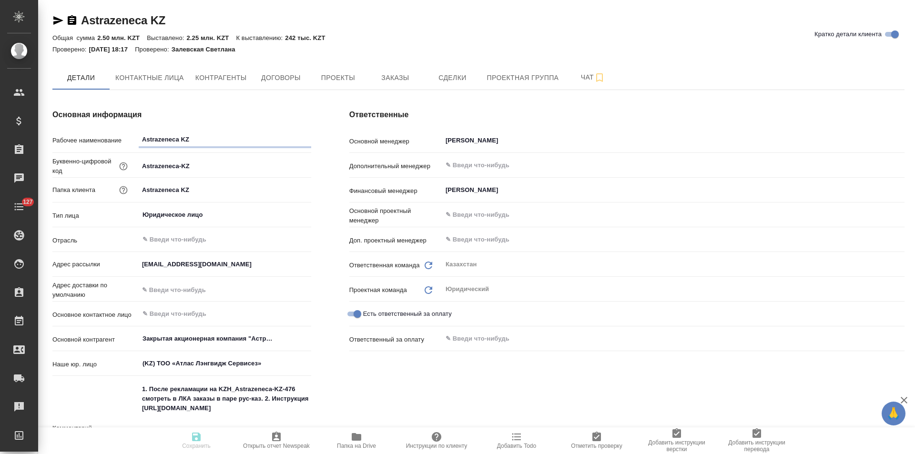
type textarea "x"
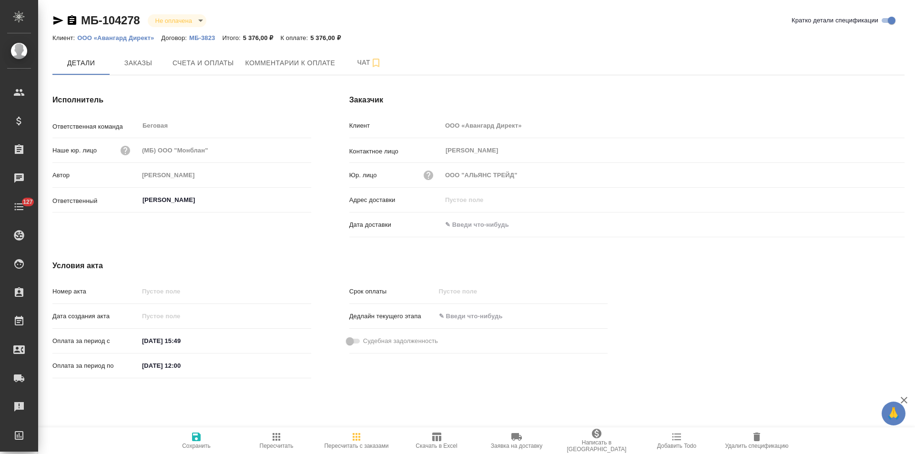
click at [207, 39] on p "МБ-3823" at bounding box center [205, 37] width 33 height 7
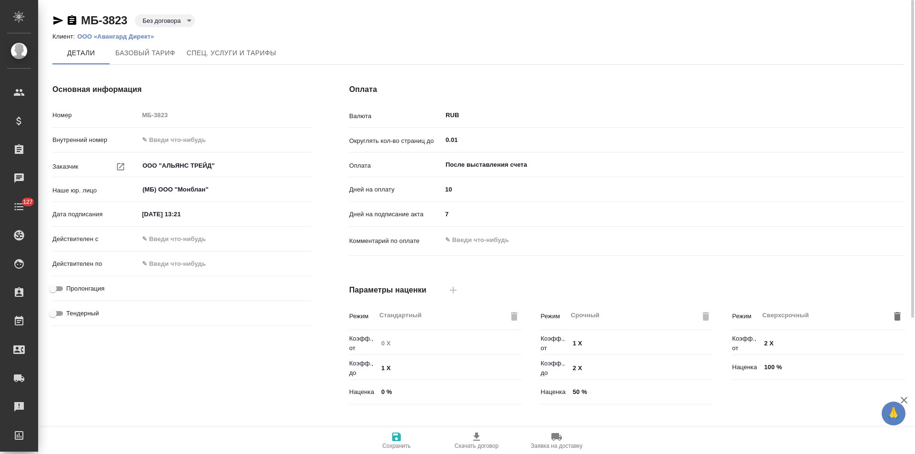
scroll to position [194, 0]
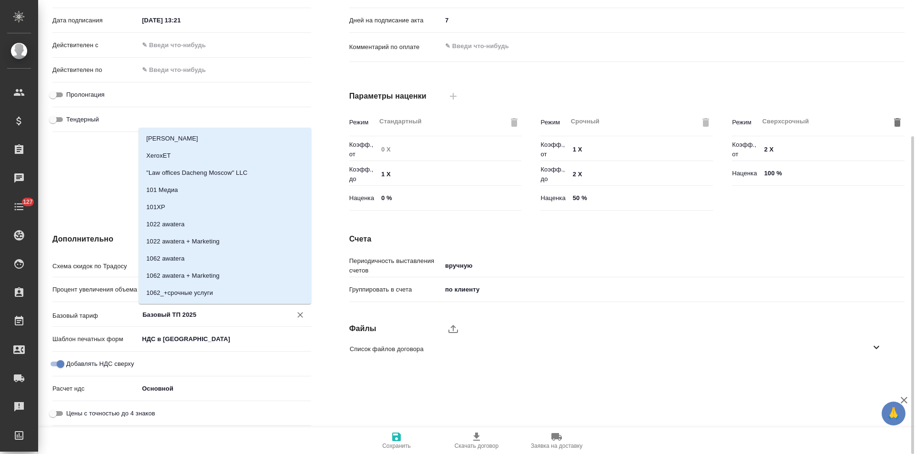
click at [172, 318] on input "Базовый ТП 2025" at bounding box center [208, 314] width 135 height 11
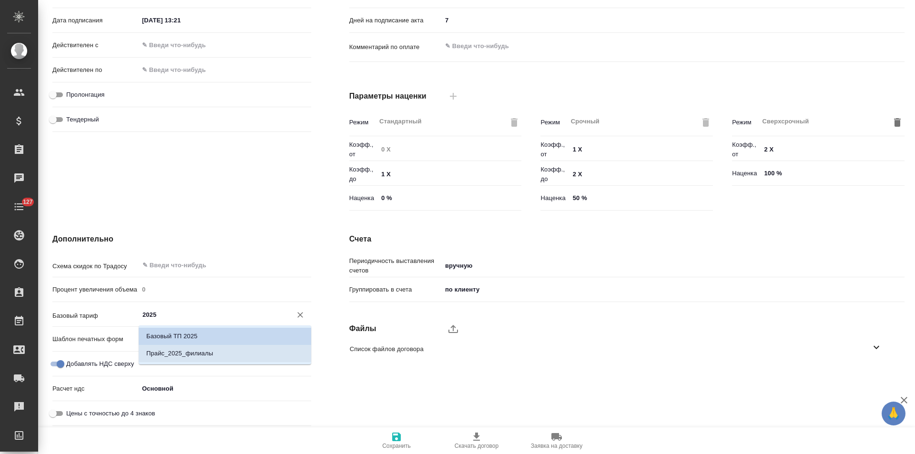
click at [180, 354] on p "Прайс_2025_филиалы" at bounding box center [179, 354] width 67 height 10
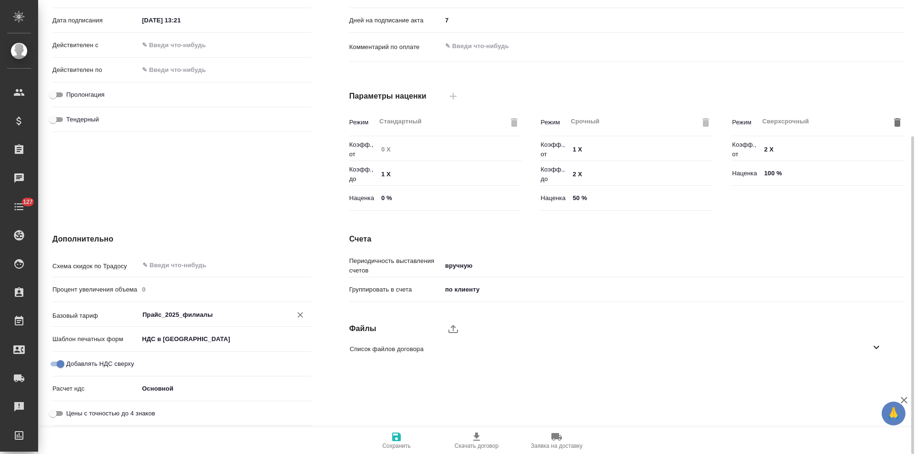
type input "Прайс_2025_филиалы"
click at [394, 437] on icon "button" at bounding box center [396, 436] width 9 height 9
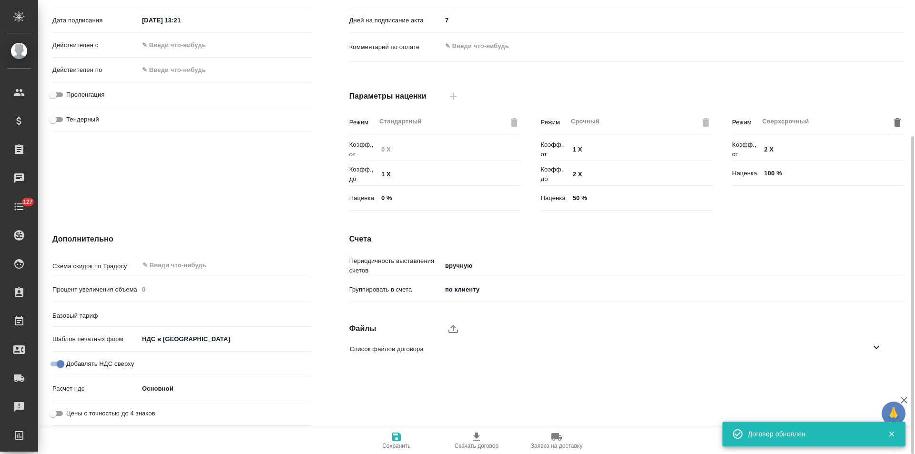
type input "Прайс_2025_филиалы"
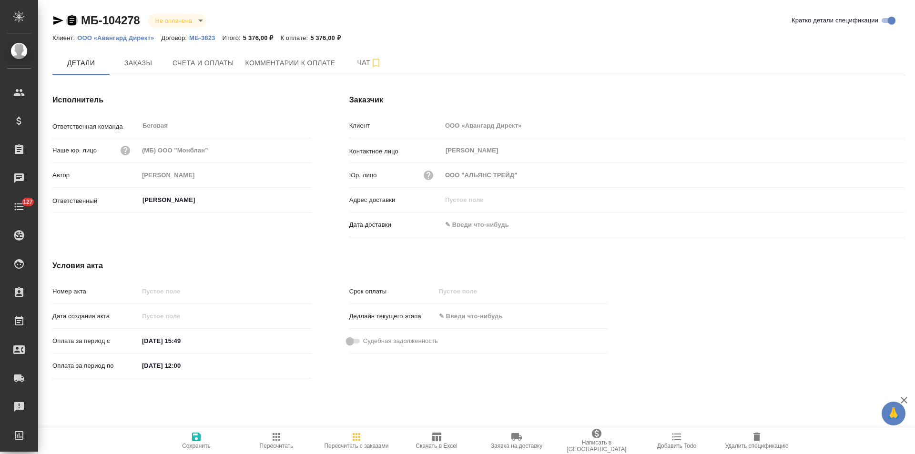
click at [72, 22] on icon "button" at bounding box center [71, 20] width 11 height 11
click at [139, 66] on span "Заказы" at bounding box center [138, 63] width 46 height 12
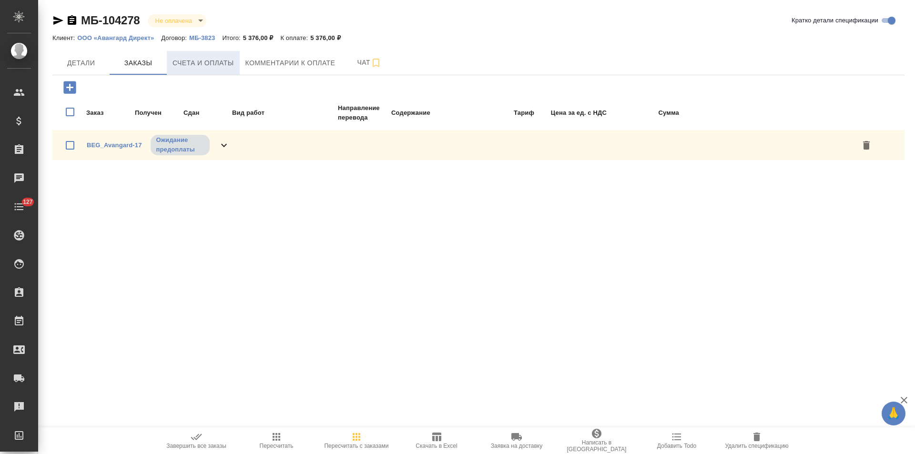
click at [186, 68] on span "Счета и оплаты" at bounding box center [202, 63] width 61 height 12
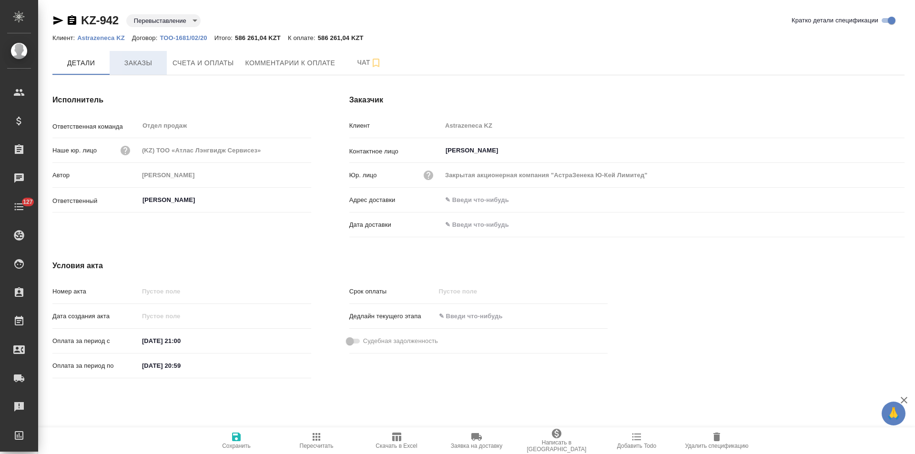
click at [141, 69] on button "Заказы" at bounding box center [138, 63] width 57 height 24
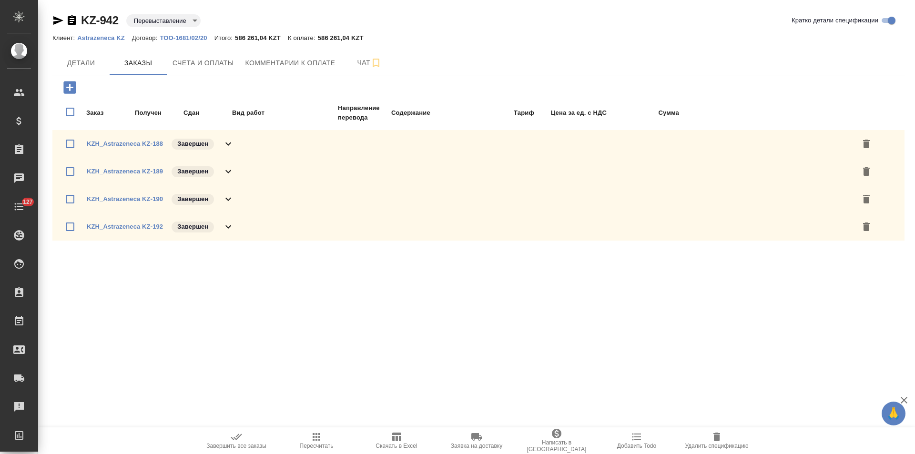
click at [229, 144] on icon at bounding box center [227, 143] width 11 height 11
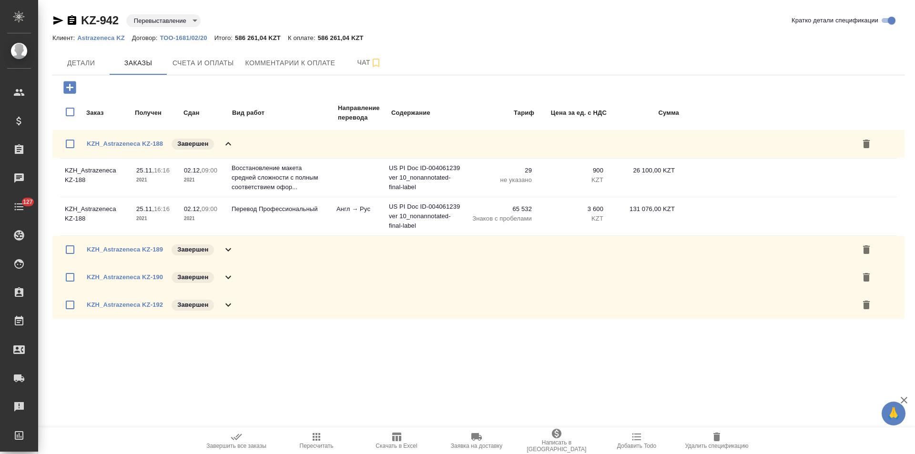
click at [229, 144] on icon at bounding box center [227, 143] width 11 height 11
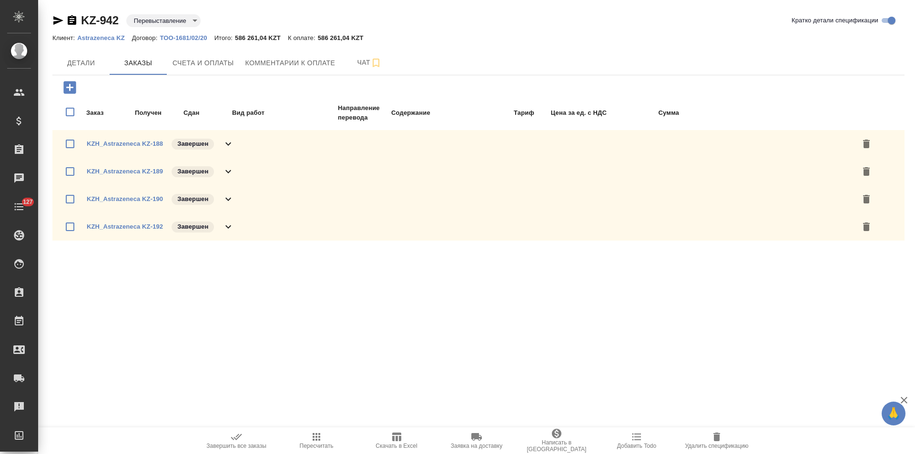
click at [232, 173] on icon at bounding box center [227, 171] width 11 height 11
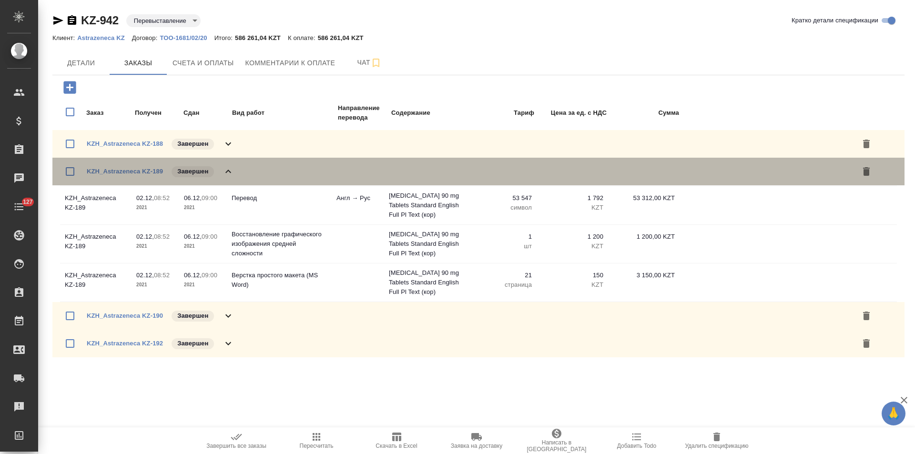
click at [232, 172] on icon at bounding box center [227, 171] width 11 height 11
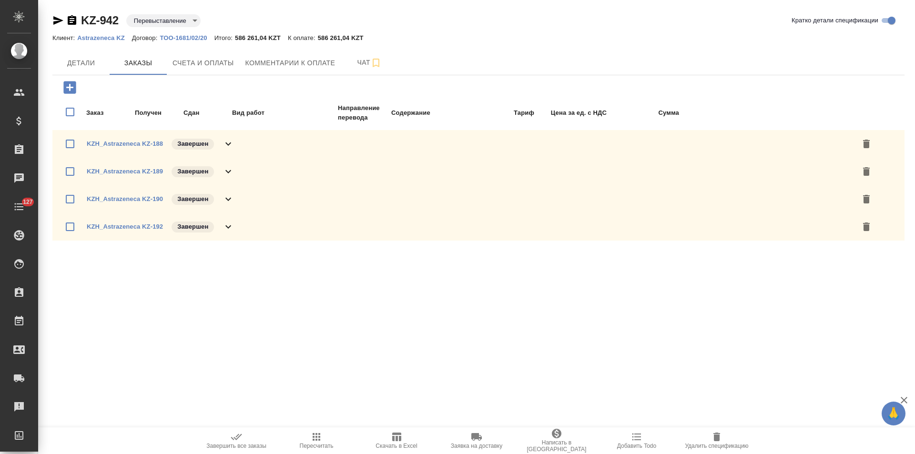
click at [227, 194] on icon at bounding box center [227, 198] width 11 height 11
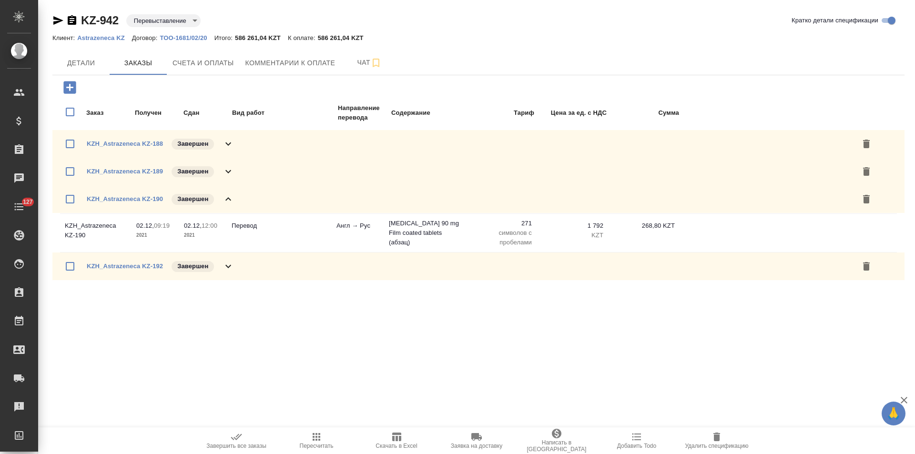
click at [227, 194] on icon at bounding box center [227, 198] width 11 height 11
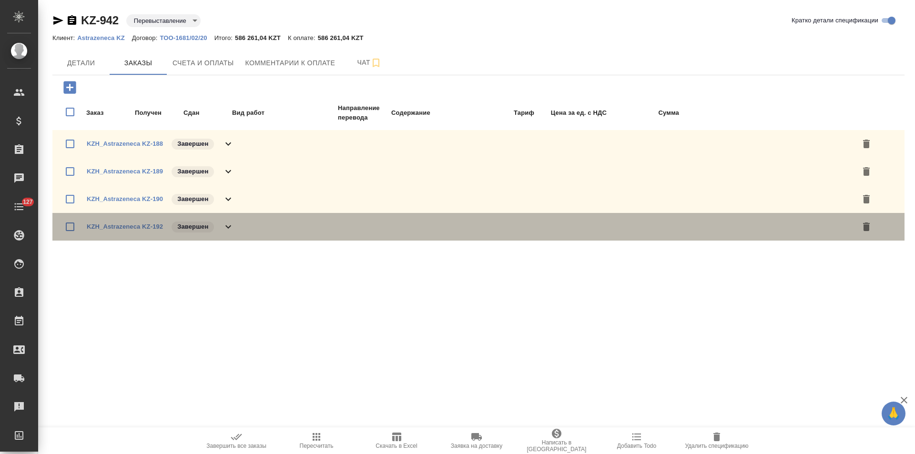
click at [230, 227] on icon at bounding box center [227, 226] width 11 height 11
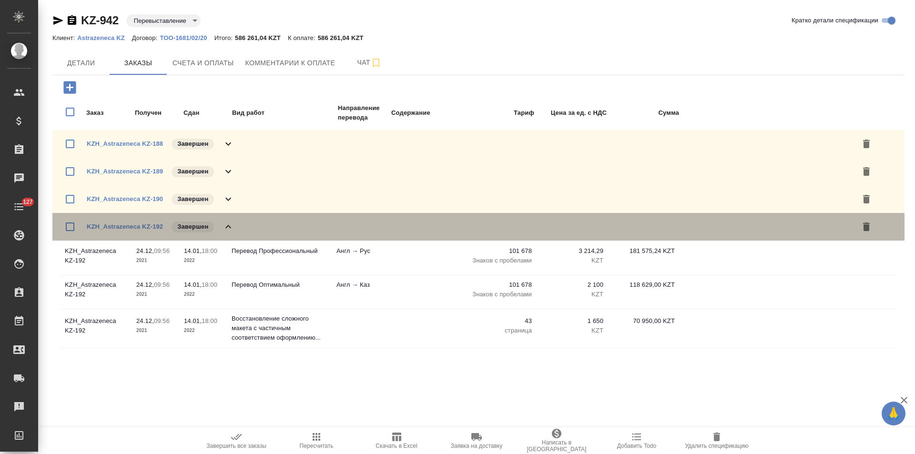
click at [231, 227] on icon at bounding box center [228, 226] width 6 height 3
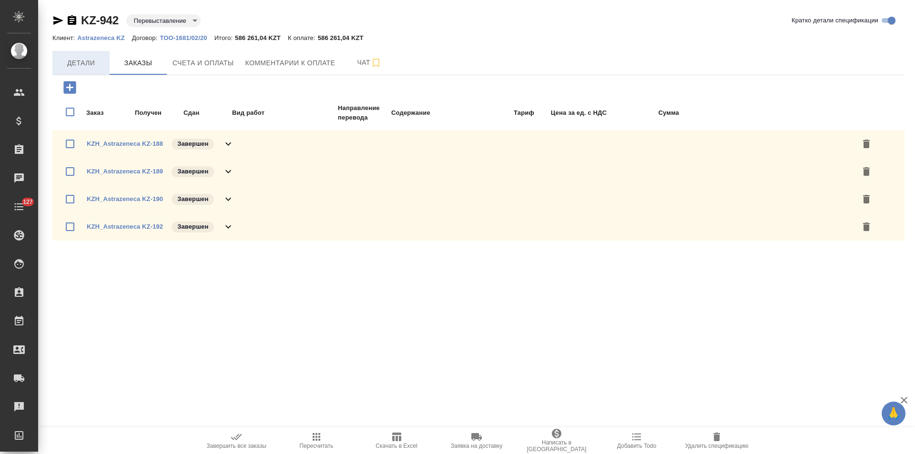
click at [82, 67] on span "Детали" at bounding box center [81, 63] width 46 height 12
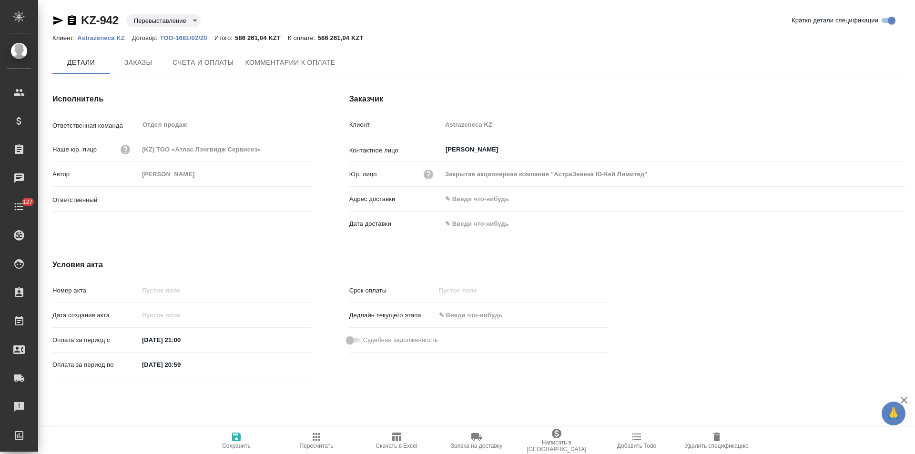
type input "[PERSON_NAME]"
click at [190, 64] on span "Счета и оплаты" at bounding box center [202, 63] width 61 height 12
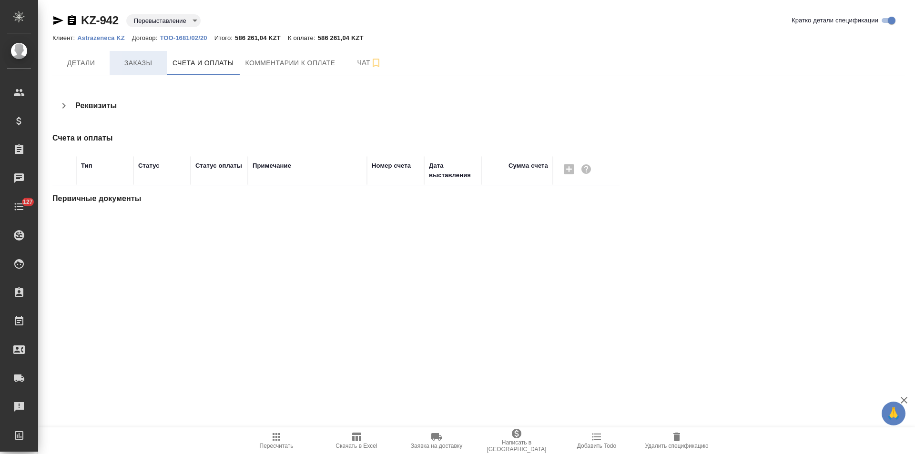
click at [142, 64] on span "Заказы" at bounding box center [138, 63] width 46 height 12
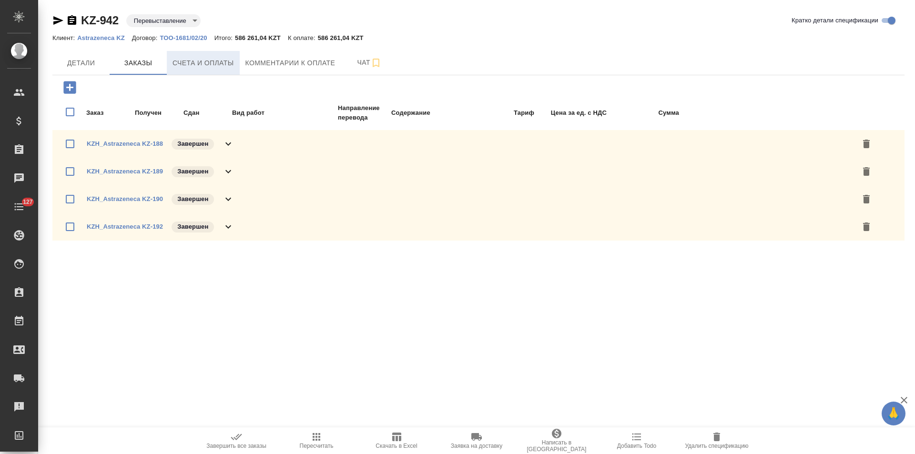
click at [207, 69] on span "Счета и оплаты" at bounding box center [202, 63] width 61 height 12
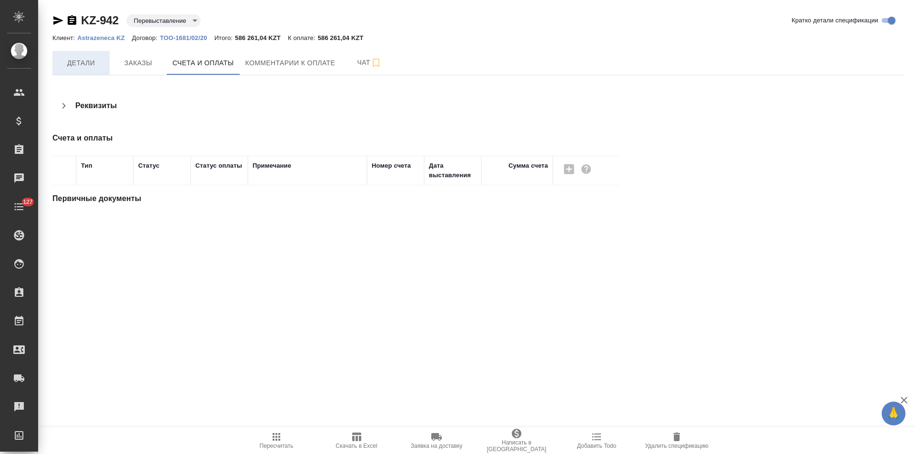
click at [83, 67] on span "Детали" at bounding box center [81, 63] width 46 height 12
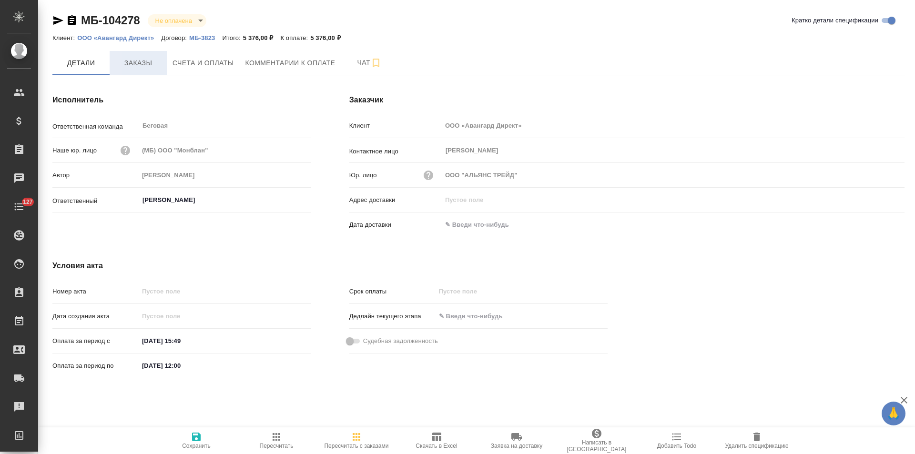
click at [140, 65] on span "Заказы" at bounding box center [138, 63] width 46 height 12
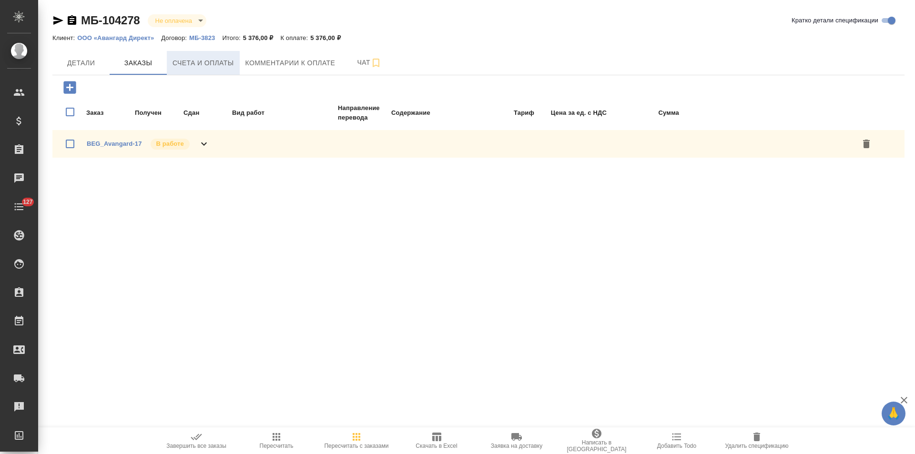
click at [212, 65] on span "Счета и оплаты" at bounding box center [202, 63] width 61 height 12
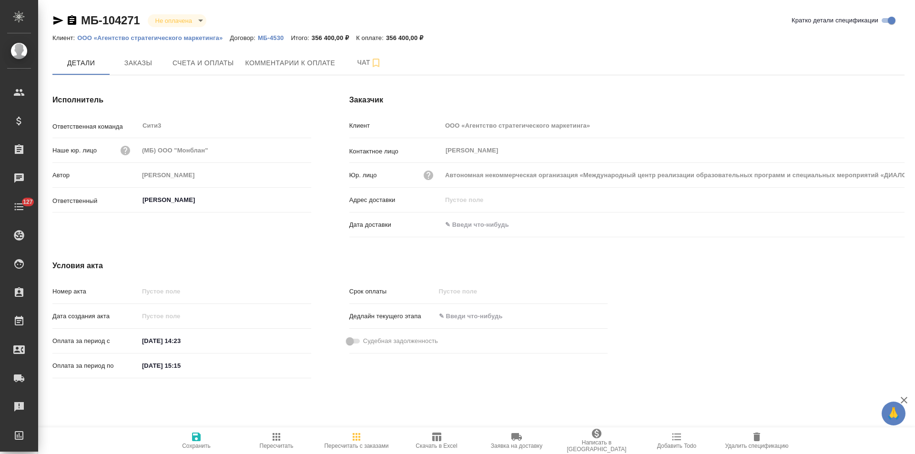
click at [269, 39] on p "МБ-4530" at bounding box center [274, 37] width 33 height 7
click at [177, 67] on span "Счета и оплаты" at bounding box center [202, 63] width 61 height 12
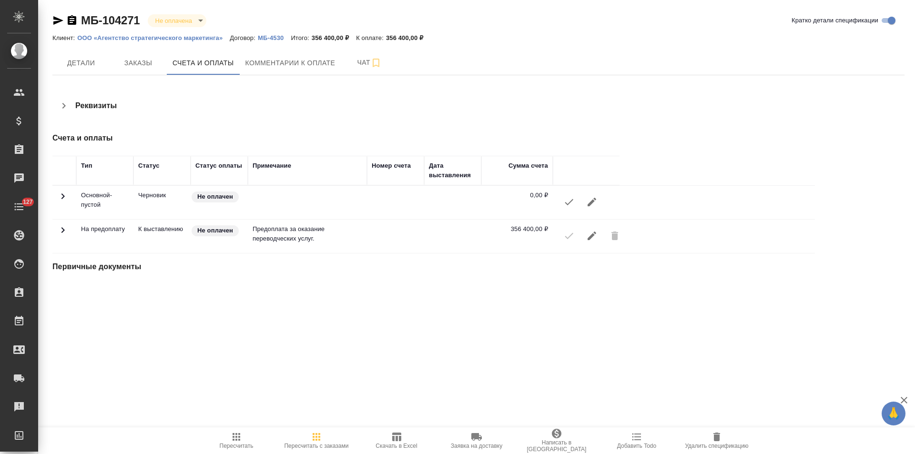
click at [59, 21] on icon "button" at bounding box center [58, 20] width 10 height 9
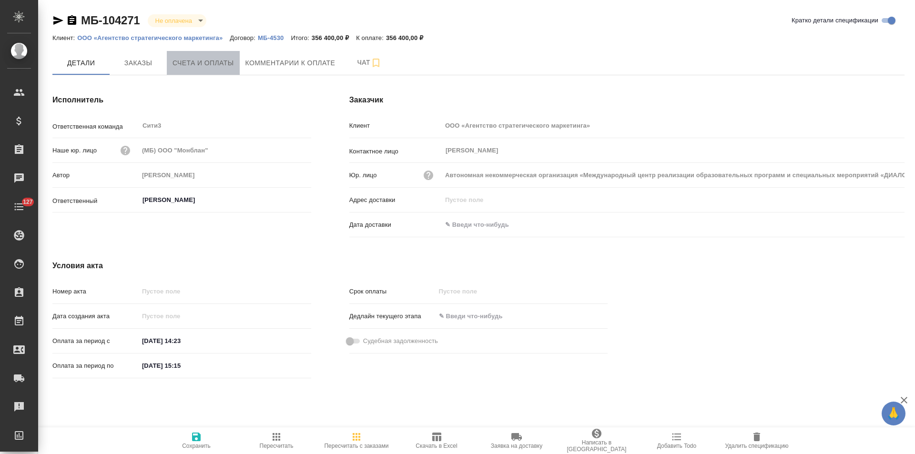
click at [215, 62] on span "Счета и оплаты" at bounding box center [202, 63] width 61 height 12
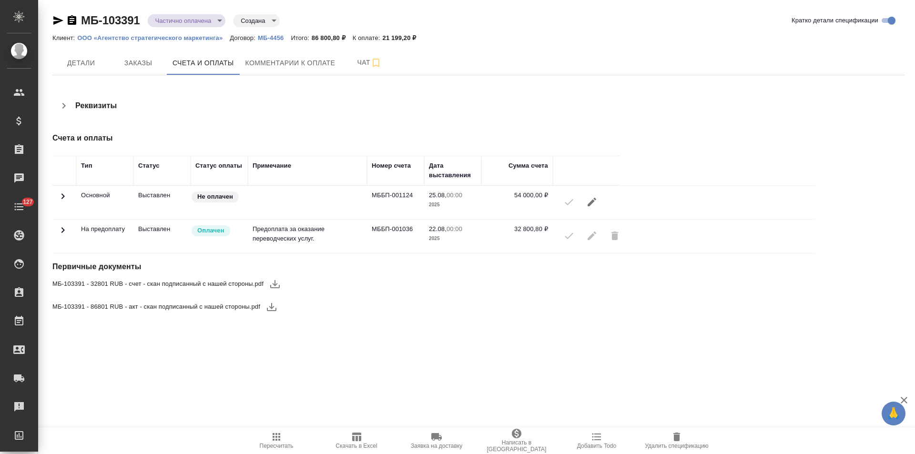
click at [60, 229] on icon at bounding box center [62, 229] width 11 height 11
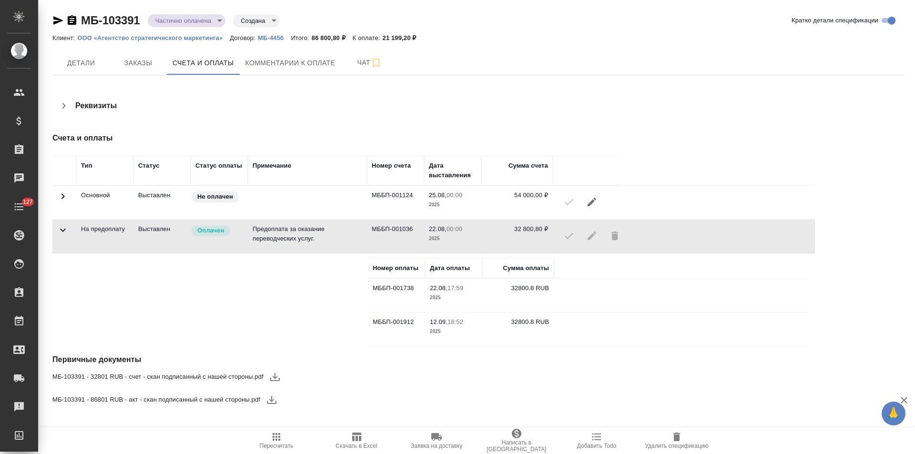
click at [64, 194] on icon at bounding box center [62, 196] width 11 height 11
